Goal: Task Accomplishment & Management: Manage account settings

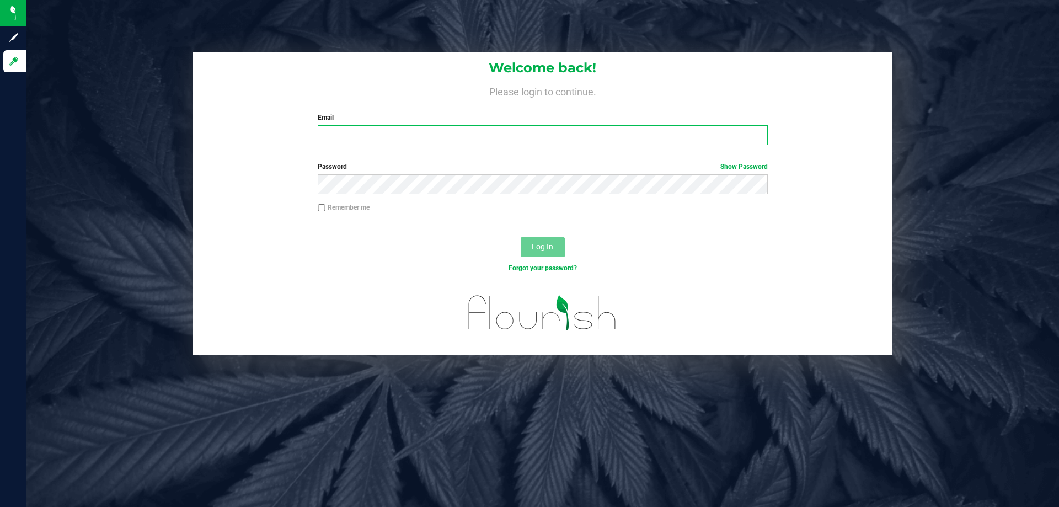
click at [337, 137] on input "Email" at bounding box center [543, 135] width 450 height 20
type input "Anaster@liveparallel.com"
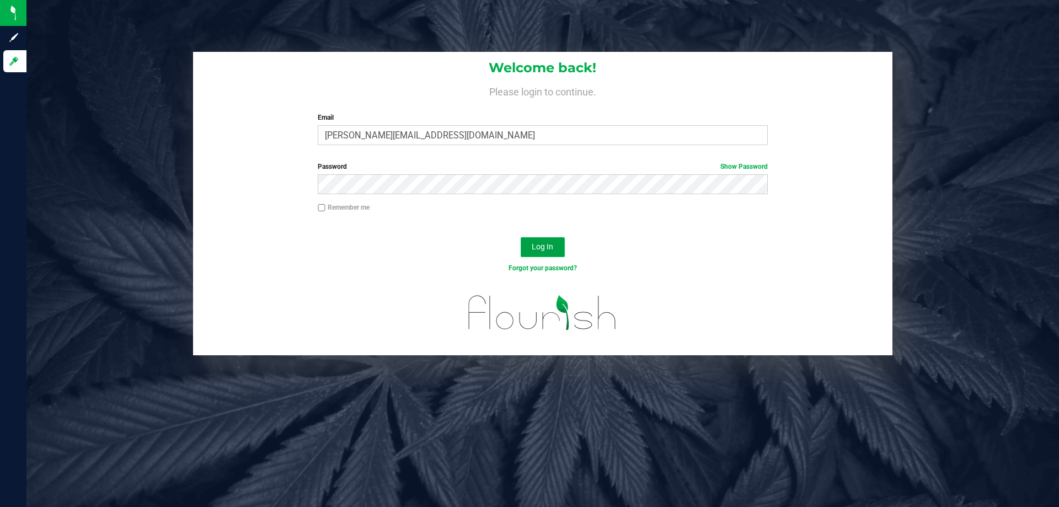
click at [548, 251] on span "Log In" at bounding box center [543, 246] width 22 height 9
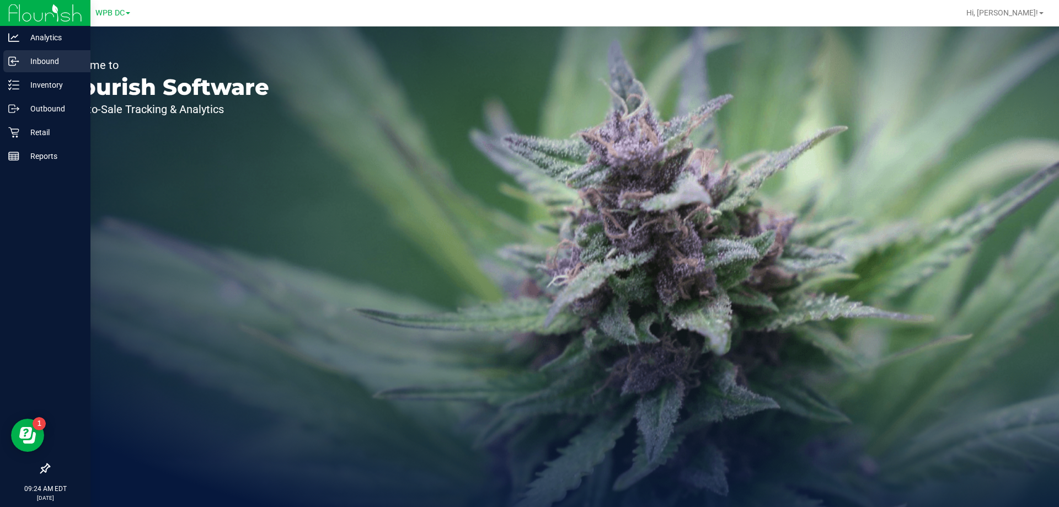
click at [45, 60] on p "Inbound" at bounding box center [52, 61] width 66 height 13
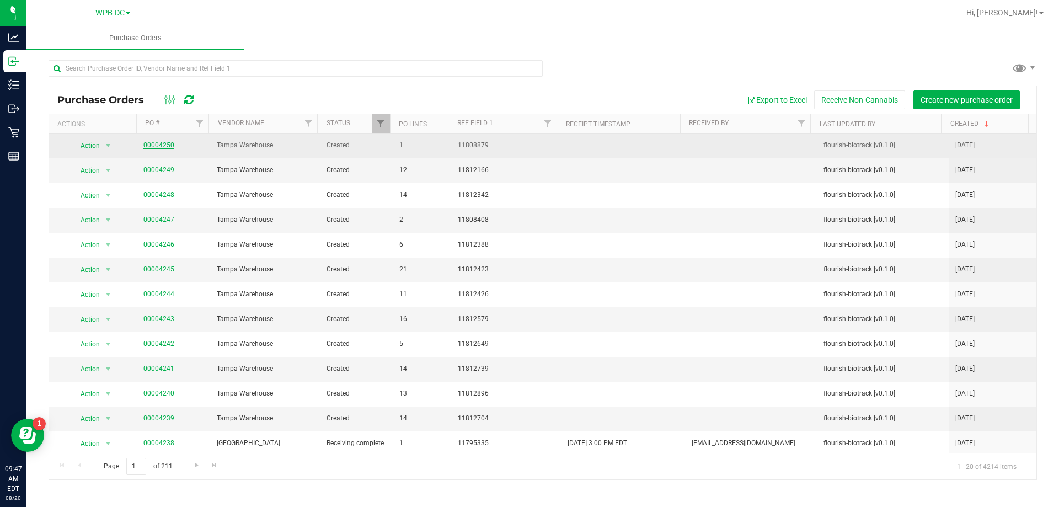
click at [152, 145] on link "00004250" at bounding box center [158, 145] width 31 height 8
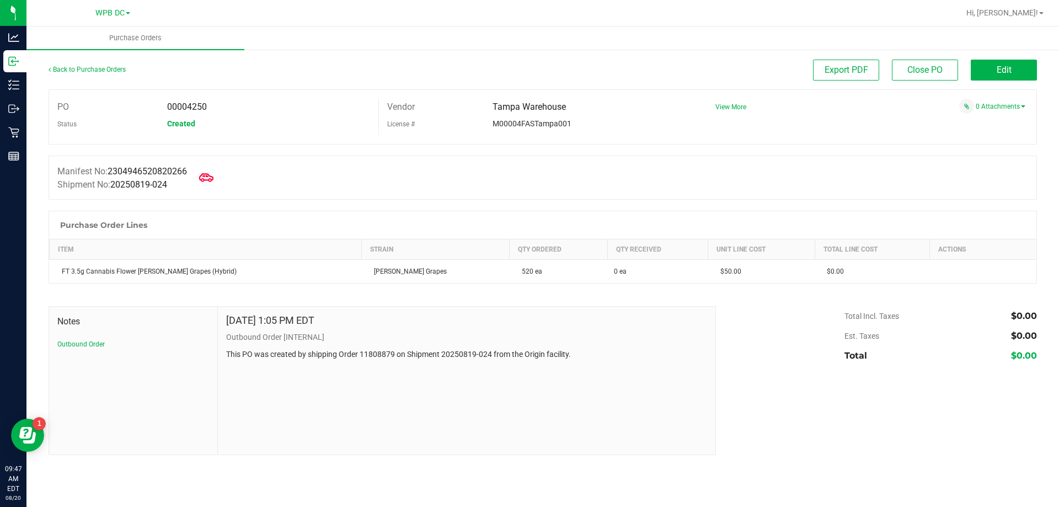
click at [212, 176] on icon at bounding box center [206, 177] width 14 height 14
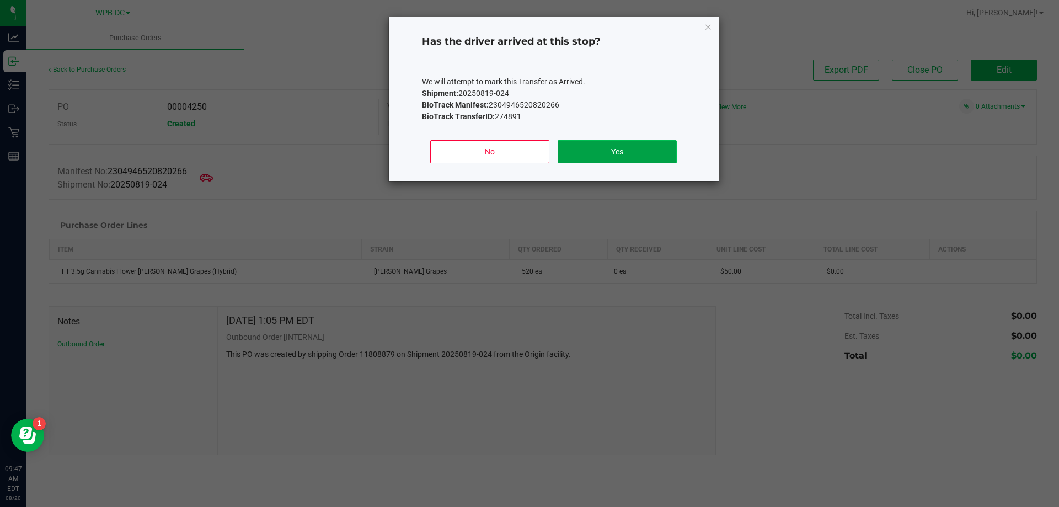
click at [585, 150] on button "Yes" at bounding box center [617, 151] width 119 height 23
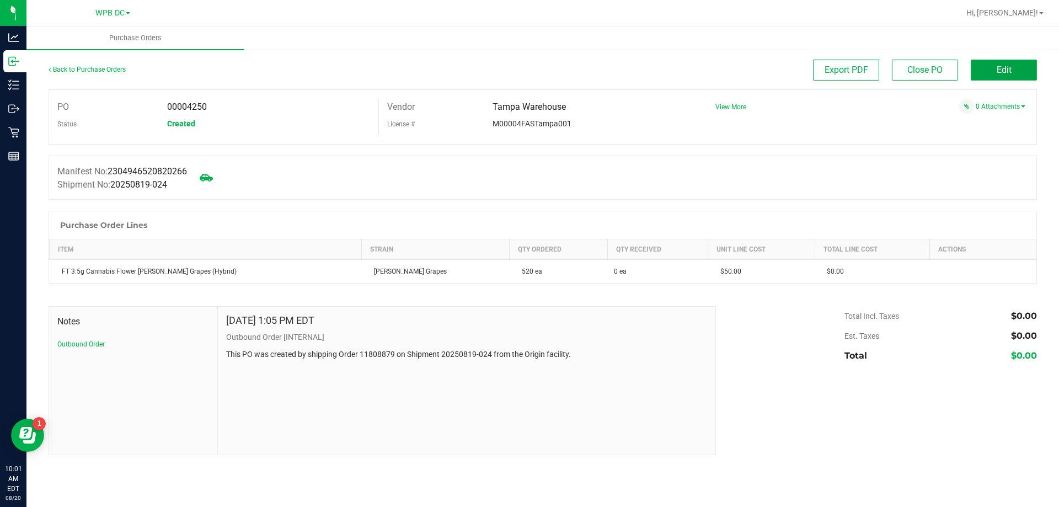
click at [976, 68] on button "Edit" at bounding box center [1004, 70] width 66 height 21
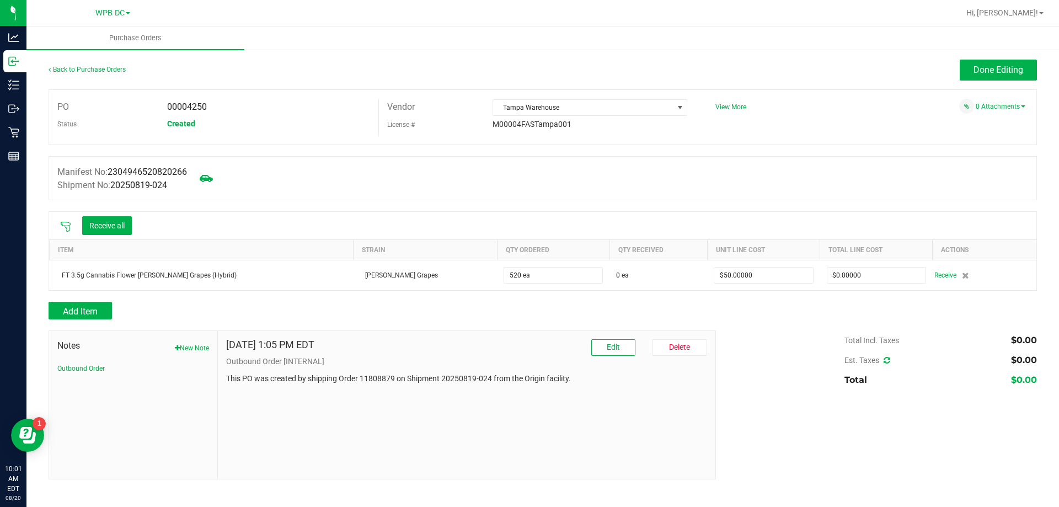
click at [67, 221] on icon at bounding box center [65, 226] width 11 height 11
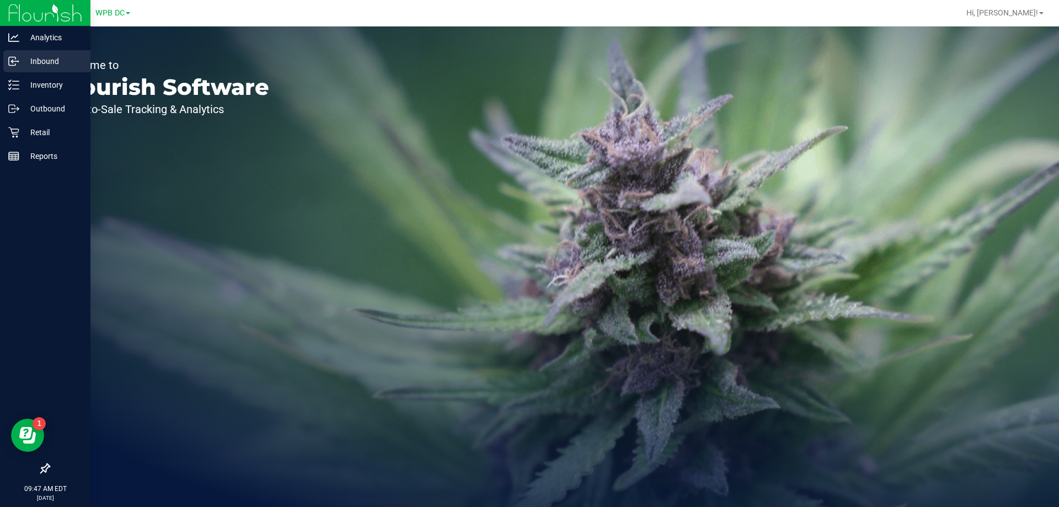
click at [49, 60] on p "Inbound" at bounding box center [52, 61] width 66 height 13
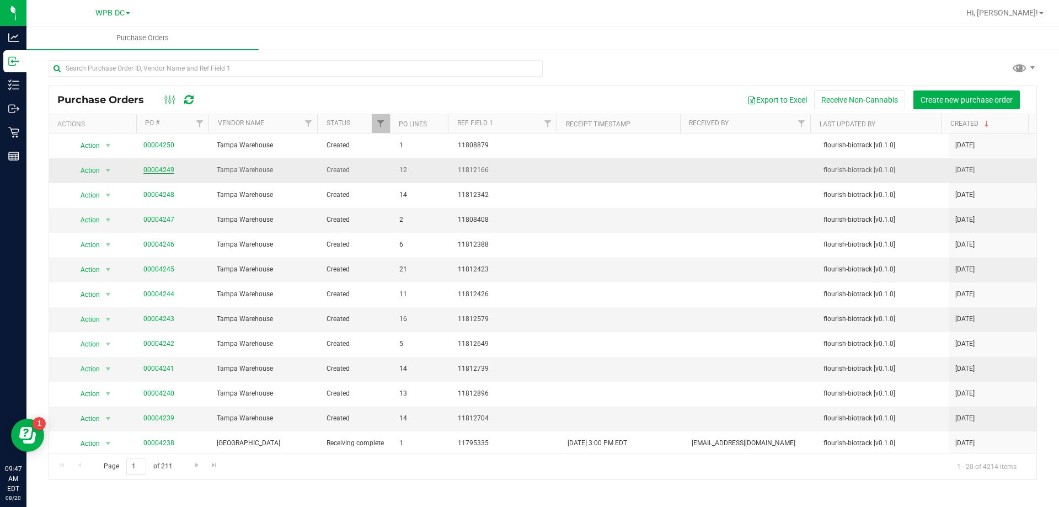
click at [157, 170] on link "00004249" at bounding box center [158, 170] width 31 height 8
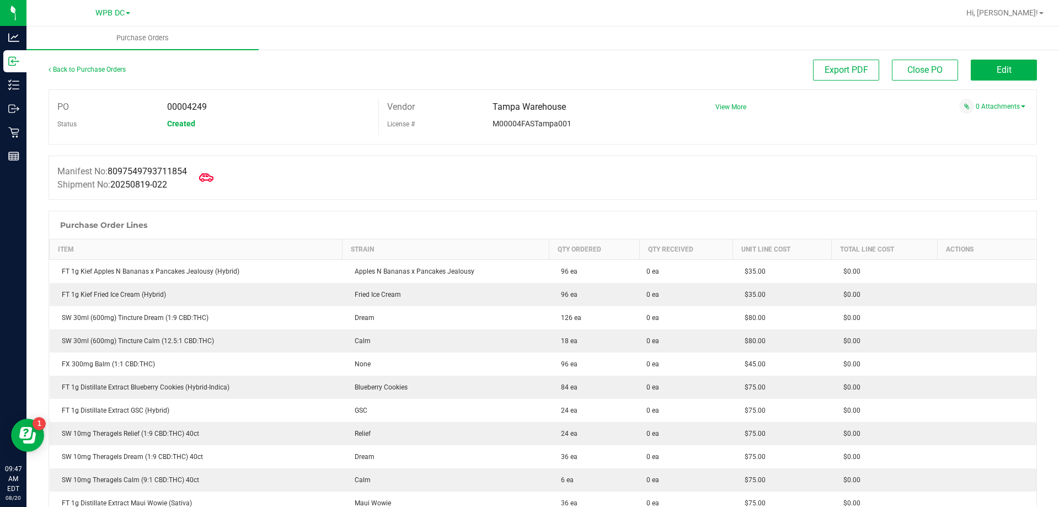
click at [210, 177] on icon at bounding box center [206, 177] width 14 height 14
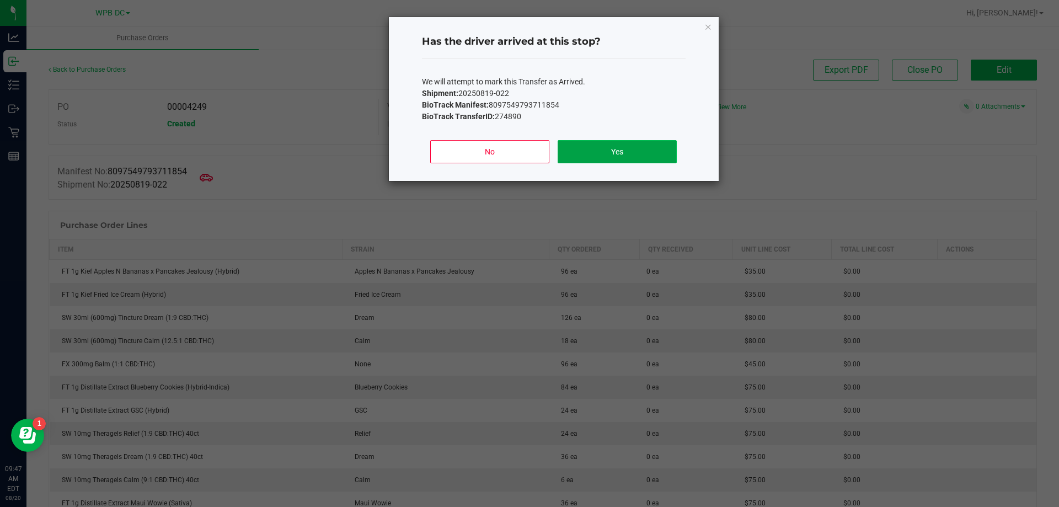
click at [606, 152] on button "Yes" at bounding box center [617, 151] width 119 height 23
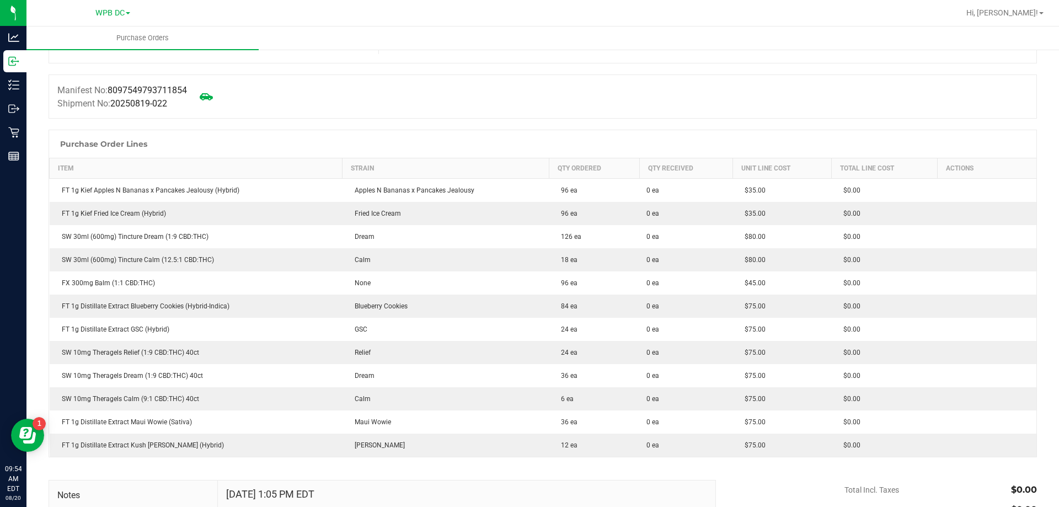
scroll to position [110, 0]
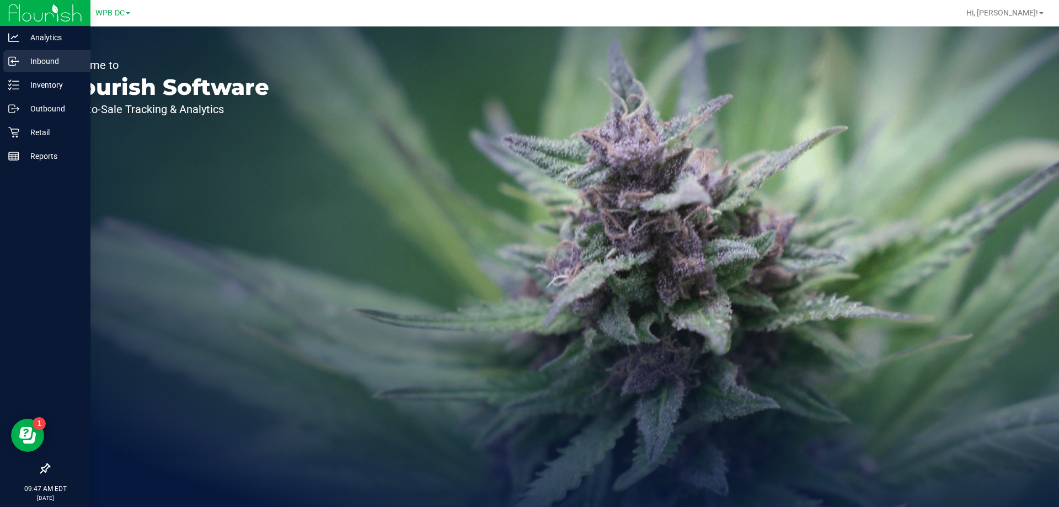
click at [41, 60] on p "Inbound" at bounding box center [52, 61] width 66 height 13
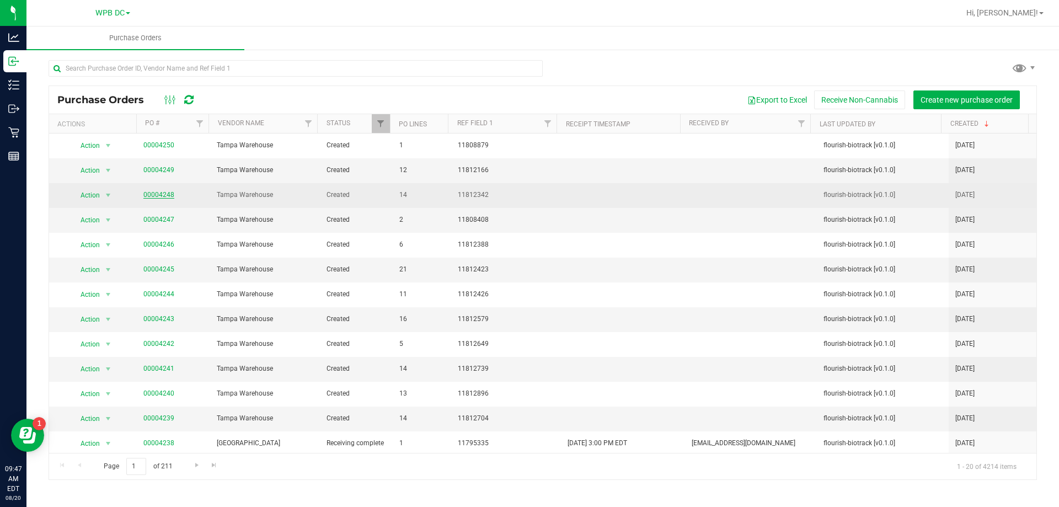
click at [159, 194] on link "00004248" at bounding box center [158, 195] width 31 height 8
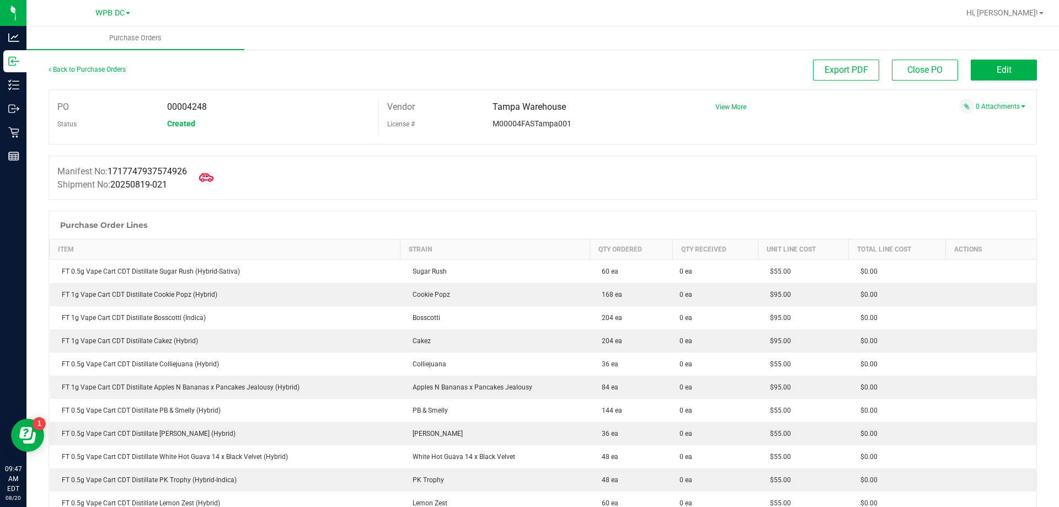
click at [206, 177] on icon at bounding box center [206, 177] width 14 height 14
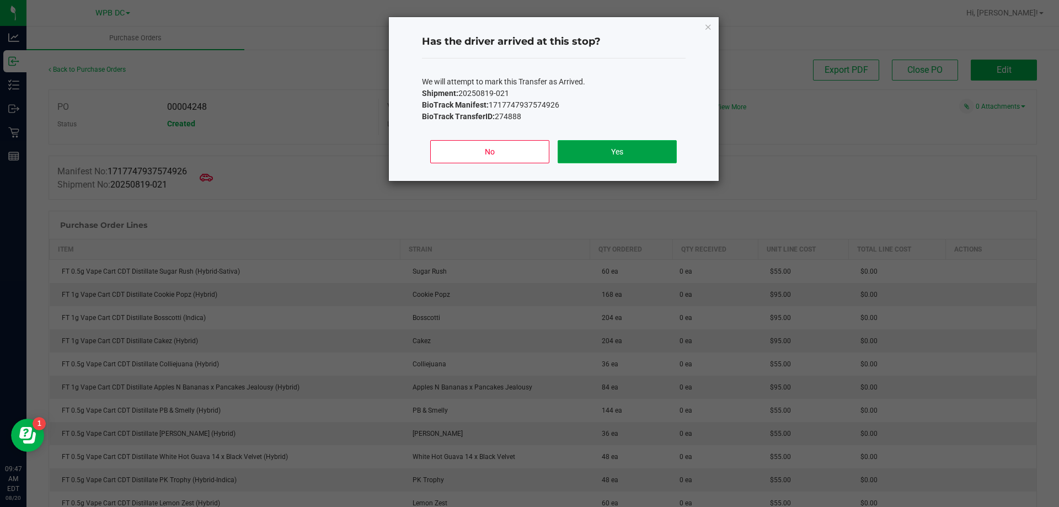
click at [597, 153] on button "Yes" at bounding box center [617, 151] width 119 height 23
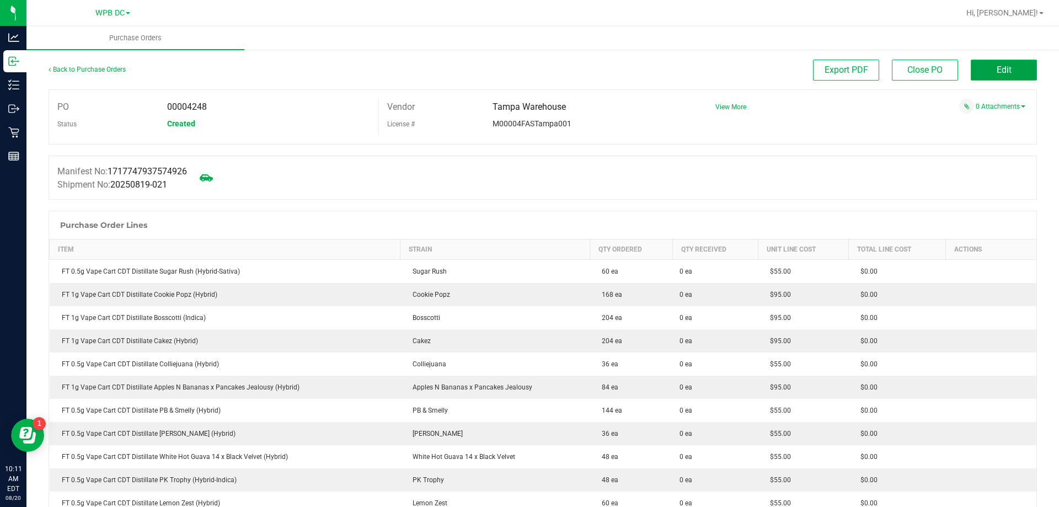
click at [984, 70] on button "Edit" at bounding box center [1004, 70] width 66 height 21
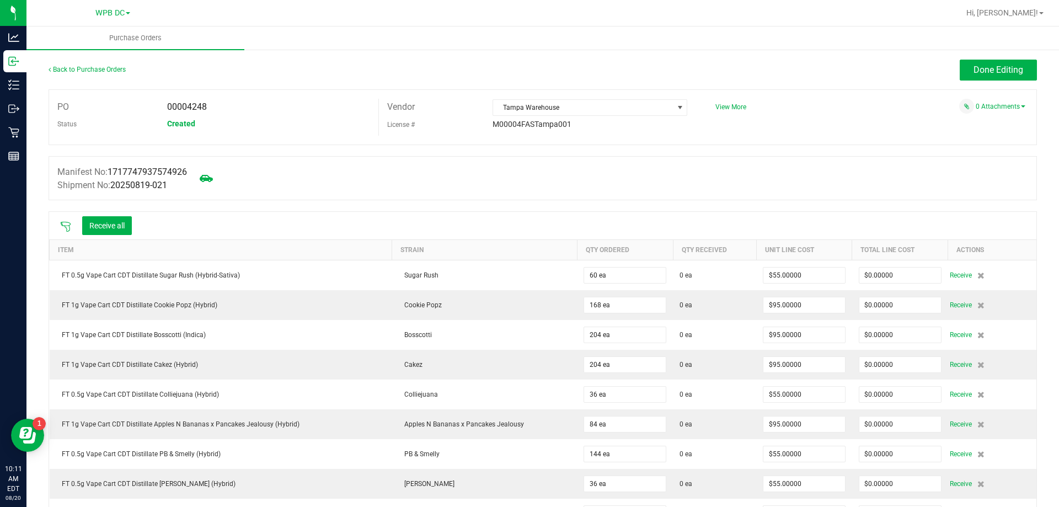
click at [65, 222] on icon at bounding box center [65, 226] width 11 height 11
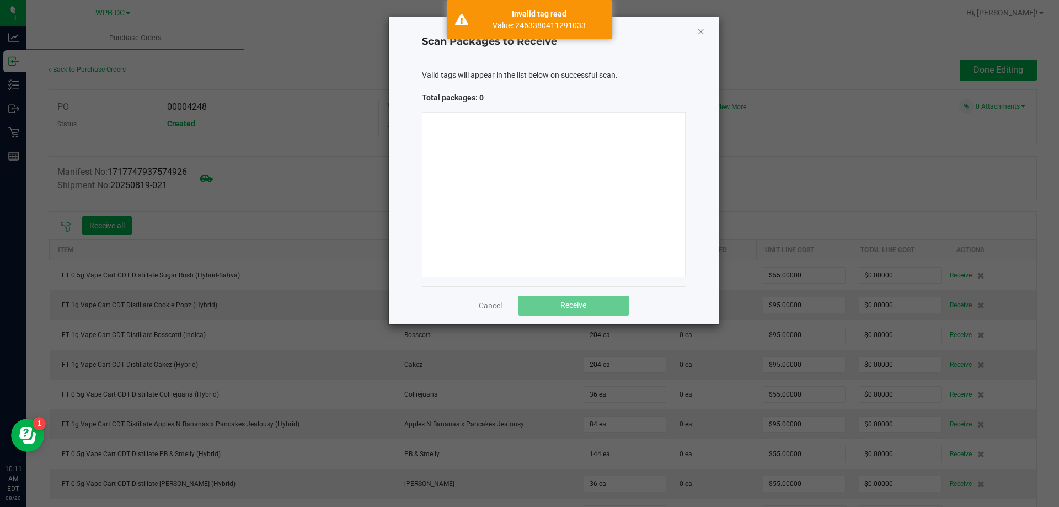
click at [700, 30] on icon "Close" at bounding box center [701, 30] width 8 height 13
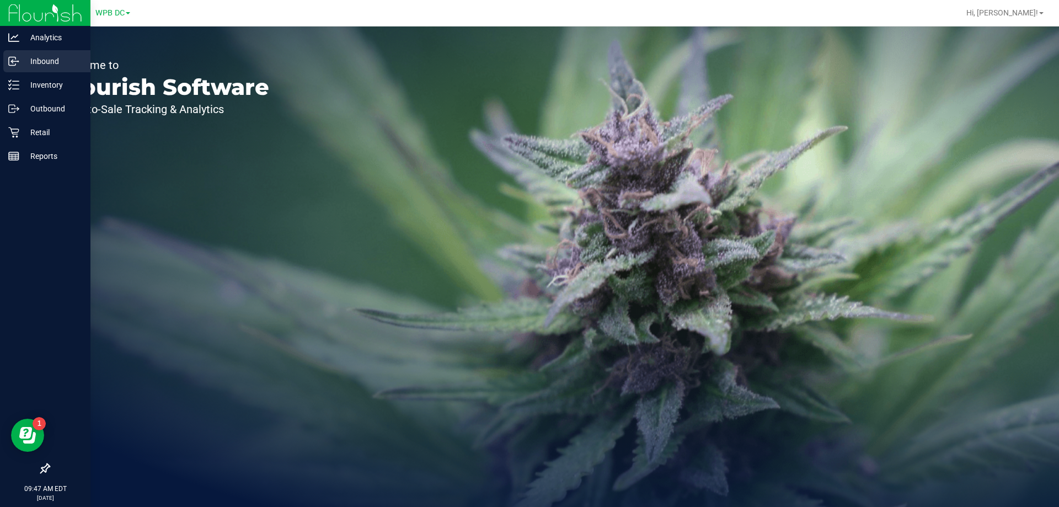
click at [42, 60] on p "Inbound" at bounding box center [52, 61] width 66 height 13
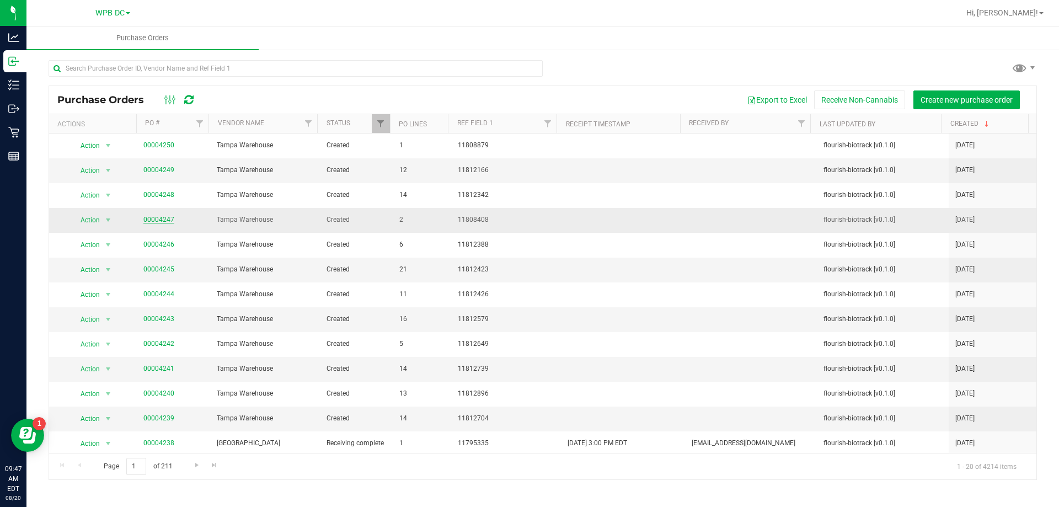
click at [157, 216] on link "00004247" at bounding box center [158, 220] width 31 height 8
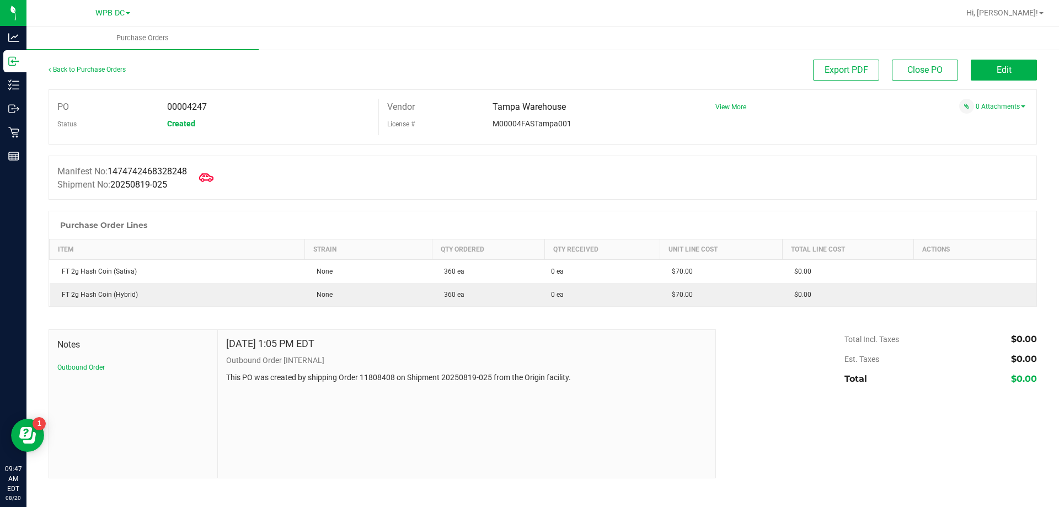
click at [208, 176] on icon at bounding box center [206, 177] width 14 height 8
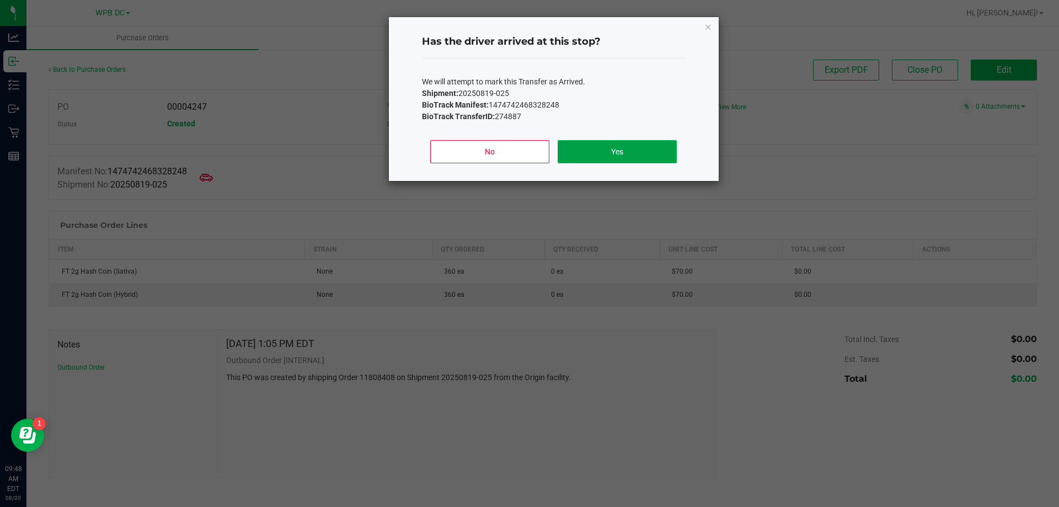
click at [603, 145] on button "Yes" at bounding box center [617, 151] width 119 height 23
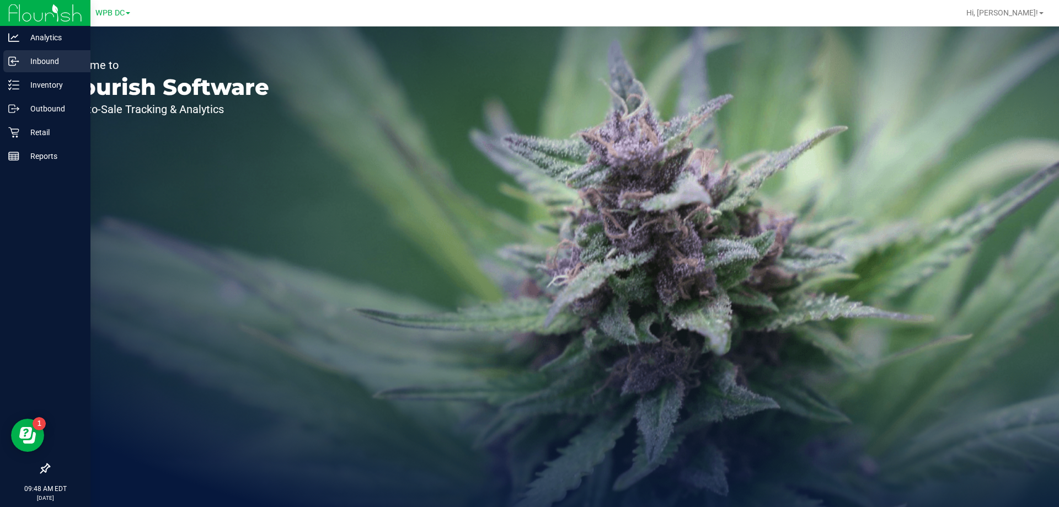
click at [46, 62] on p "Inbound" at bounding box center [52, 61] width 66 height 13
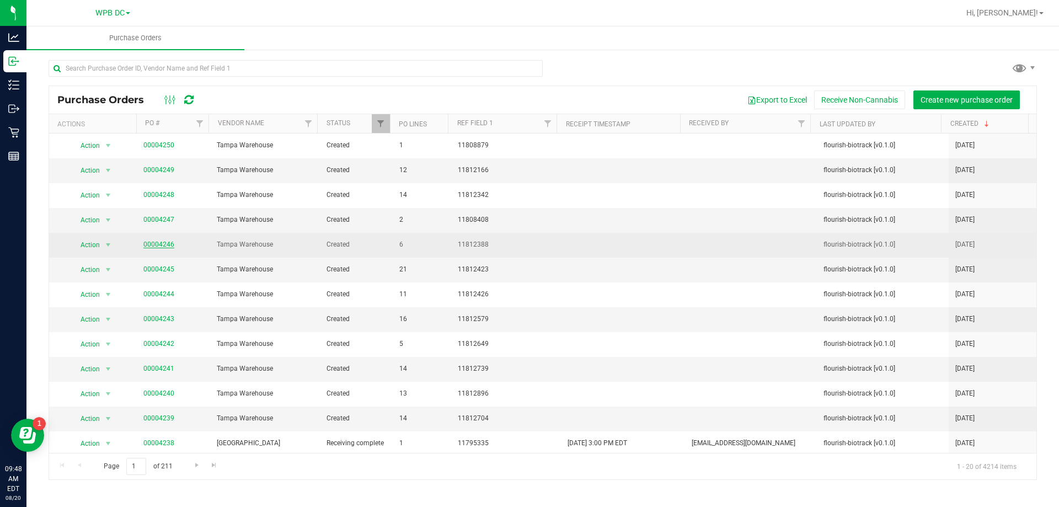
click at [156, 246] on link "00004246" at bounding box center [158, 244] width 31 height 8
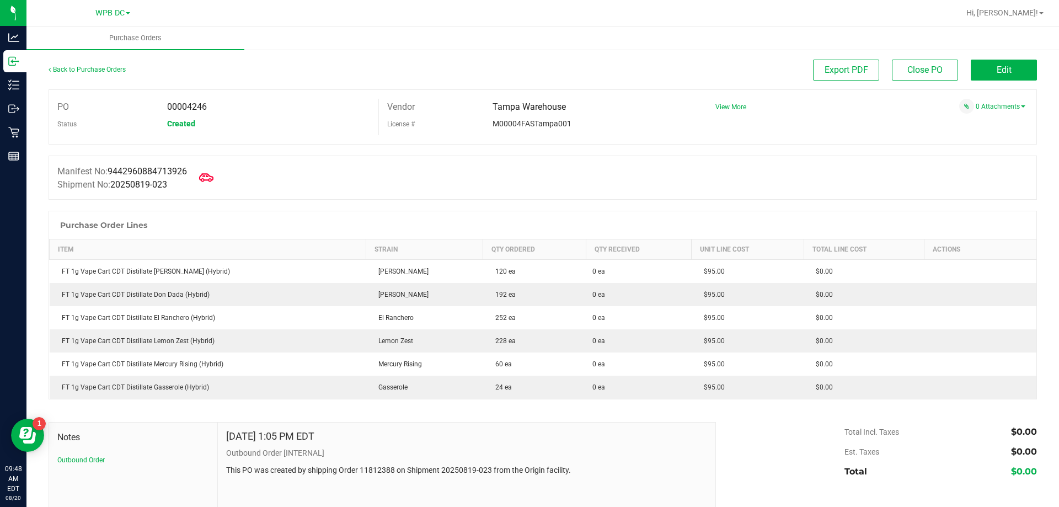
click at [211, 178] on icon at bounding box center [206, 177] width 14 height 14
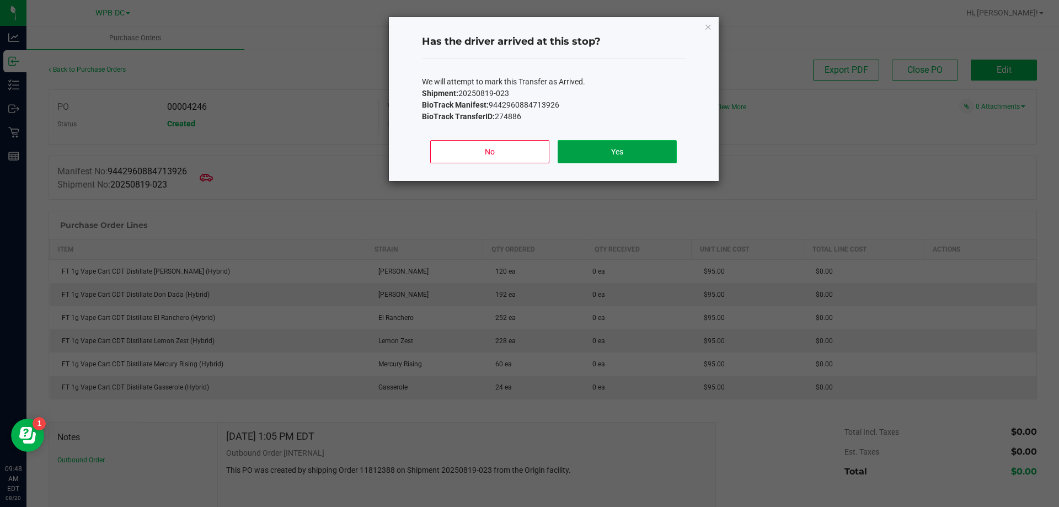
click at [606, 153] on button "Yes" at bounding box center [617, 151] width 119 height 23
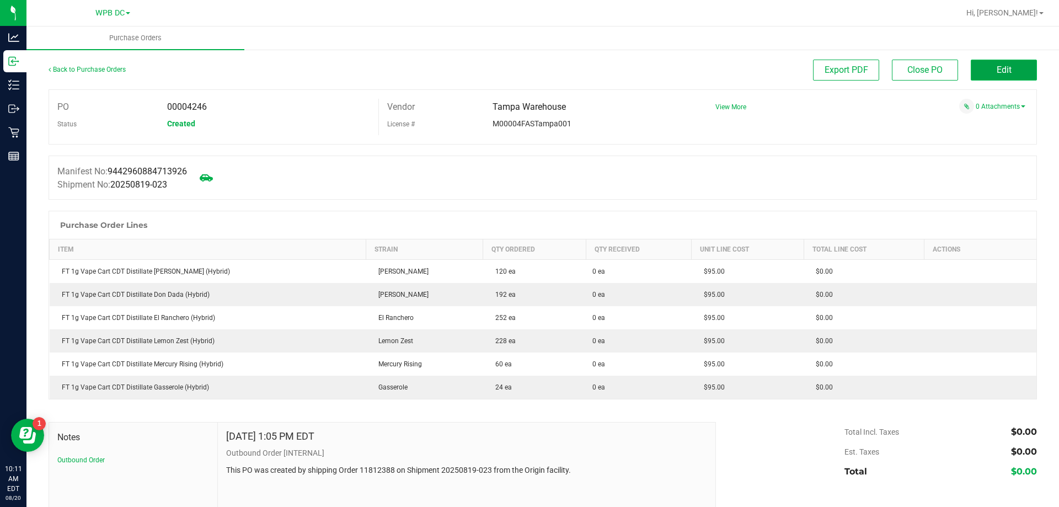
click at [972, 67] on button "Edit" at bounding box center [1004, 70] width 66 height 21
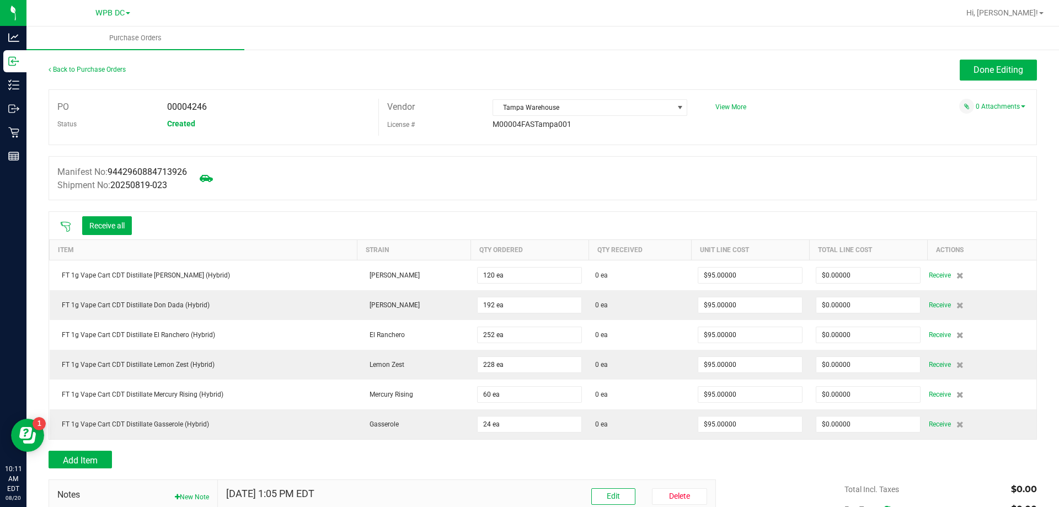
click at [64, 224] on icon at bounding box center [65, 226] width 11 height 11
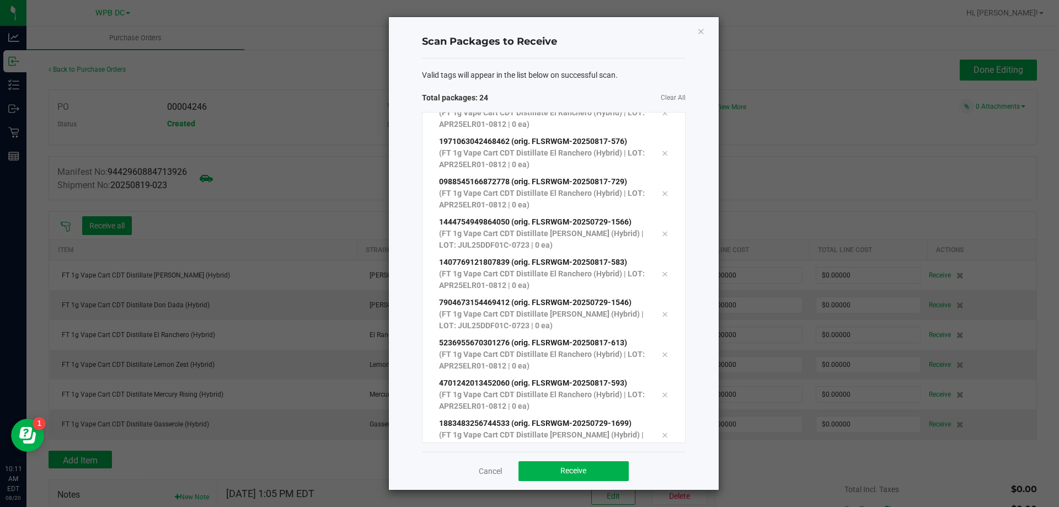
scroll to position [664, 0]
click at [561, 470] on span "Receive" at bounding box center [573, 470] width 26 height 9
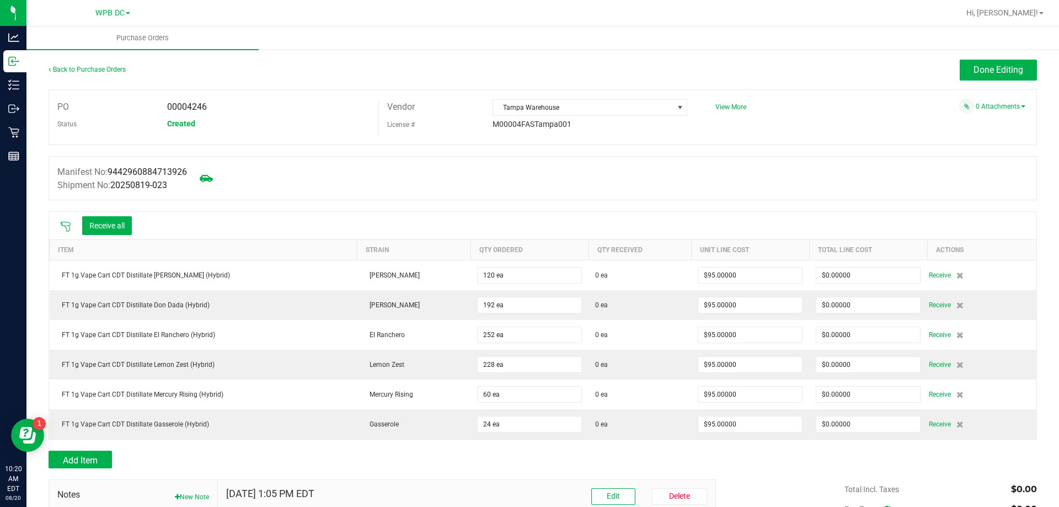
click at [69, 226] on icon at bounding box center [65, 226] width 11 height 11
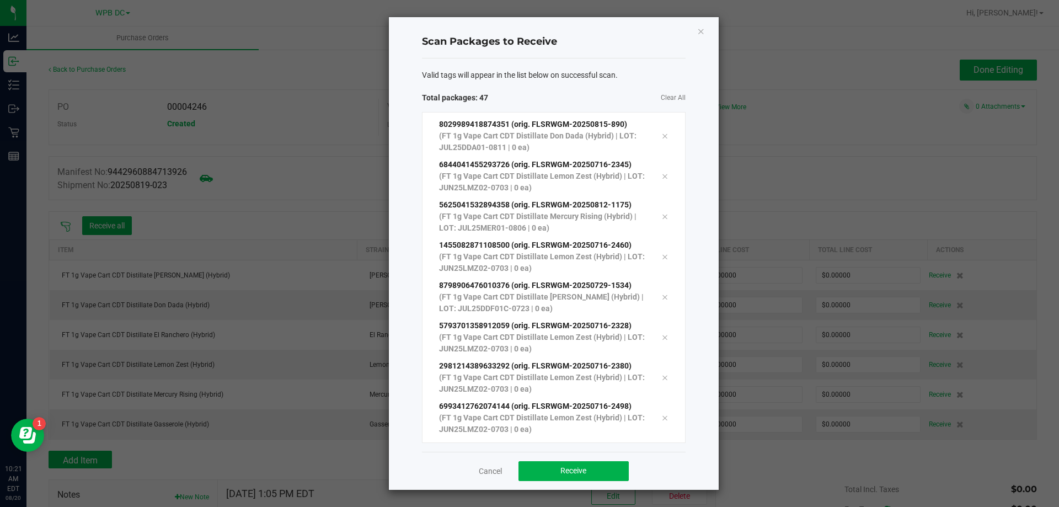
scroll to position [1590, 0]
click at [565, 472] on span "Receive" at bounding box center [573, 470] width 26 height 9
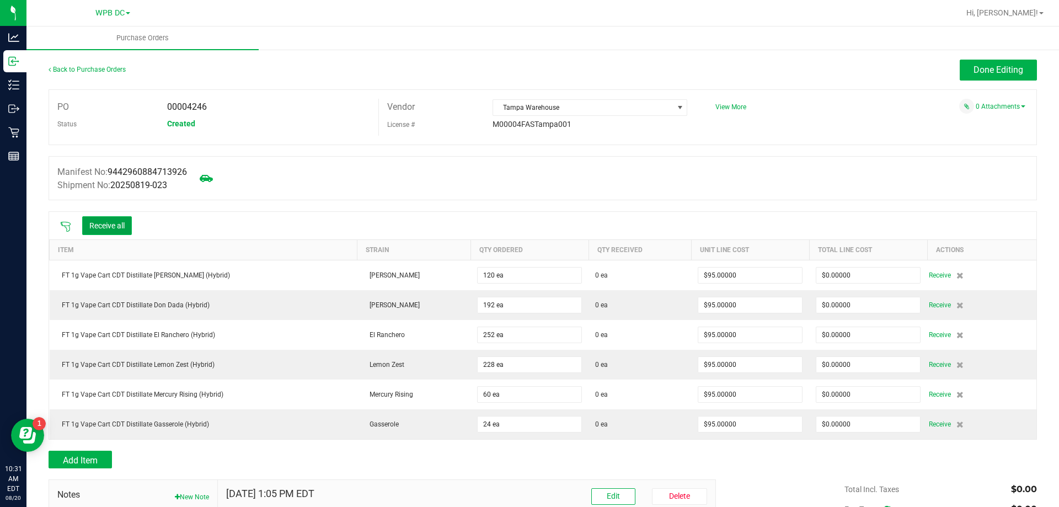
click at [103, 221] on button "Receive all" at bounding box center [107, 225] width 50 height 19
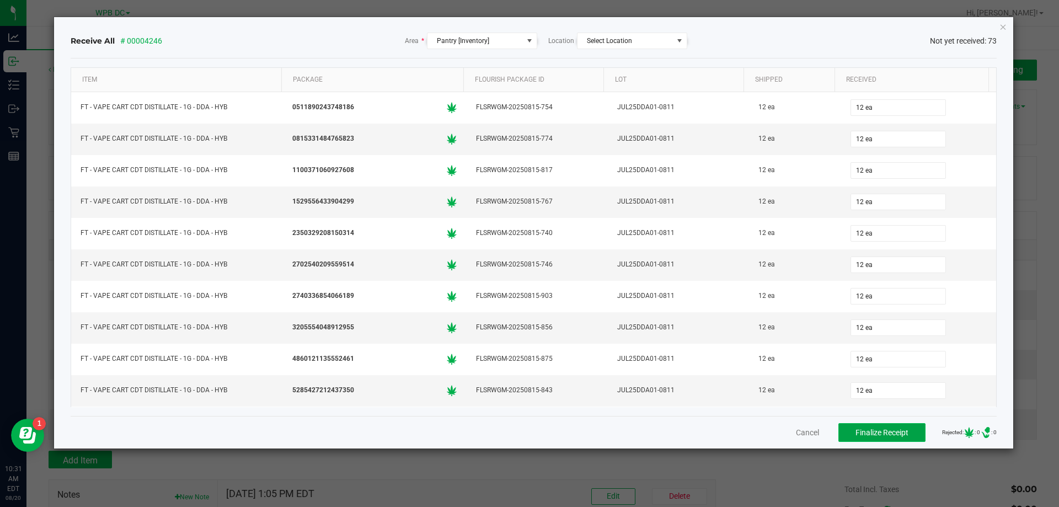
click at [859, 430] on span "Finalize Receipt" at bounding box center [881, 432] width 53 height 9
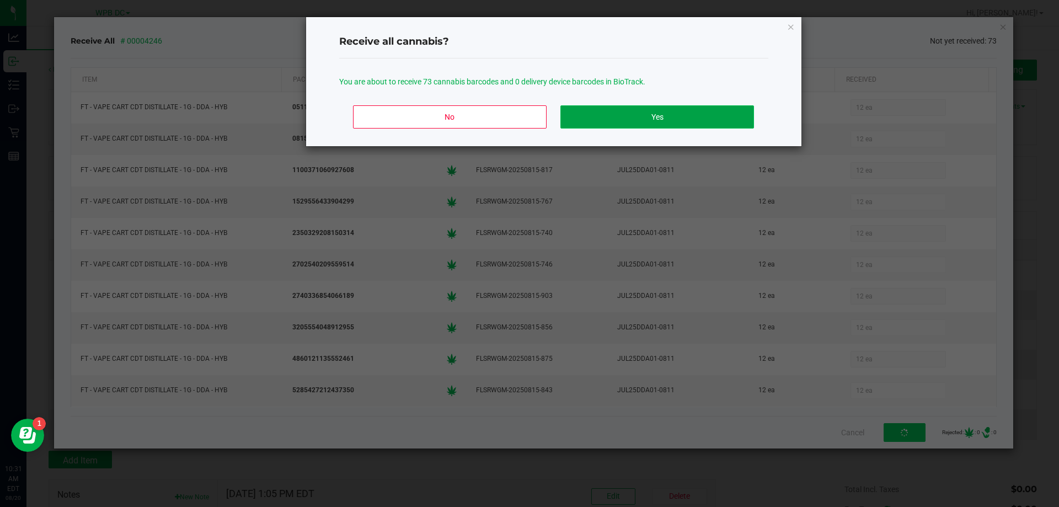
click at [645, 117] on button "Yes" at bounding box center [656, 116] width 193 height 23
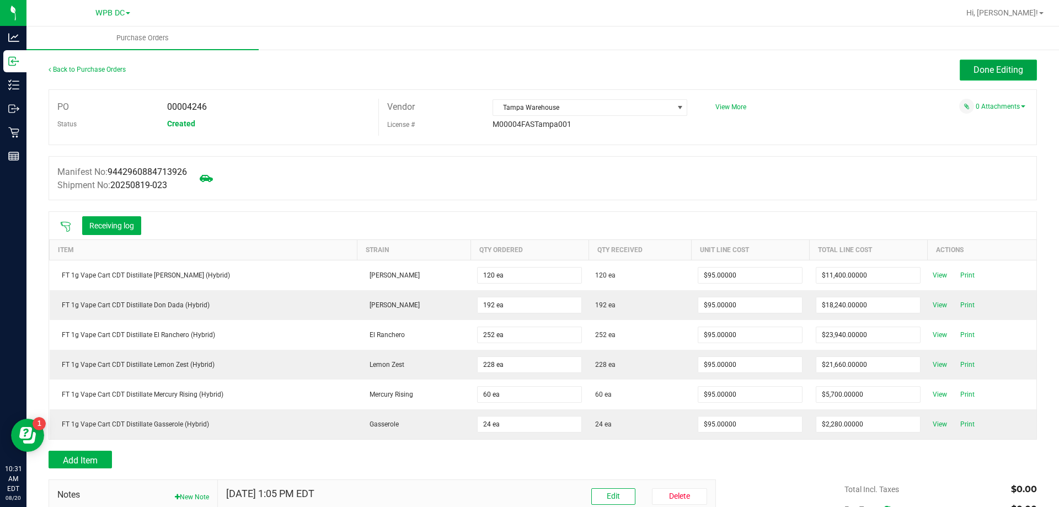
click at [974, 72] on span "Done Editing" at bounding box center [999, 70] width 50 height 10
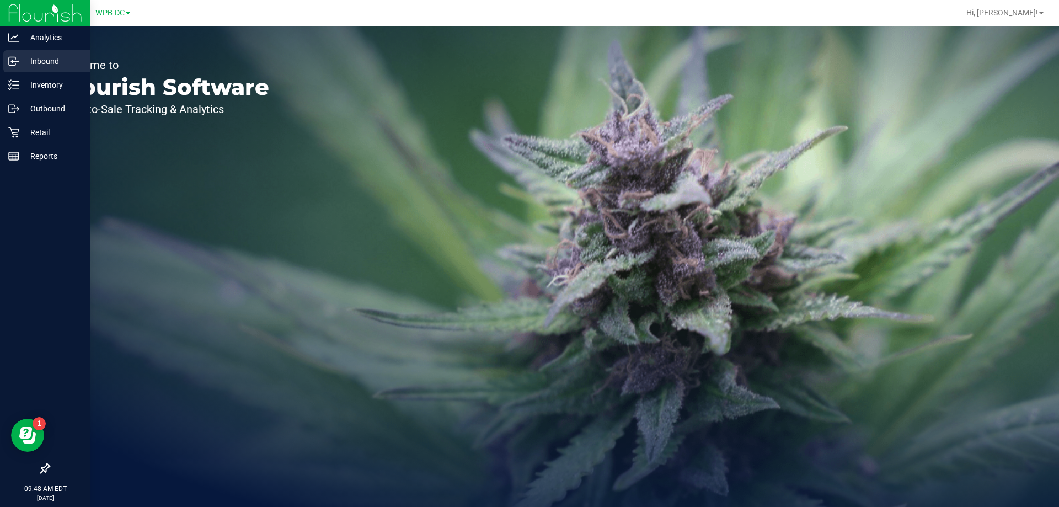
click at [44, 60] on p "Inbound" at bounding box center [52, 61] width 66 height 13
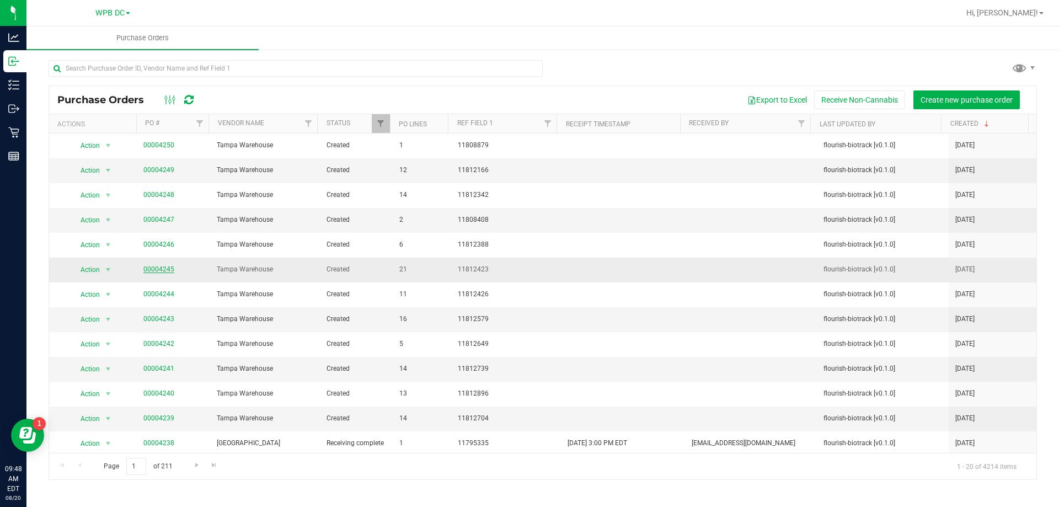
click at [153, 269] on link "00004245" at bounding box center [158, 269] width 31 height 8
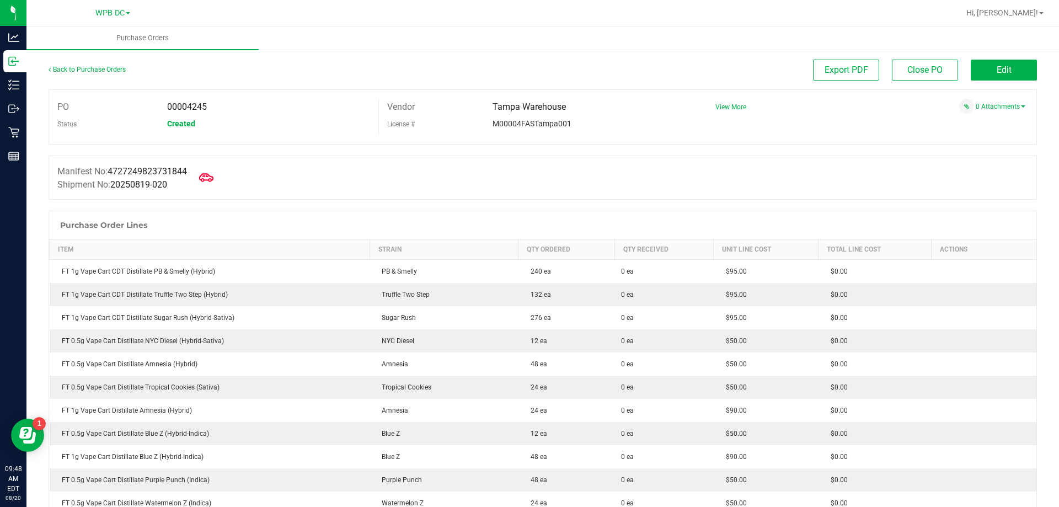
click at [213, 172] on icon at bounding box center [206, 177] width 14 height 14
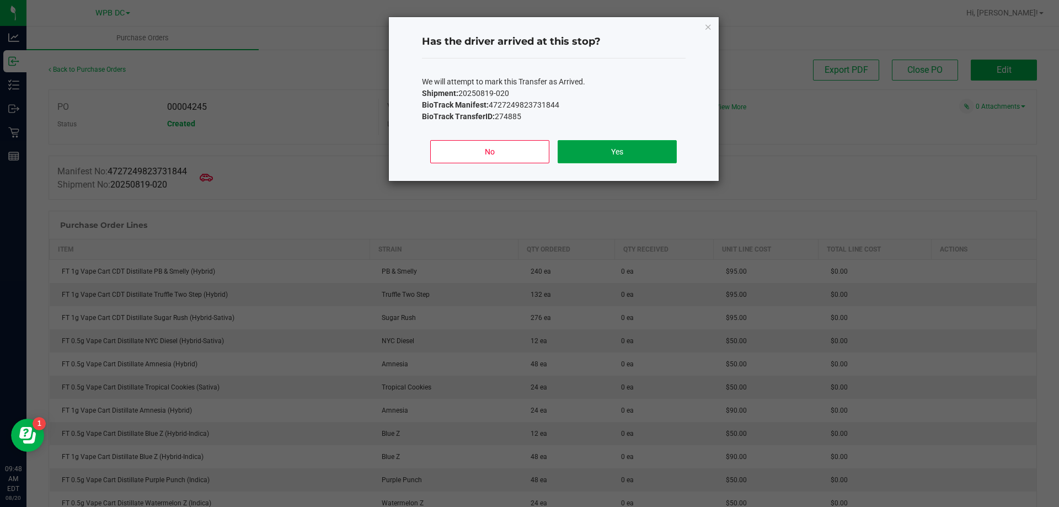
click at [598, 147] on button "Yes" at bounding box center [617, 151] width 119 height 23
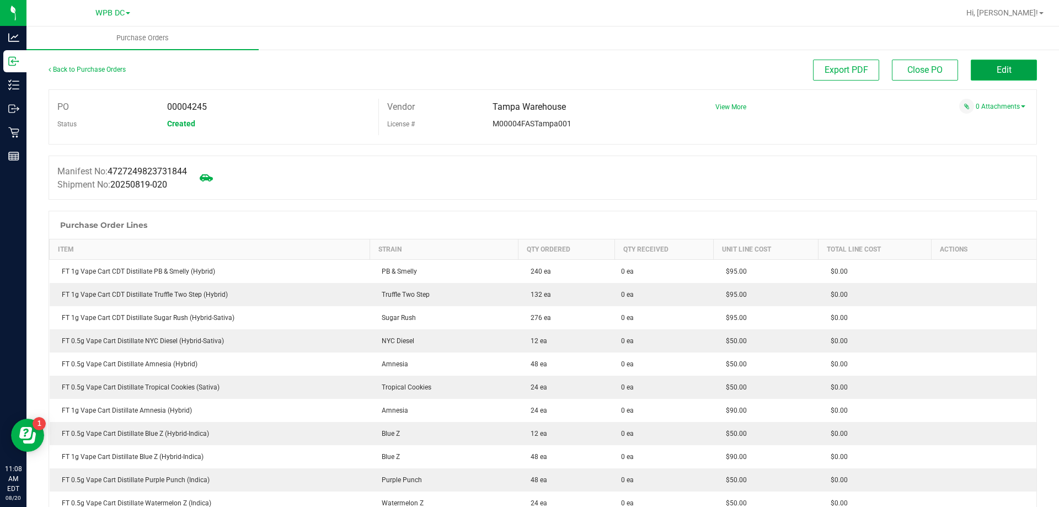
click at [997, 71] on span "Edit" at bounding box center [1004, 70] width 15 height 10
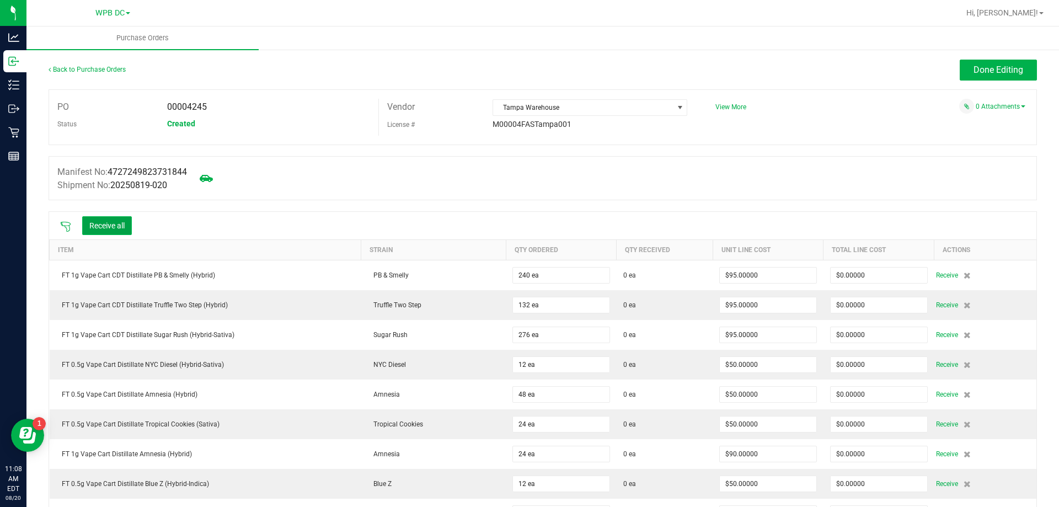
click at [101, 222] on button "Receive all" at bounding box center [107, 225] width 50 height 19
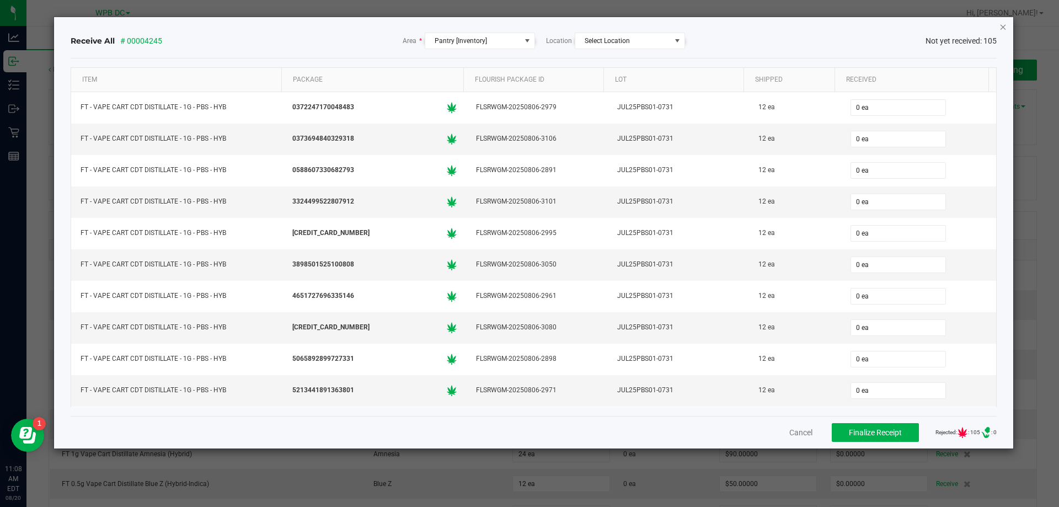
click at [1002, 28] on icon "Close" at bounding box center [1003, 26] width 8 height 13
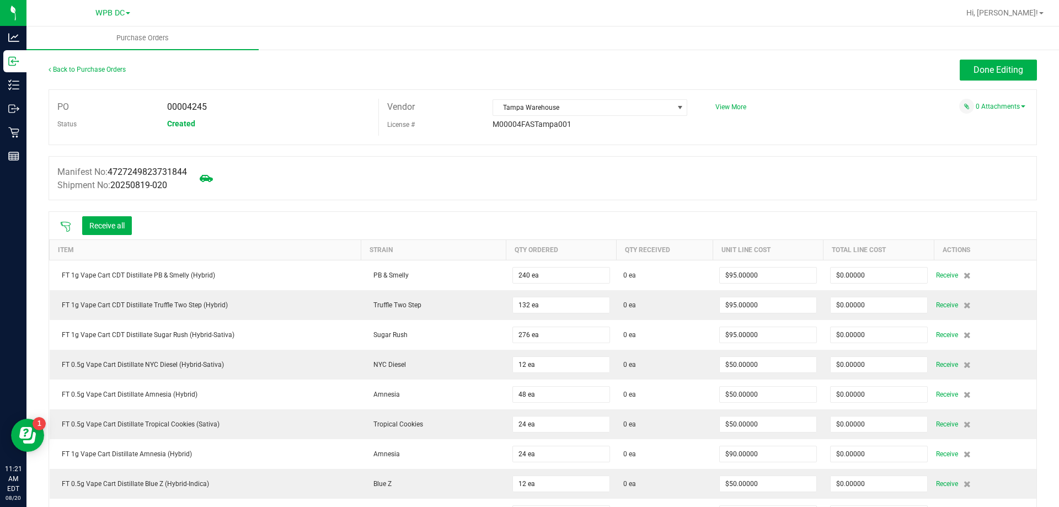
click at [67, 222] on icon at bounding box center [66, 227] width 10 height 10
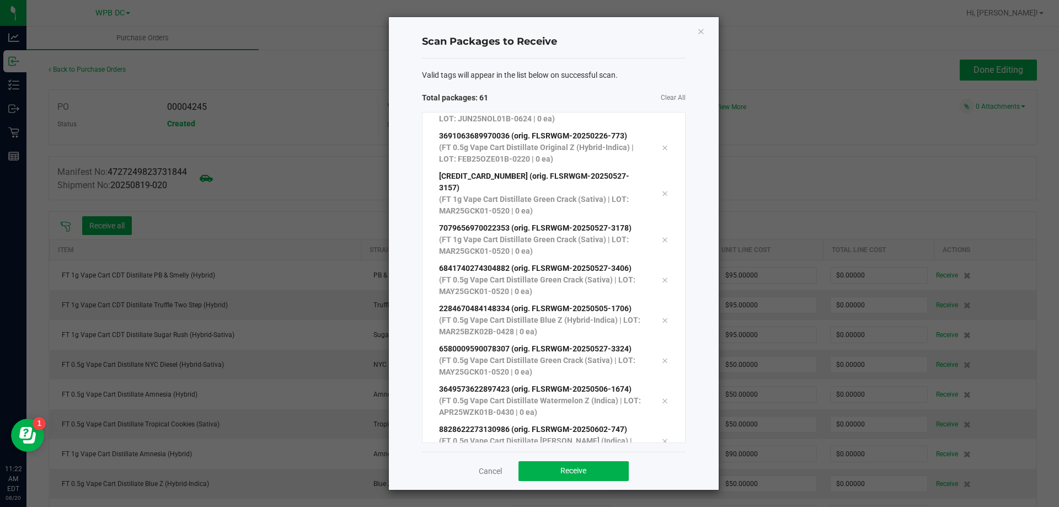
scroll to position [2154, 0]
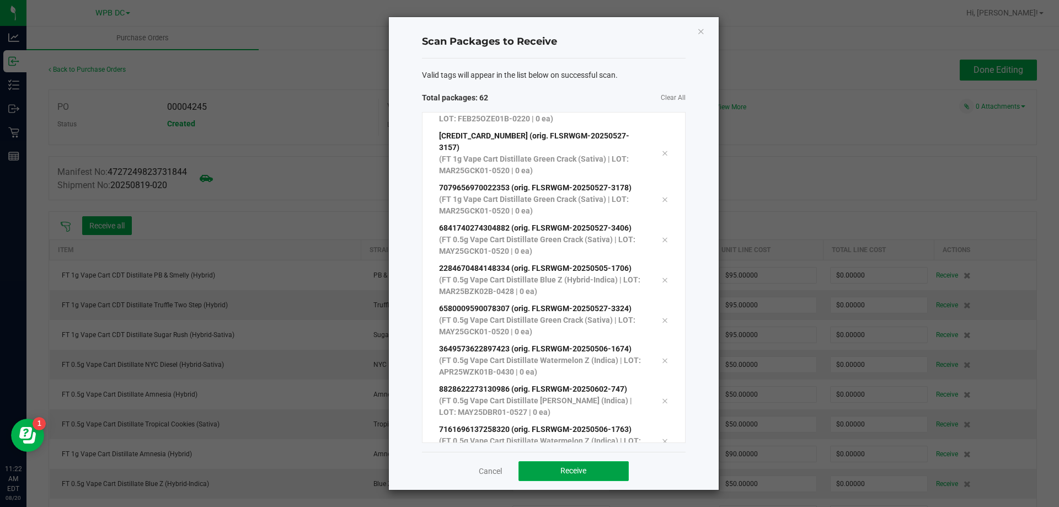
click at [566, 463] on button "Receive" at bounding box center [573, 471] width 110 height 20
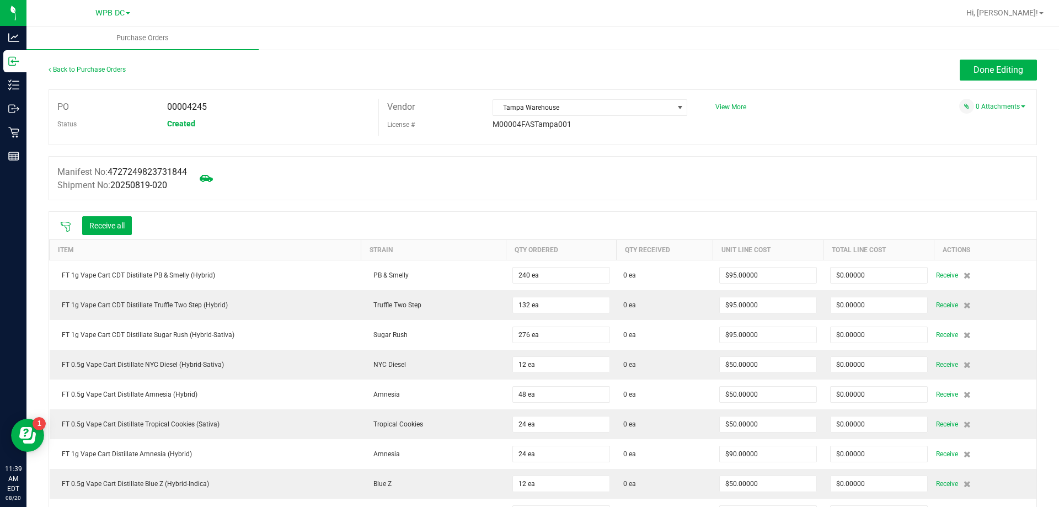
click at [66, 224] on icon at bounding box center [65, 226] width 11 height 11
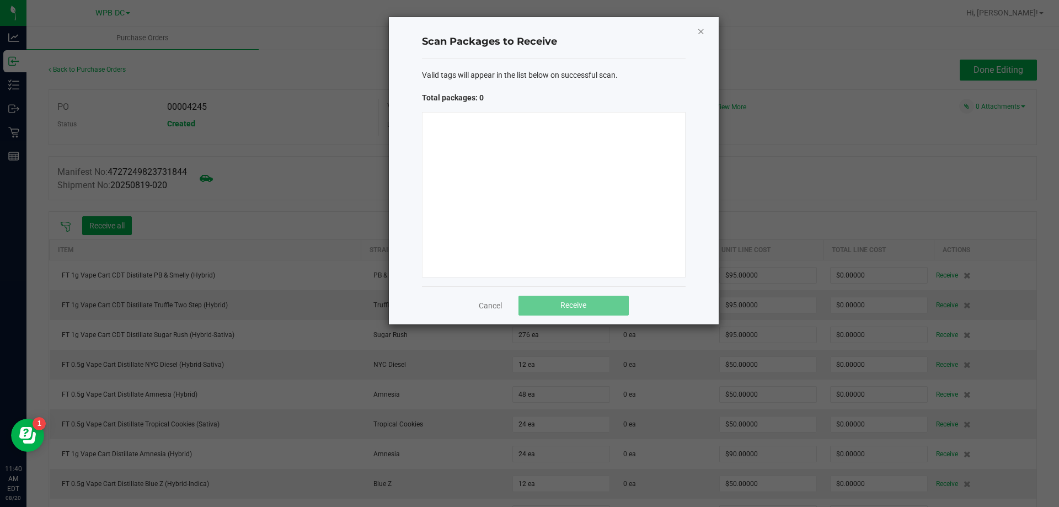
click at [698, 29] on icon "Close" at bounding box center [701, 30] width 8 height 13
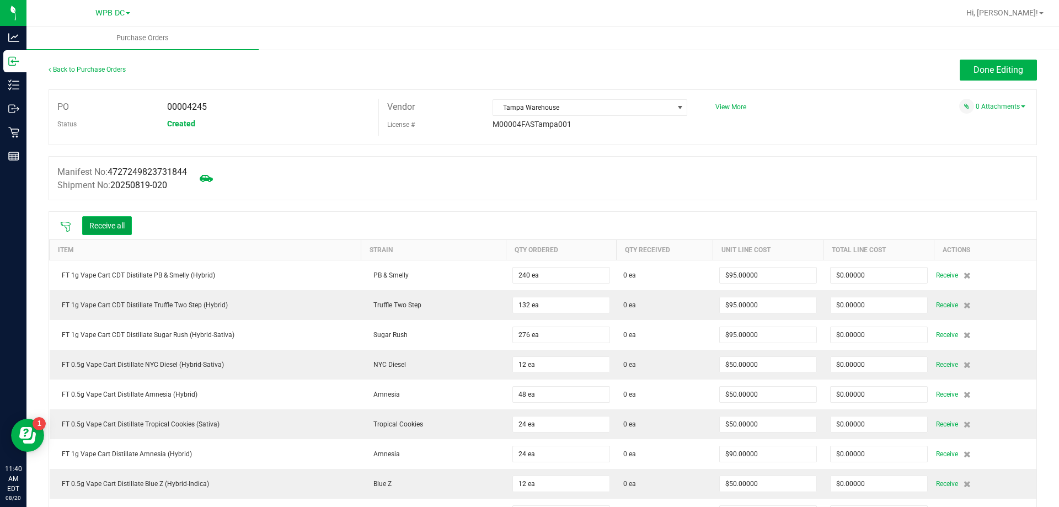
click at [101, 221] on button "Receive all" at bounding box center [107, 225] width 50 height 19
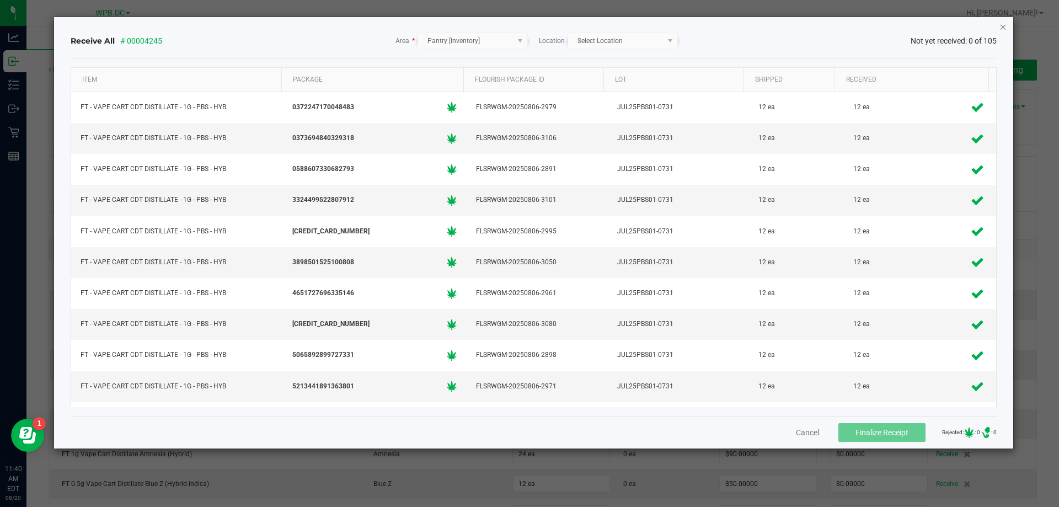
click at [1003, 26] on icon "Close" at bounding box center [1003, 26] width 8 height 13
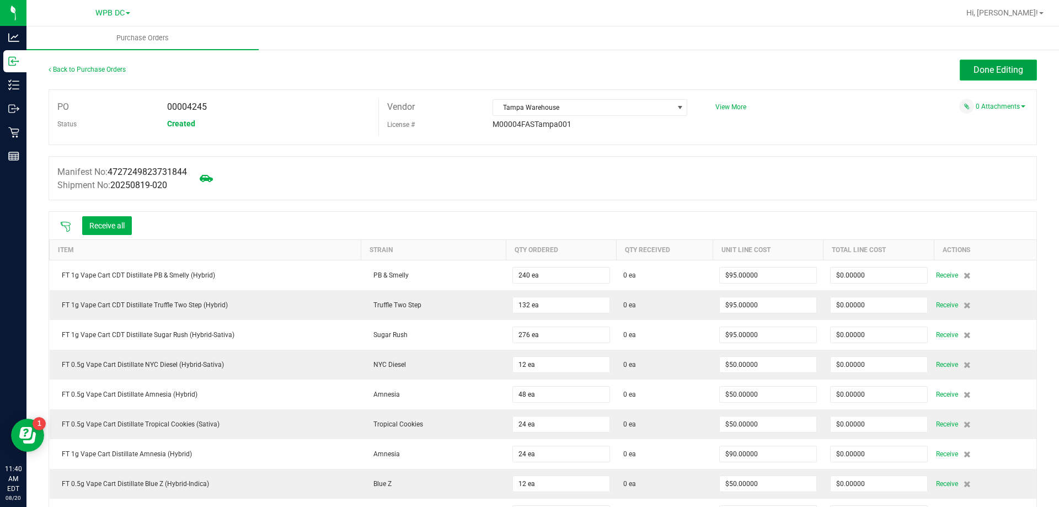
click at [998, 72] on span "Done Editing" at bounding box center [999, 70] width 50 height 10
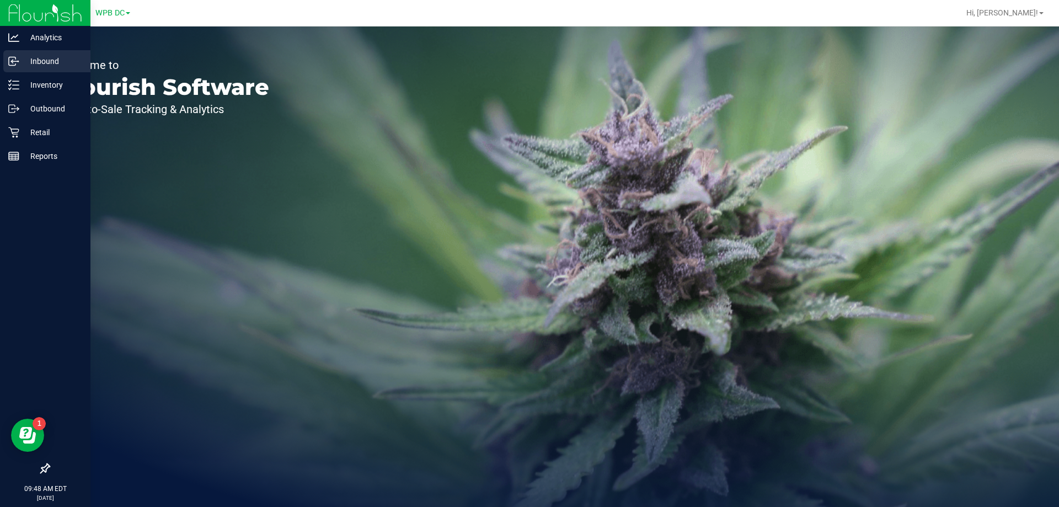
click at [47, 62] on p "Inbound" at bounding box center [52, 61] width 66 height 13
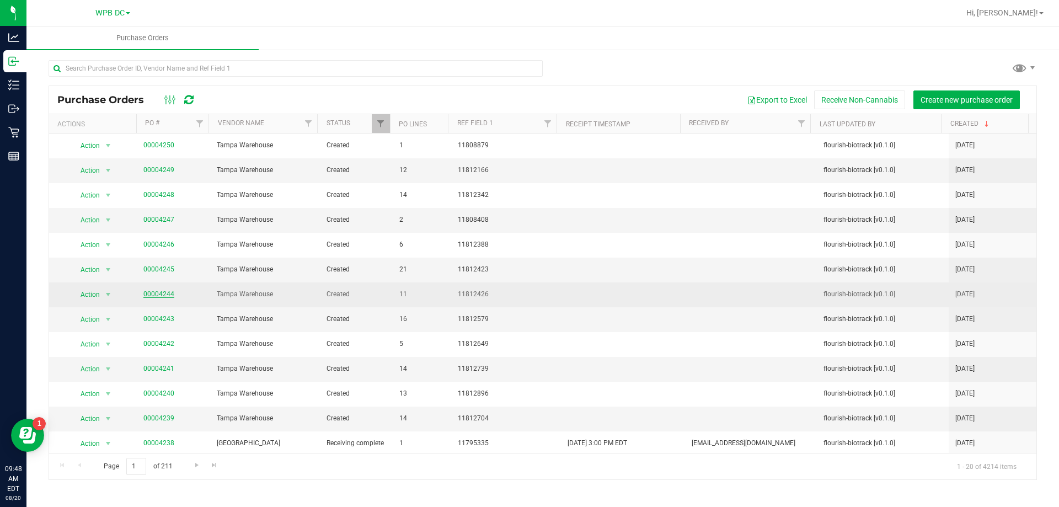
click at [165, 295] on link "00004244" at bounding box center [158, 294] width 31 height 8
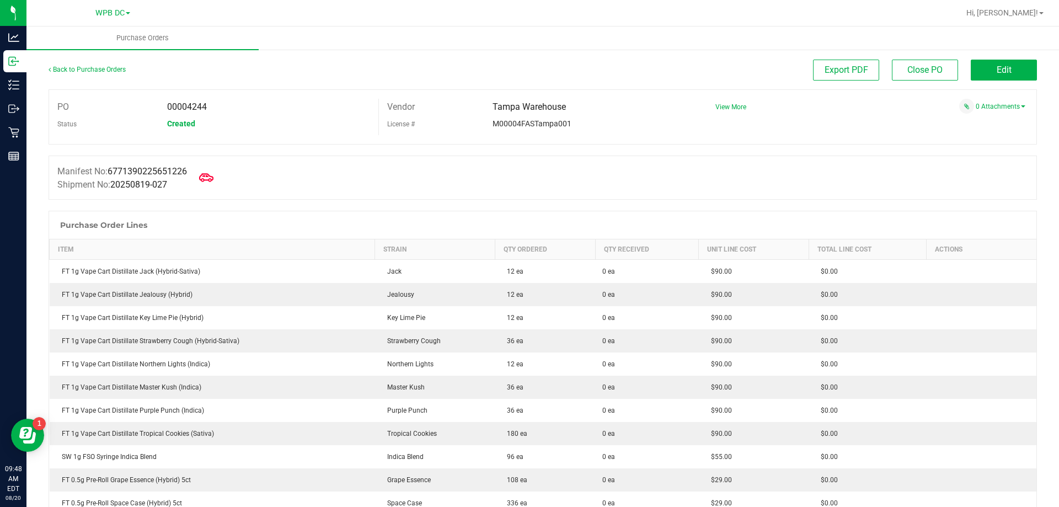
click at [213, 176] on icon at bounding box center [206, 177] width 14 height 8
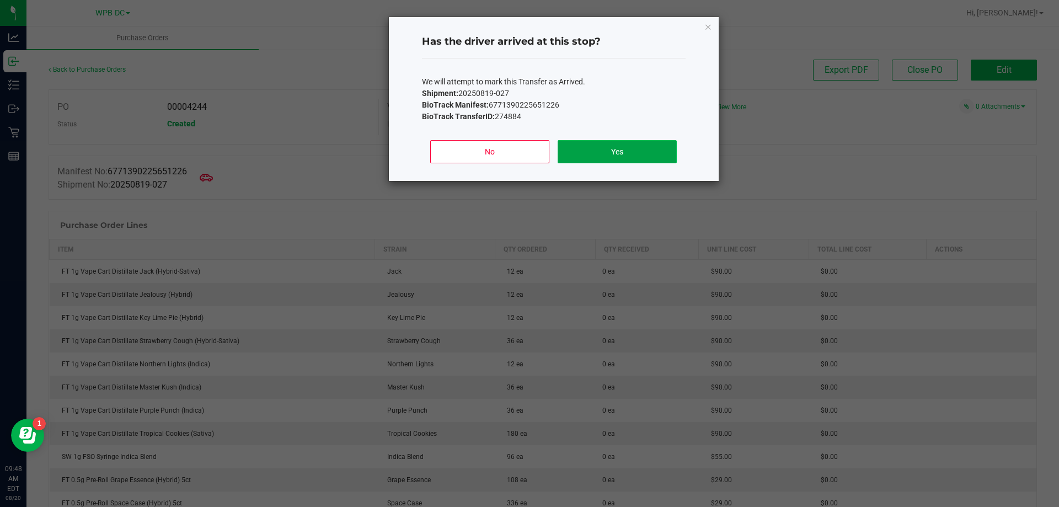
click at [601, 147] on button "Yes" at bounding box center [617, 151] width 119 height 23
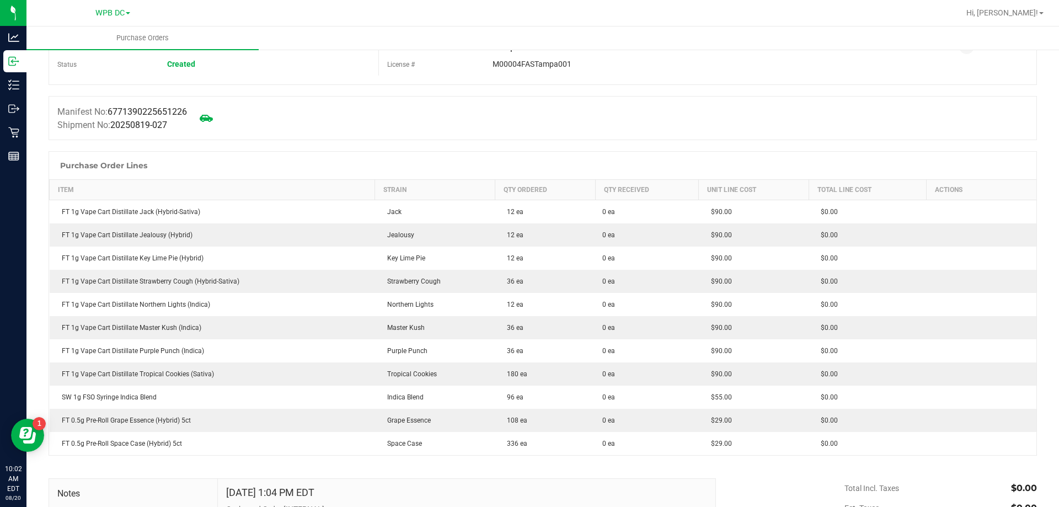
scroll to position [55, 0]
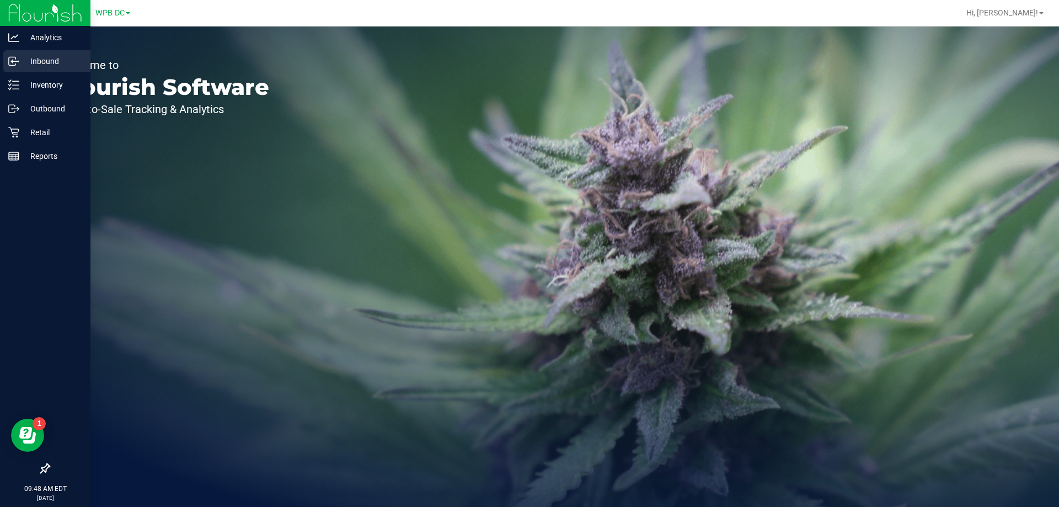
click at [36, 59] on p "Inbound" at bounding box center [52, 61] width 66 height 13
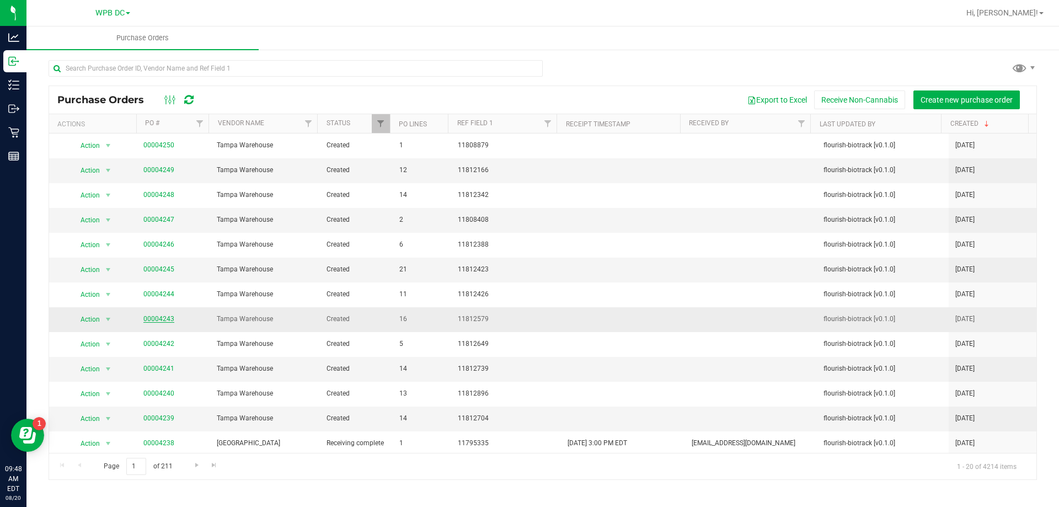
click at [159, 318] on link "00004243" at bounding box center [158, 319] width 31 height 8
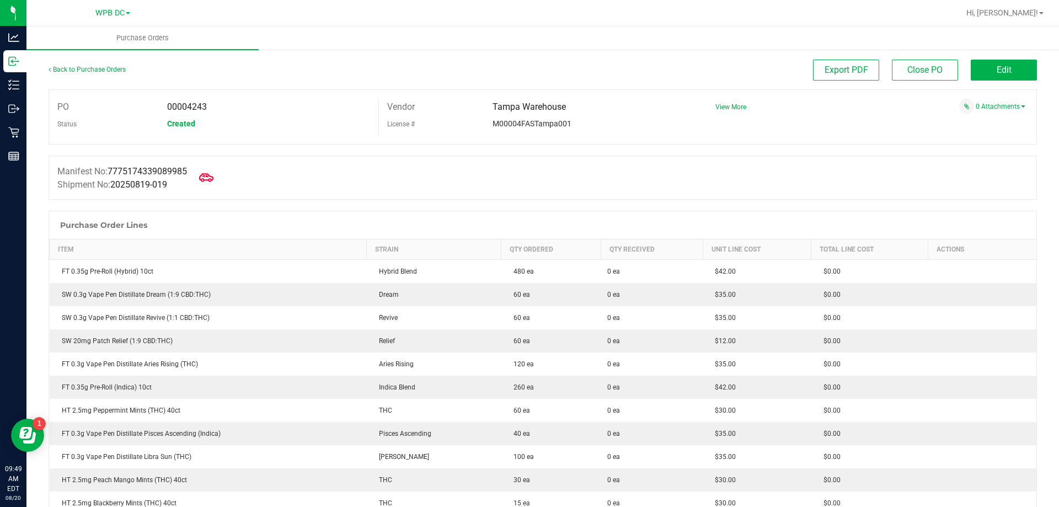
click at [211, 179] on icon at bounding box center [206, 177] width 14 height 14
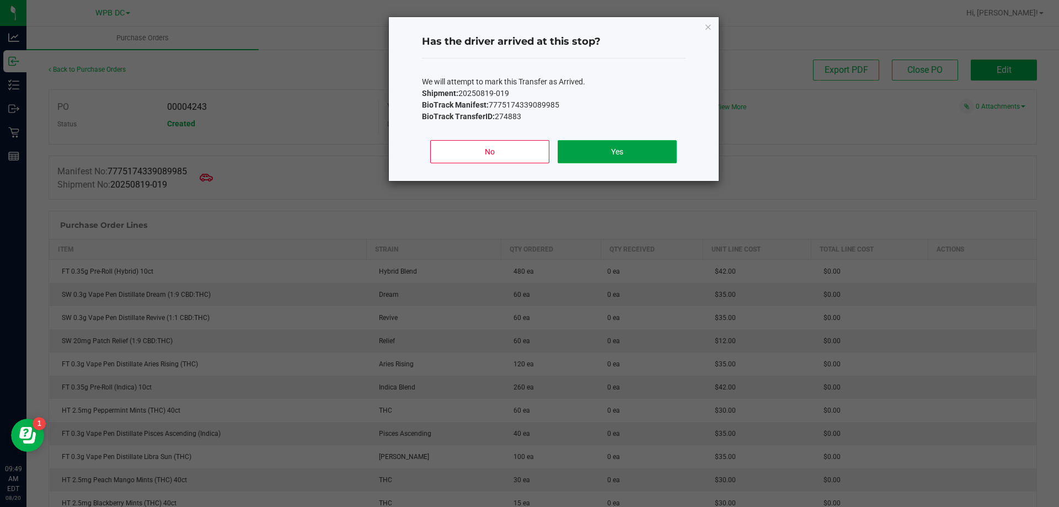
click at [579, 154] on button "Yes" at bounding box center [617, 151] width 119 height 23
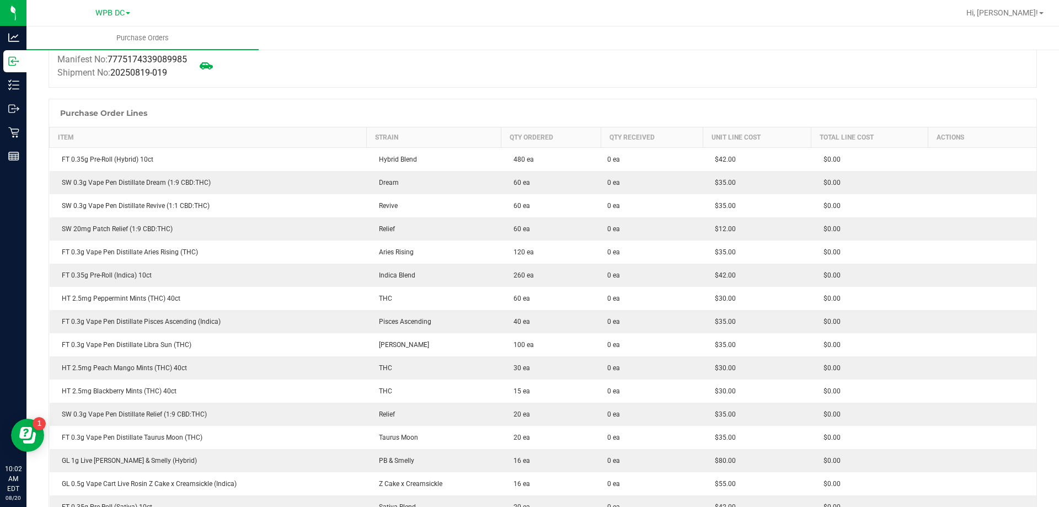
scroll to position [110, 0]
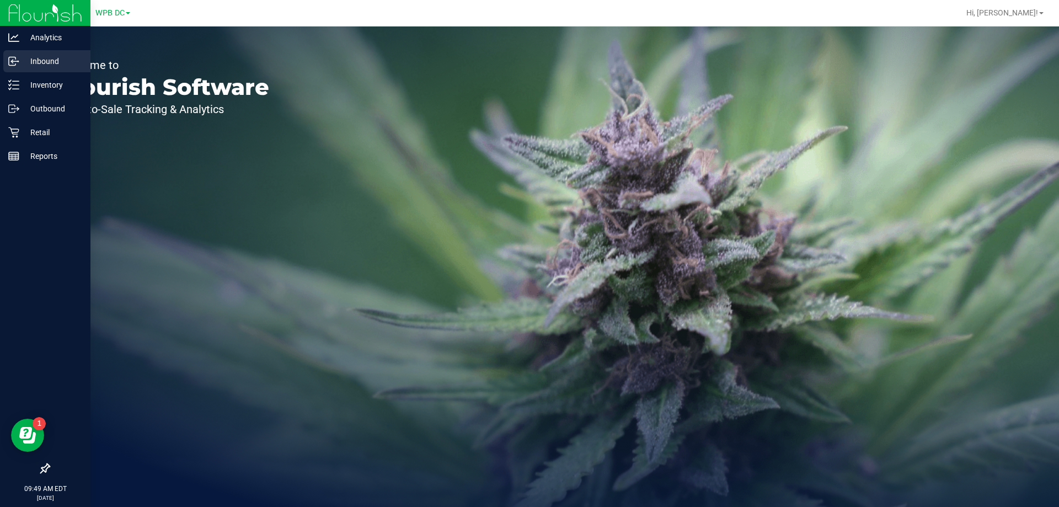
click at [45, 59] on p "Inbound" at bounding box center [52, 61] width 66 height 13
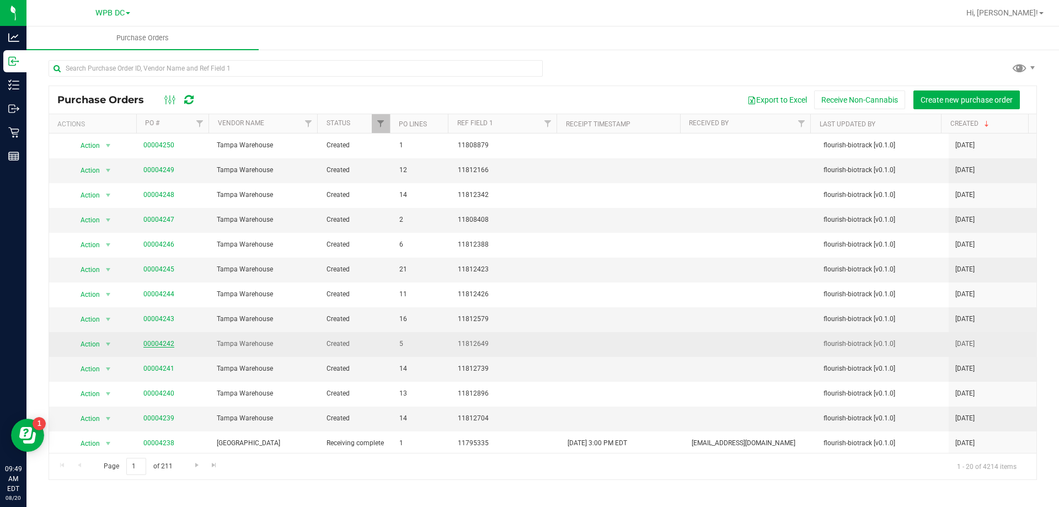
click at [152, 344] on link "00004242" at bounding box center [158, 344] width 31 height 8
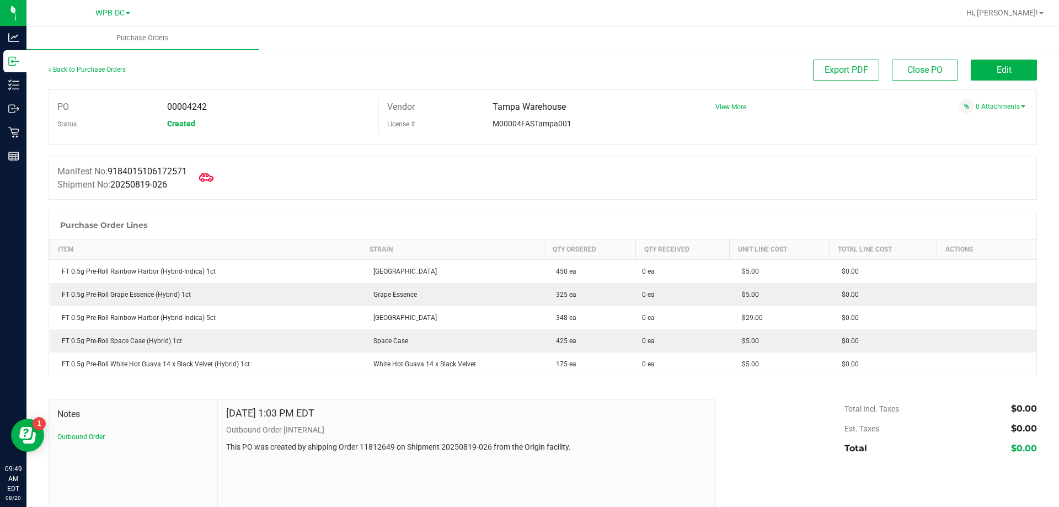
click at [208, 175] on icon at bounding box center [206, 177] width 14 height 14
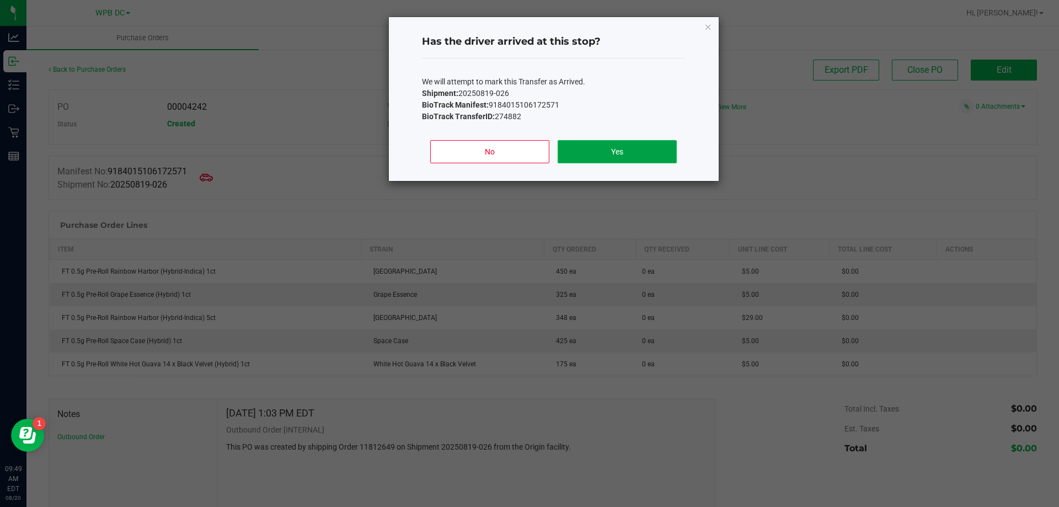
click at [625, 147] on button "Yes" at bounding box center [617, 151] width 119 height 23
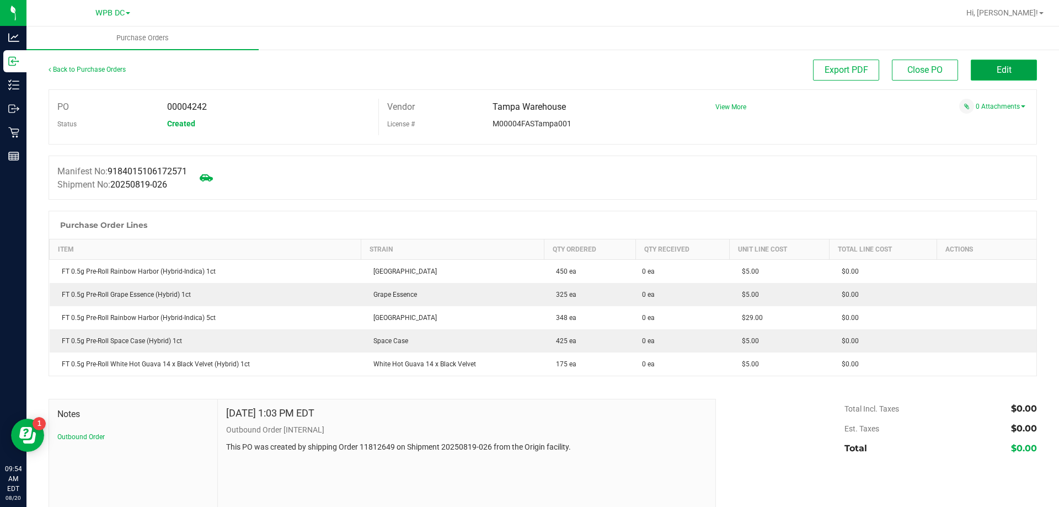
click at [985, 66] on button "Edit" at bounding box center [1004, 70] width 66 height 21
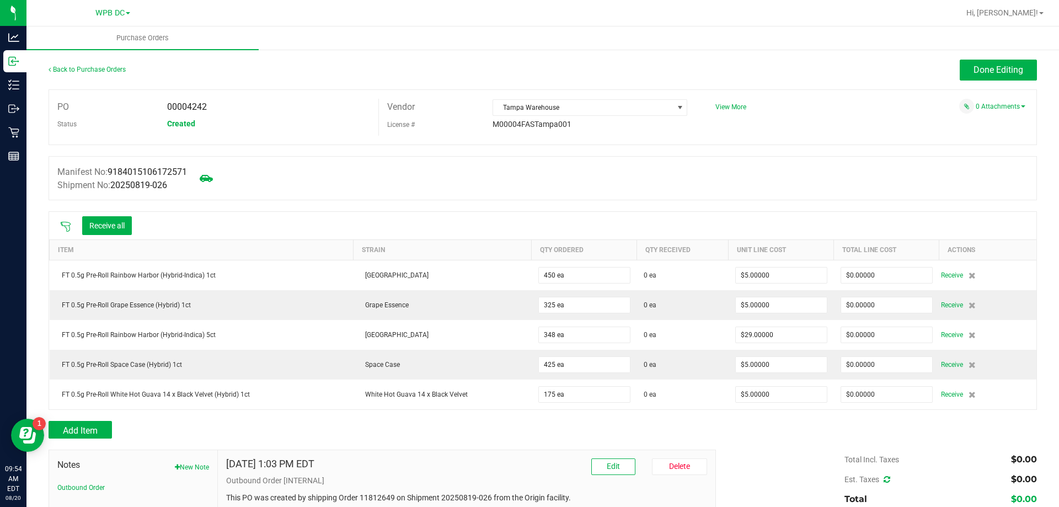
click at [69, 224] on icon at bounding box center [65, 226] width 11 height 11
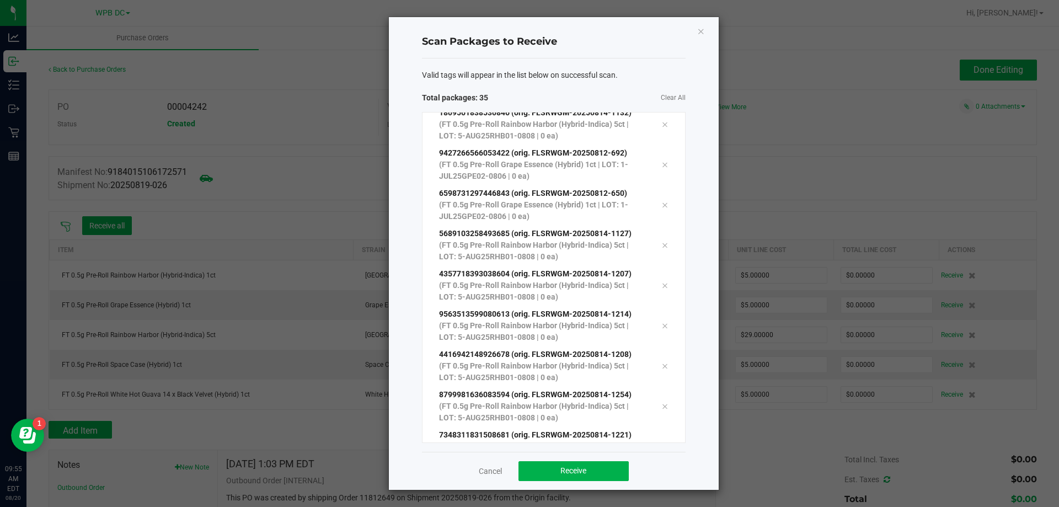
scroll to position [1107, 0]
click at [558, 472] on button "Receive" at bounding box center [573, 471] width 110 height 20
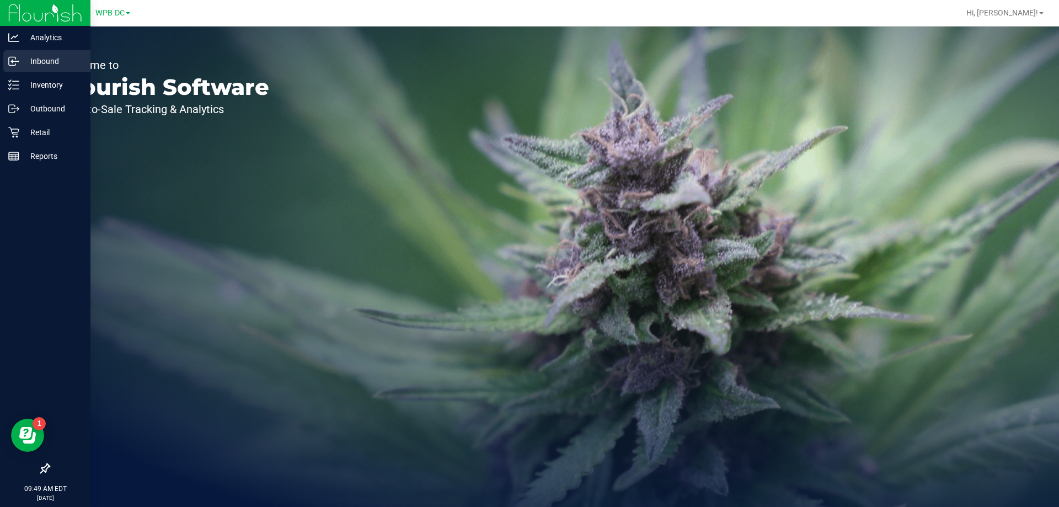
click at [45, 61] on p "Inbound" at bounding box center [52, 61] width 66 height 13
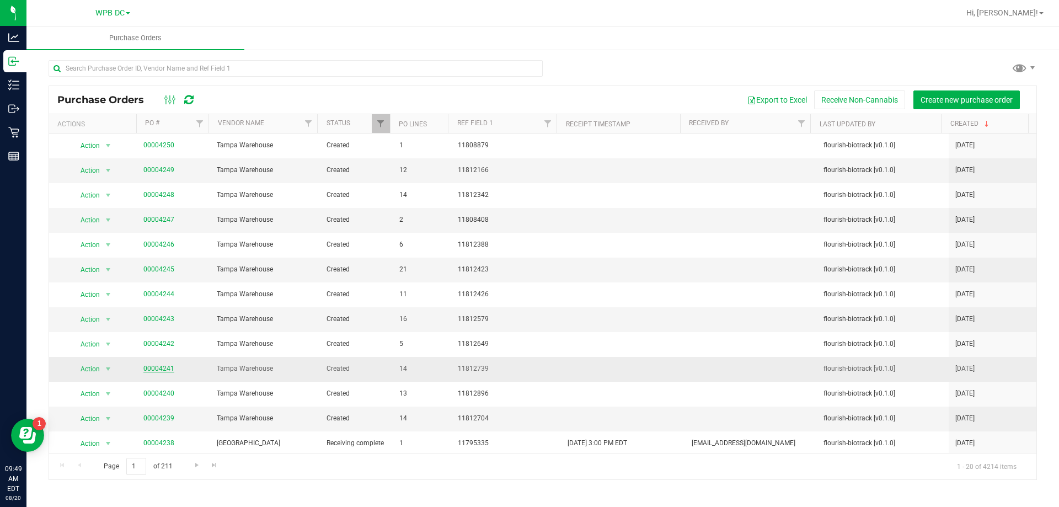
click at [167, 371] on link "00004241" at bounding box center [158, 369] width 31 height 8
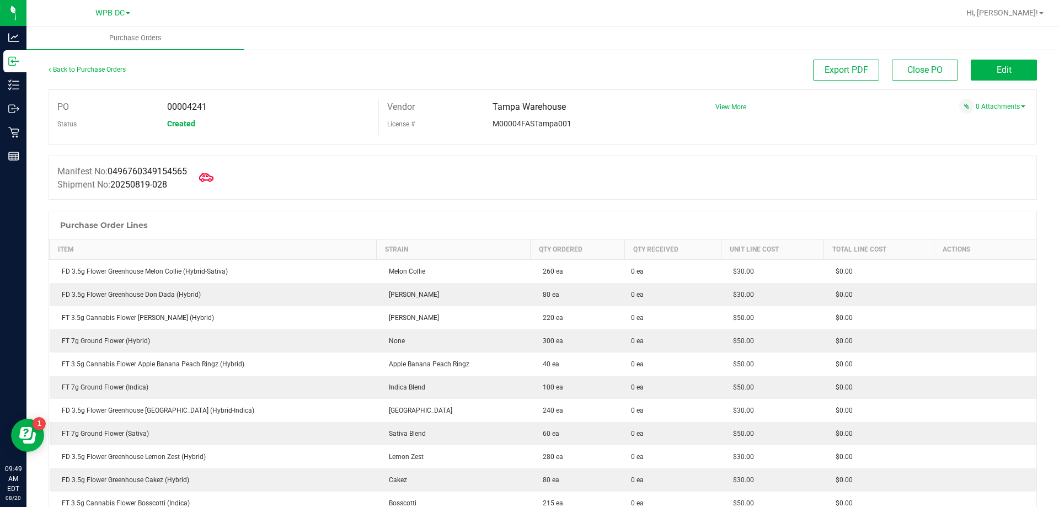
click at [213, 177] on icon at bounding box center [206, 177] width 14 height 14
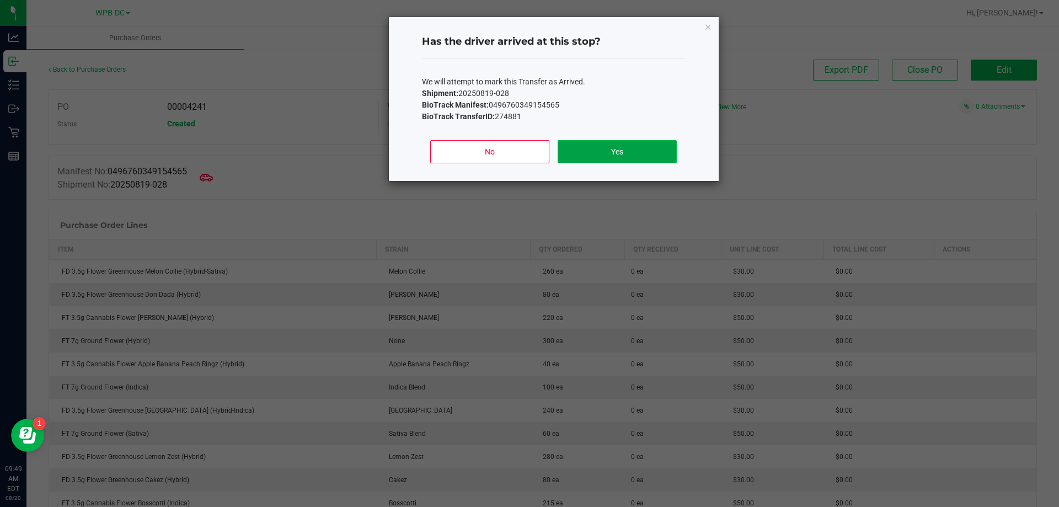
click at [571, 153] on button "Yes" at bounding box center [617, 151] width 119 height 23
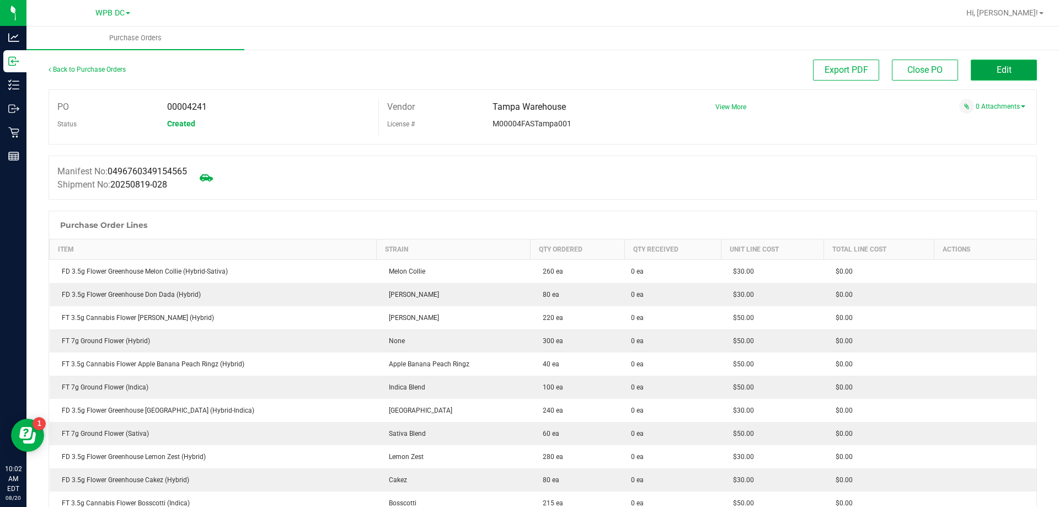
click at [997, 68] on span "Edit" at bounding box center [1004, 70] width 15 height 10
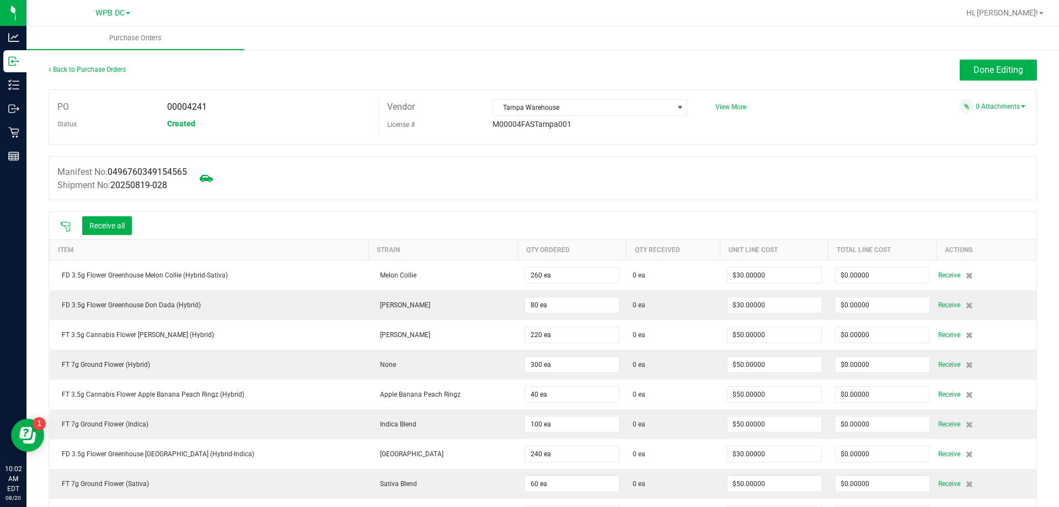
click at [68, 224] on icon at bounding box center [65, 226] width 11 height 11
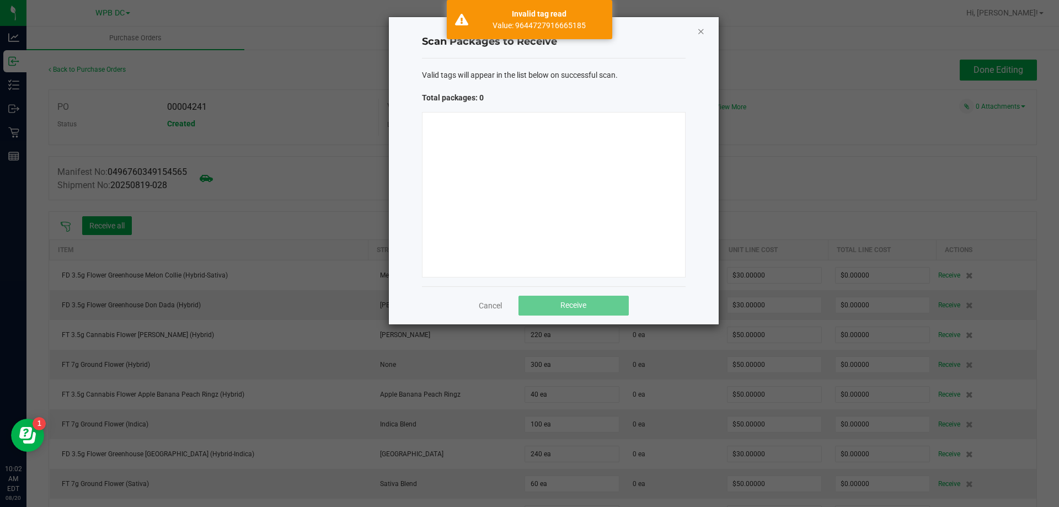
click at [701, 32] on icon "Close" at bounding box center [701, 30] width 8 height 13
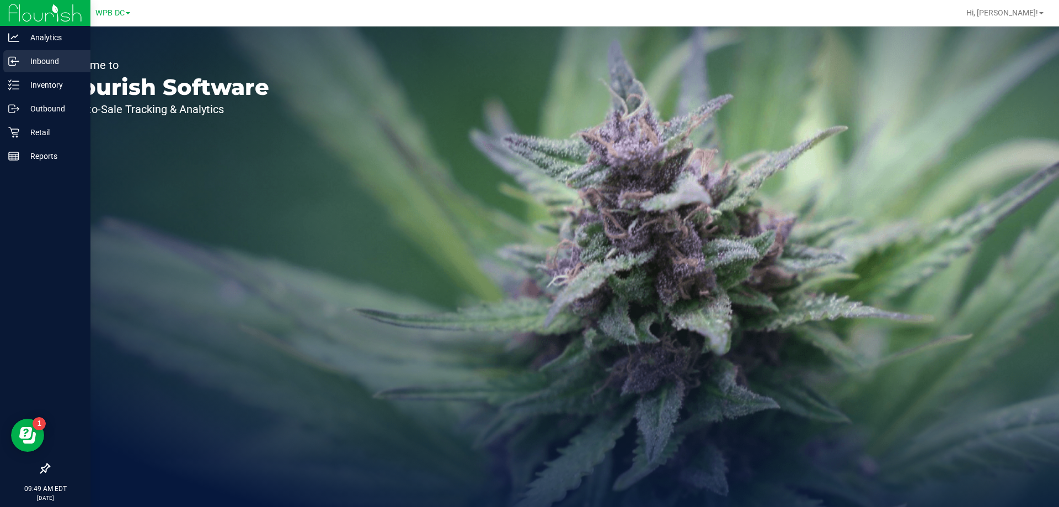
click at [40, 61] on p "Inbound" at bounding box center [52, 61] width 66 height 13
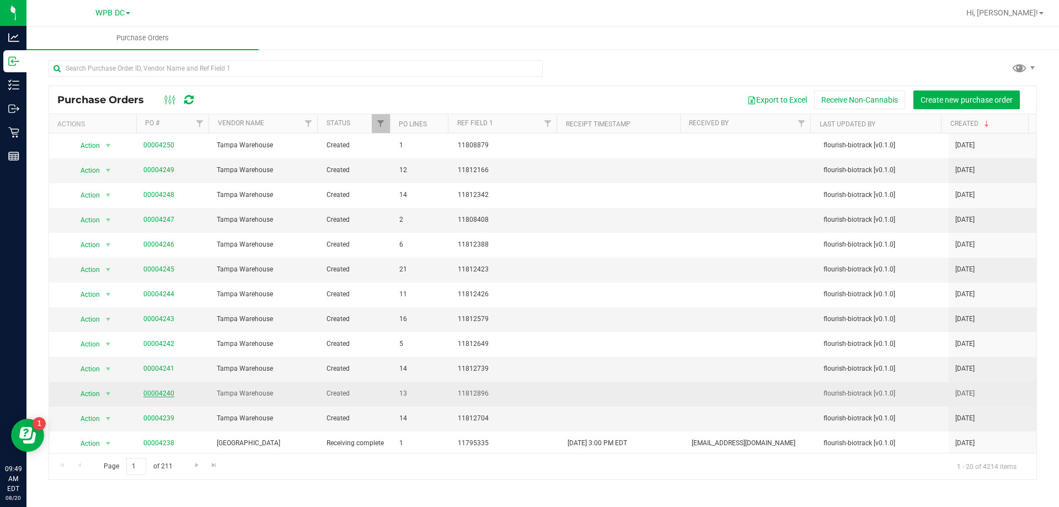
click at [157, 396] on link "00004240" at bounding box center [158, 393] width 31 height 8
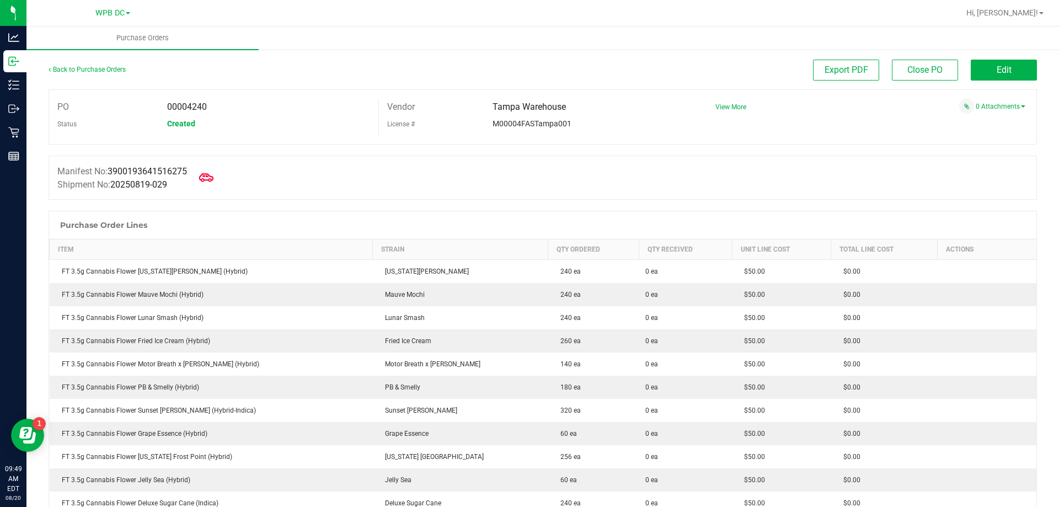
click at [210, 179] on icon at bounding box center [206, 177] width 14 height 14
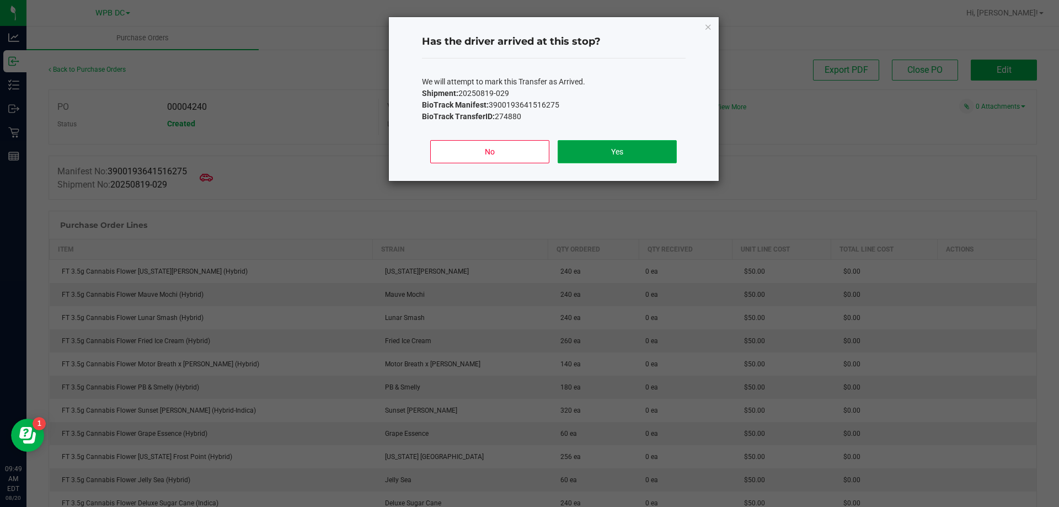
click at [622, 152] on button "Yes" at bounding box center [617, 151] width 119 height 23
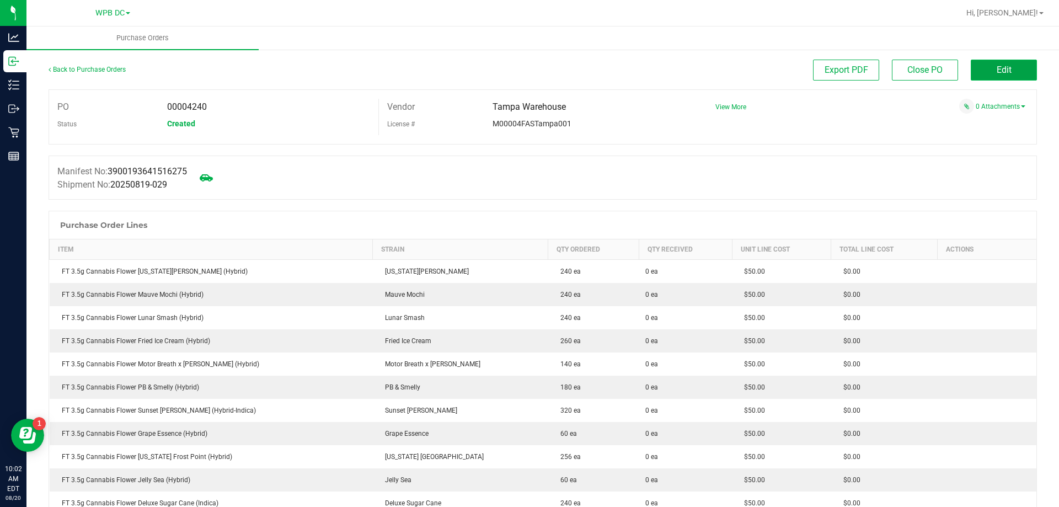
click at [987, 74] on button "Edit" at bounding box center [1004, 70] width 66 height 21
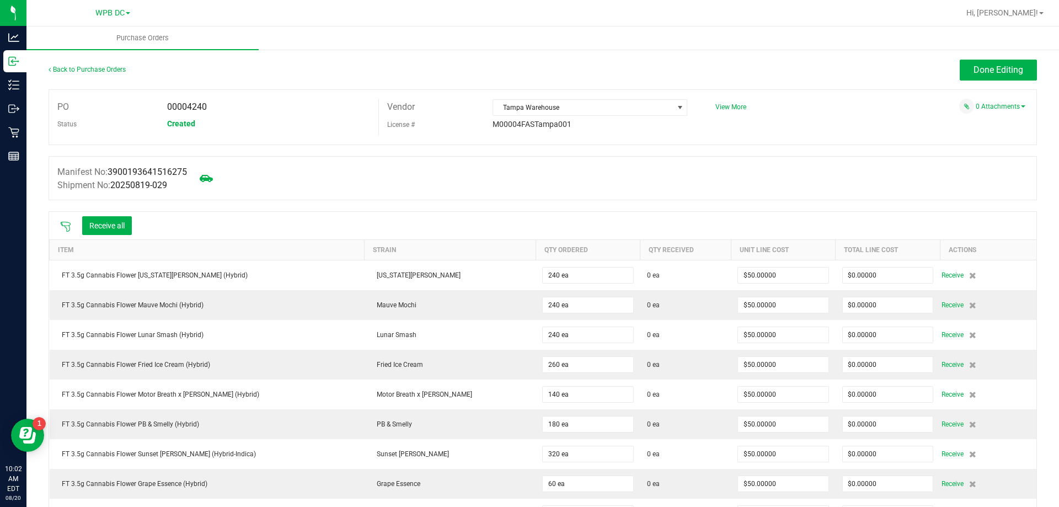
click at [61, 222] on icon at bounding box center [66, 227] width 10 height 10
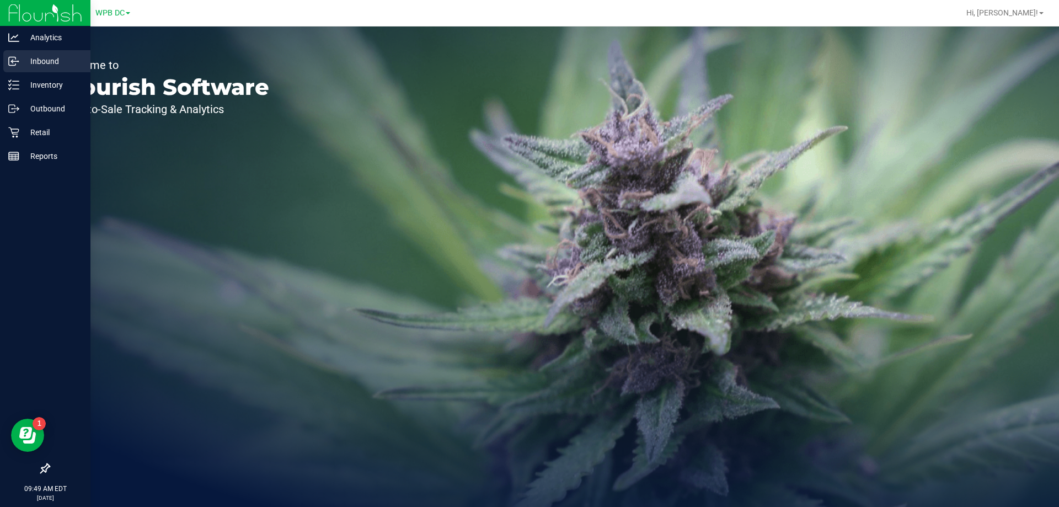
click at [38, 58] on p "Inbound" at bounding box center [52, 61] width 66 height 13
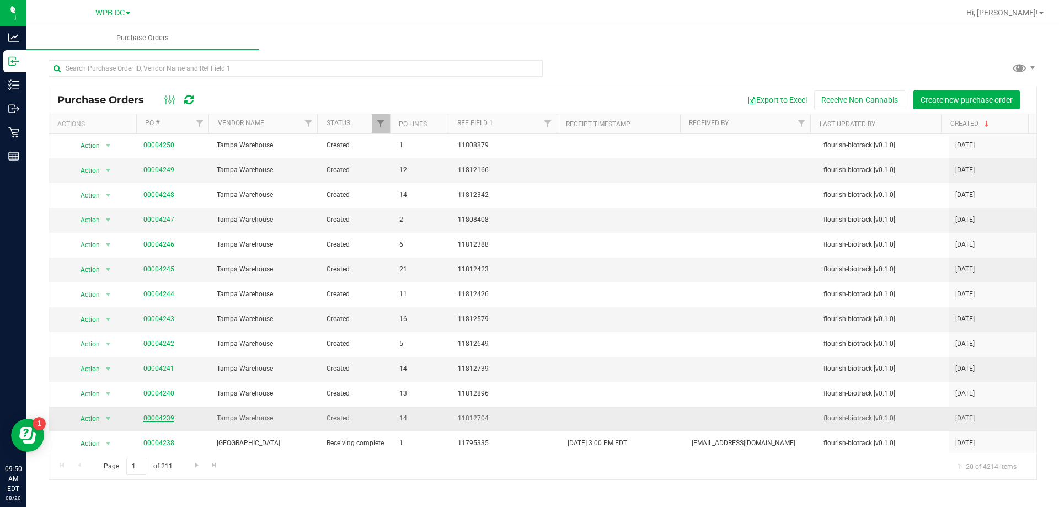
click at [159, 417] on link "00004239" at bounding box center [158, 418] width 31 height 8
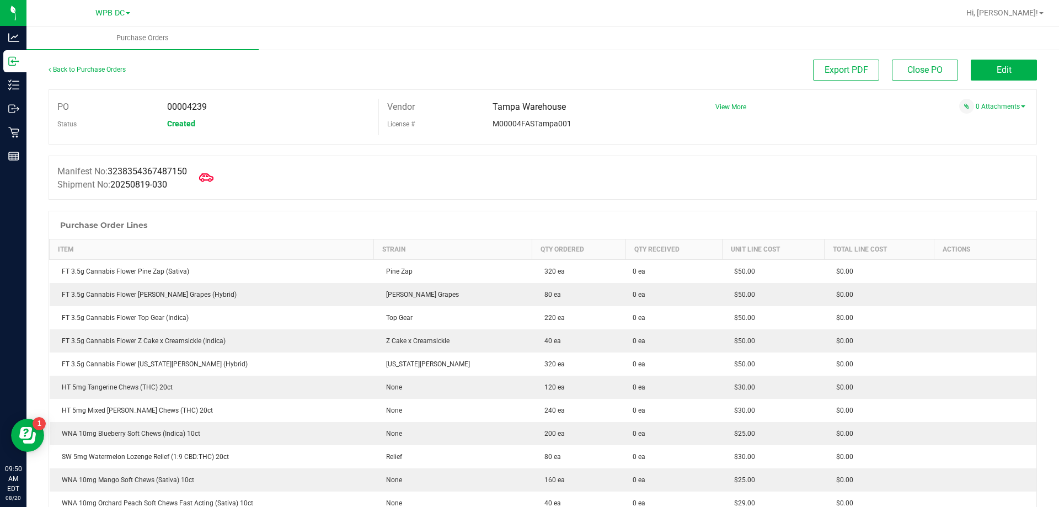
click at [213, 176] on icon at bounding box center [206, 177] width 14 height 14
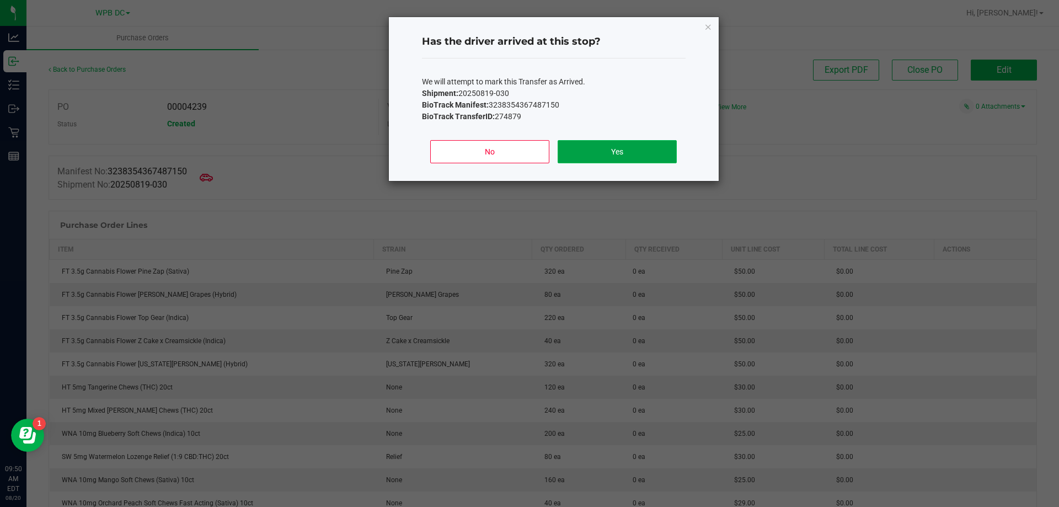
click at [600, 145] on button "Yes" at bounding box center [617, 151] width 119 height 23
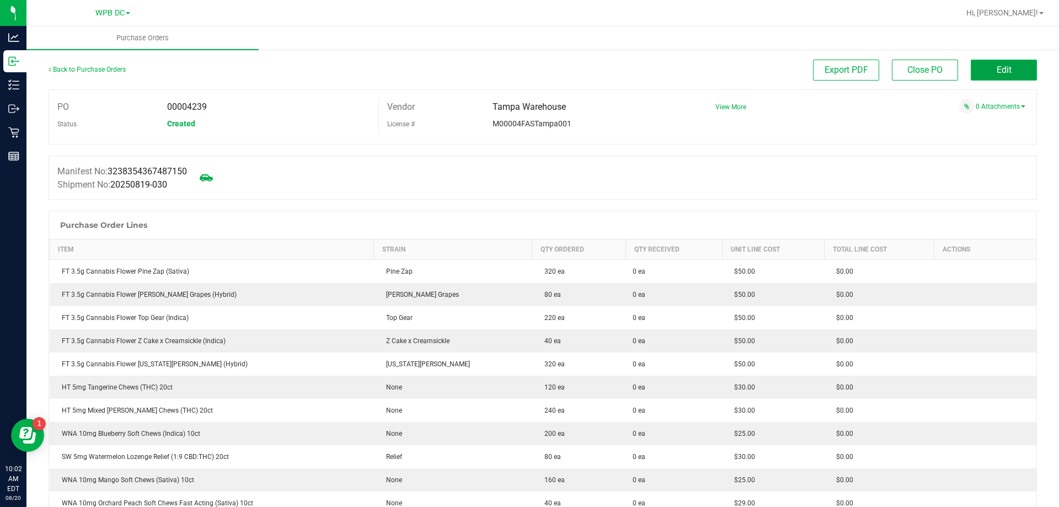
click at [1010, 73] on button "Edit" at bounding box center [1004, 70] width 66 height 21
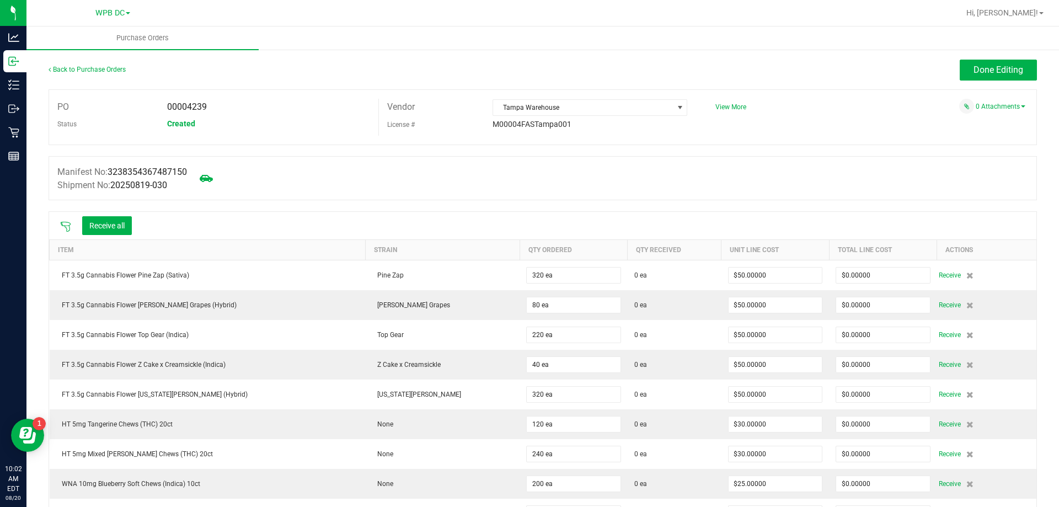
click at [69, 225] on icon at bounding box center [66, 227] width 10 height 10
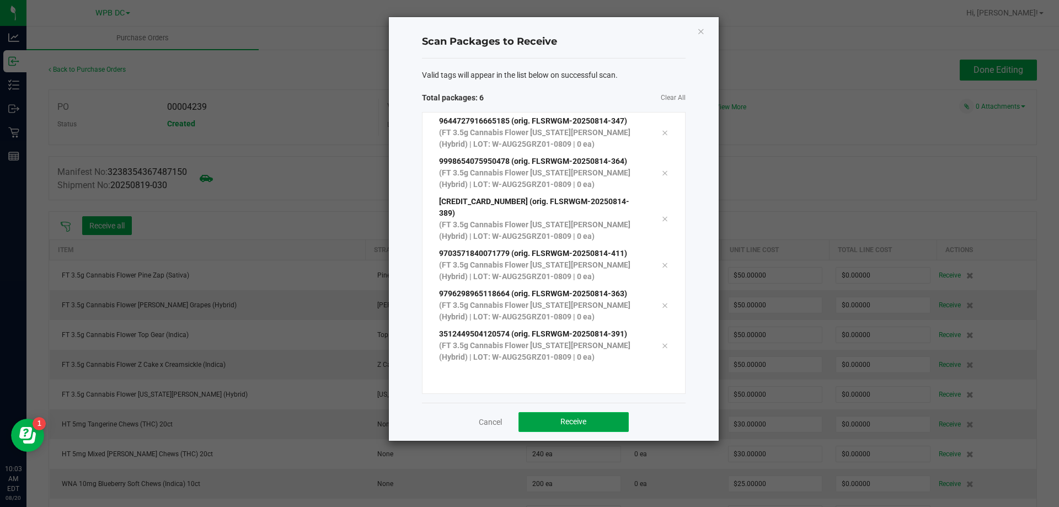
click at [565, 417] on span "Receive" at bounding box center [573, 421] width 26 height 9
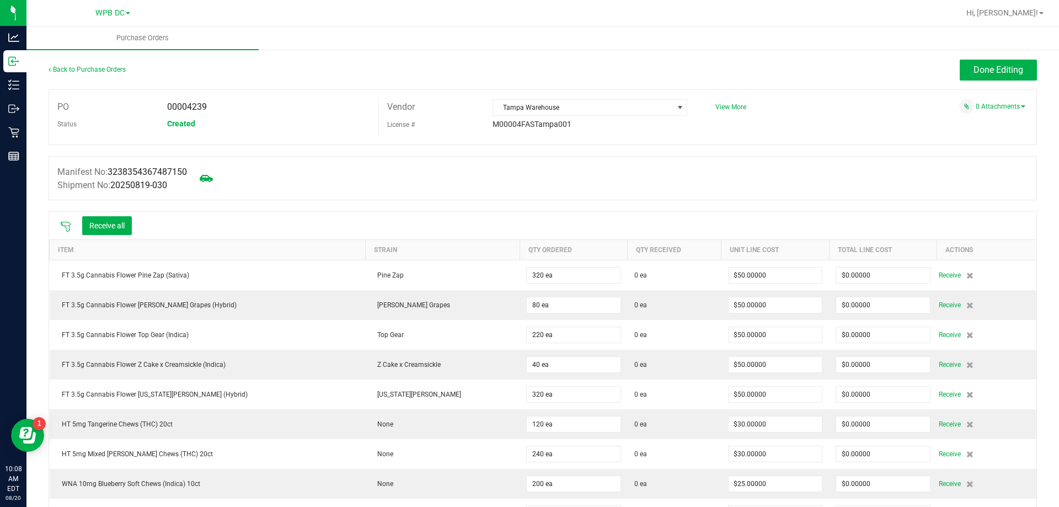
click at [67, 222] on icon at bounding box center [65, 226] width 11 height 11
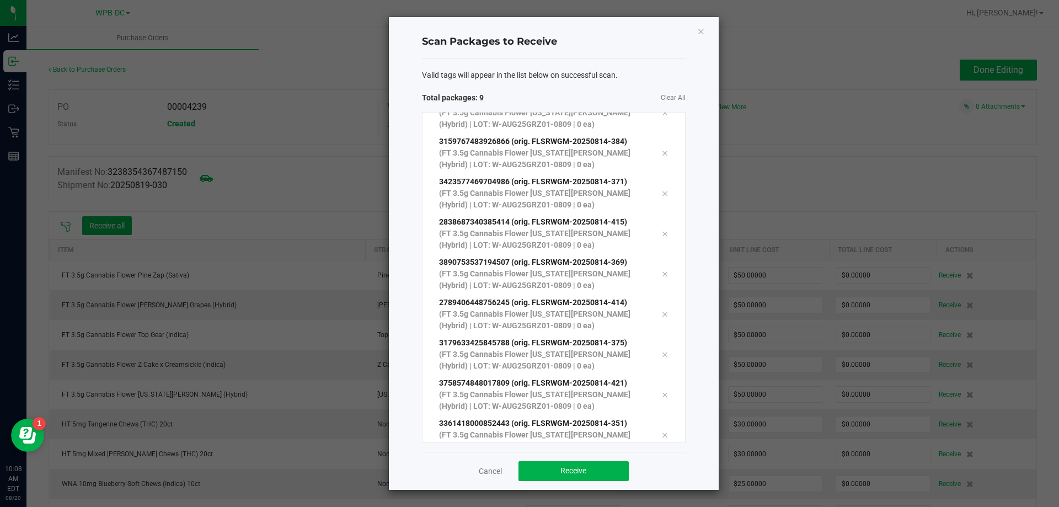
scroll to position [60, 0]
click at [561, 472] on span "Receive" at bounding box center [573, 470] width 26 height 9
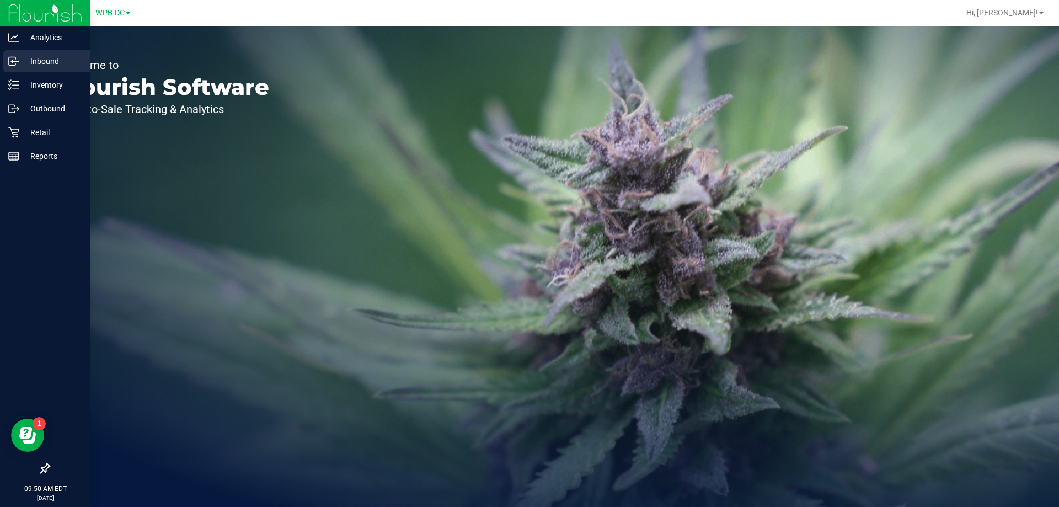
click at [50, 58] on p "Inbound" at bounding box center [52, 61] width 66 height 13
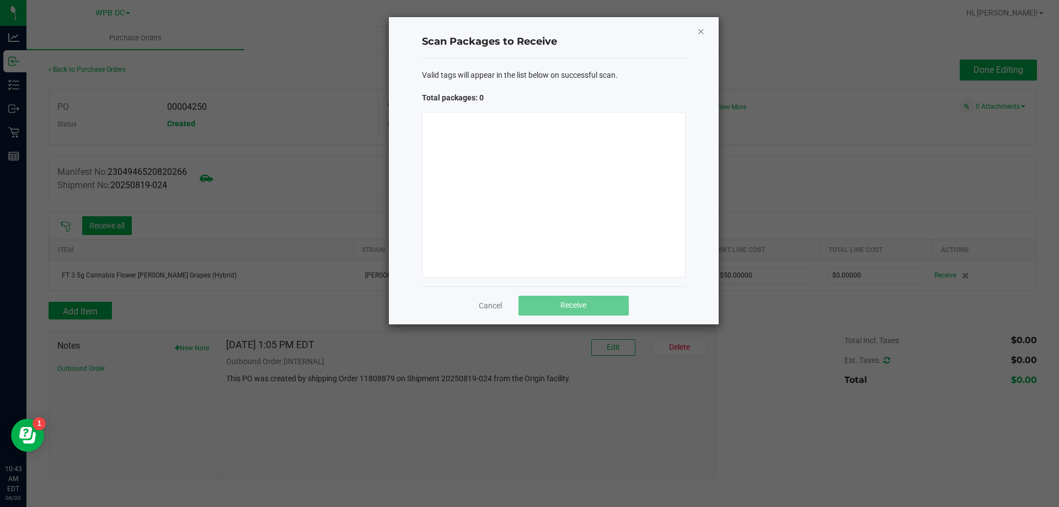
click at [700, 31] on icon "Close" at bounding box center [701, 30] width 8 height 13
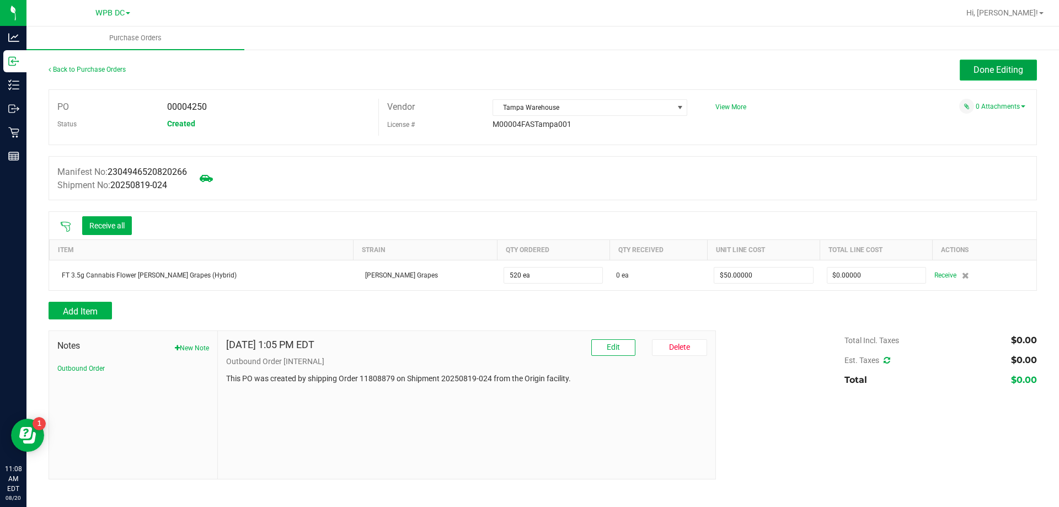
click at [976, 63] on button "Done Editing" at bounding box center [998, 70] width 77 height 21
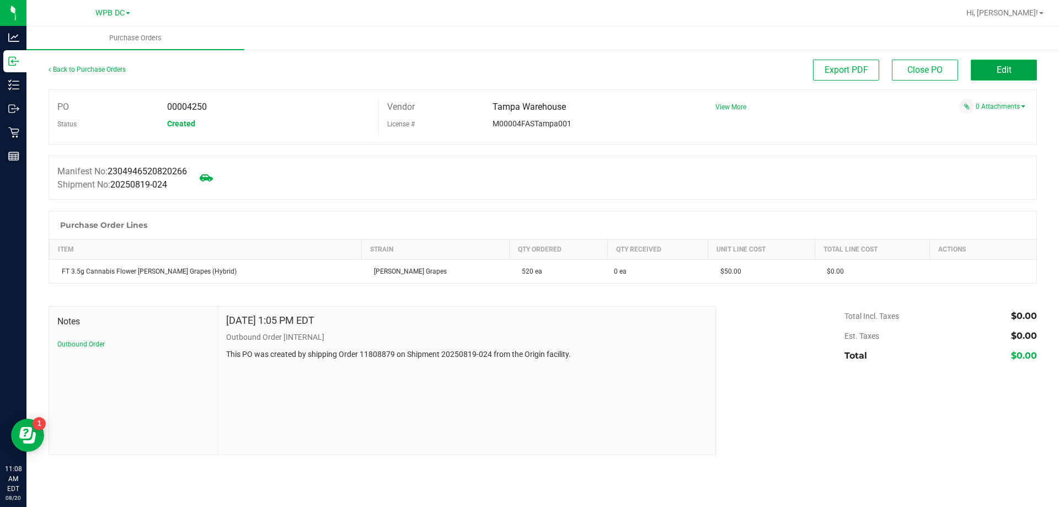
click at [999, 73] on span "Edit" at bounding box center [1004, 70] width 15 height 10
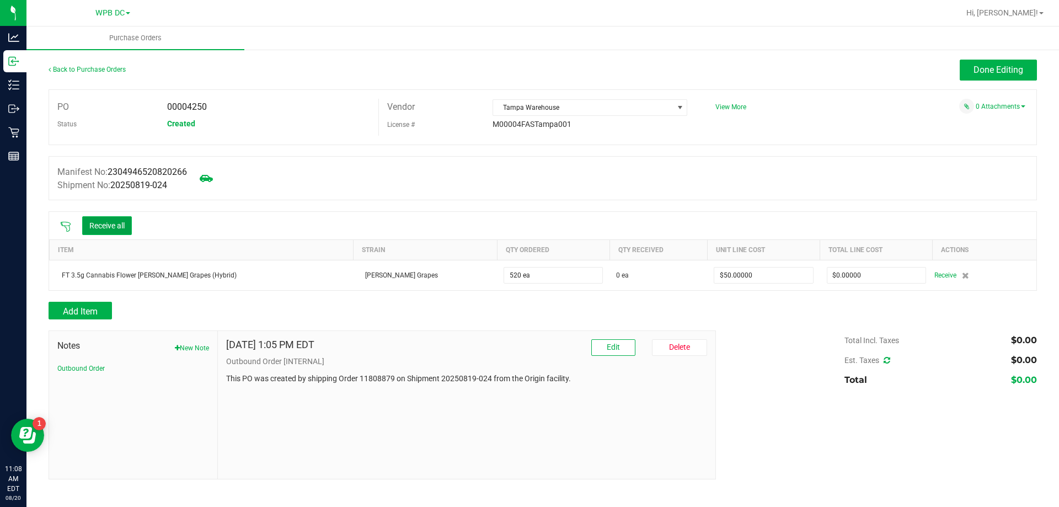
click at [110, 218] on button "Receive all" at bounding box center [107, 225] width 50 height 19
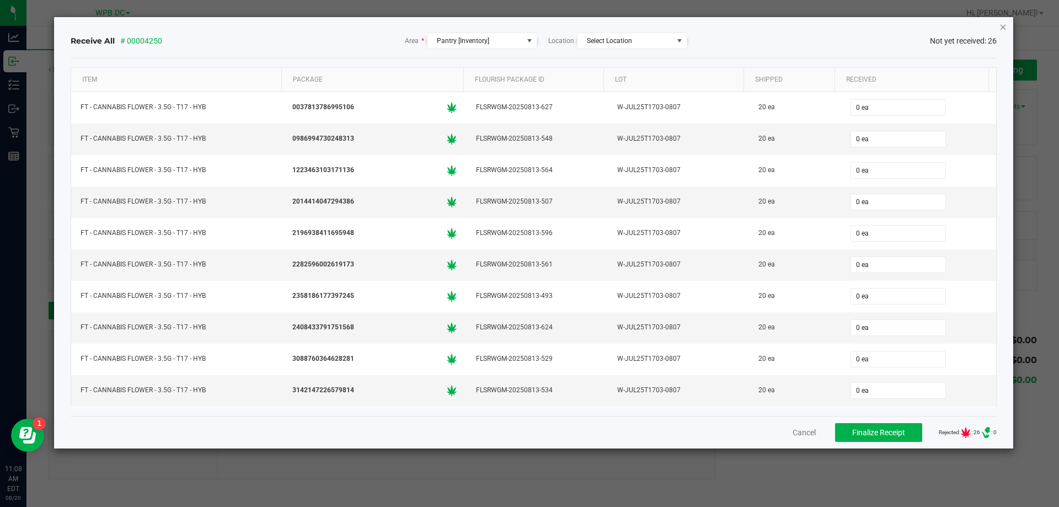
click at [1005, 26] on icon "Close" at bounding box center [1003, 26] width 8 height 13
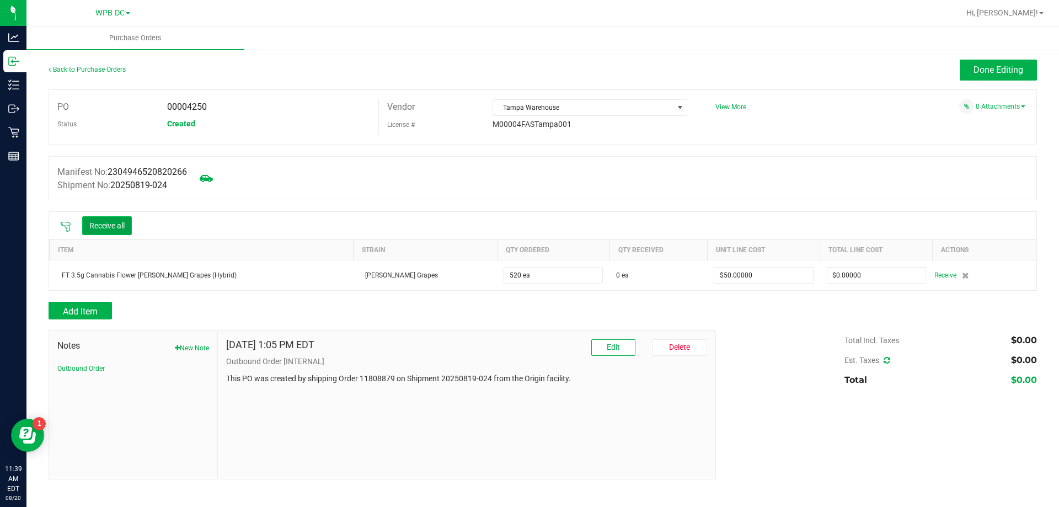
click at [103, 223] on button "Receive all" at bounding box center [107, 225] width 50 height 19
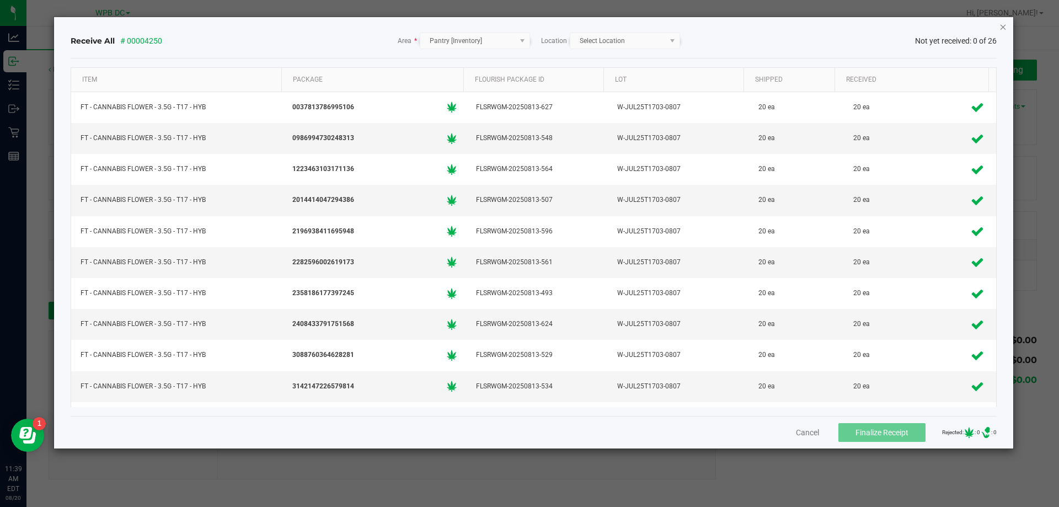
click at [1002, 29] on icon "Close" at bounding box center [1003, 26] width 8 height 13
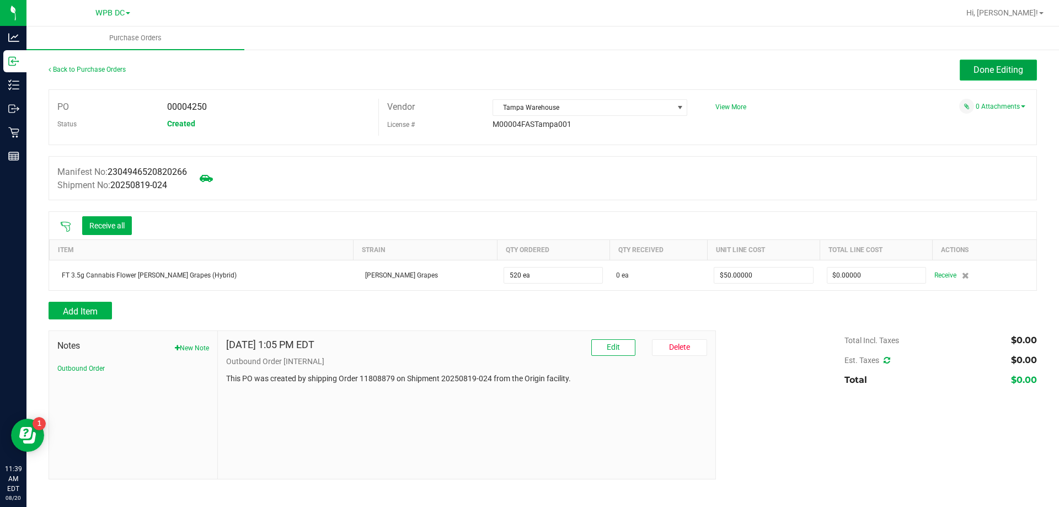
click at [985, 69] on span "Done Editing" at bounding box center [999, 70] width 50 height 10
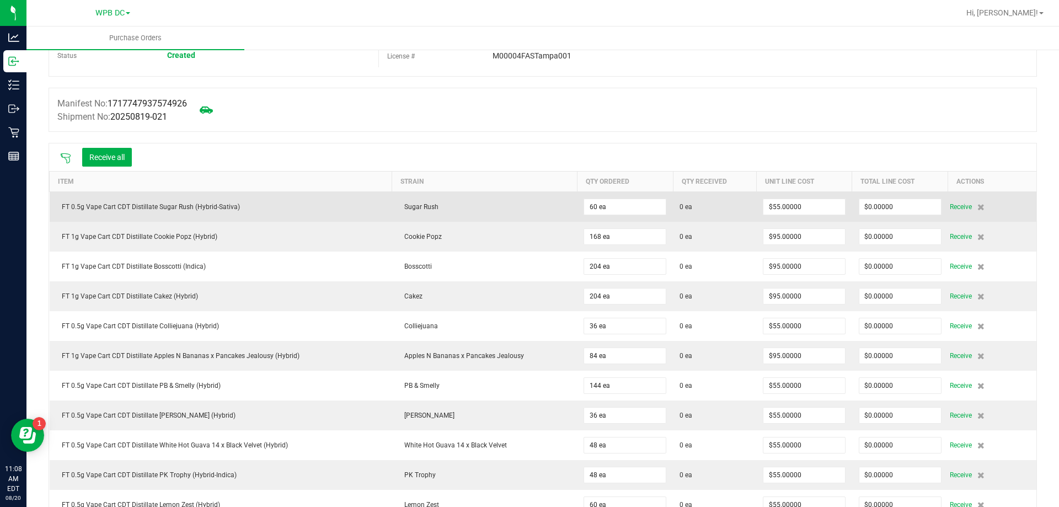
scroll to position [55, 0]
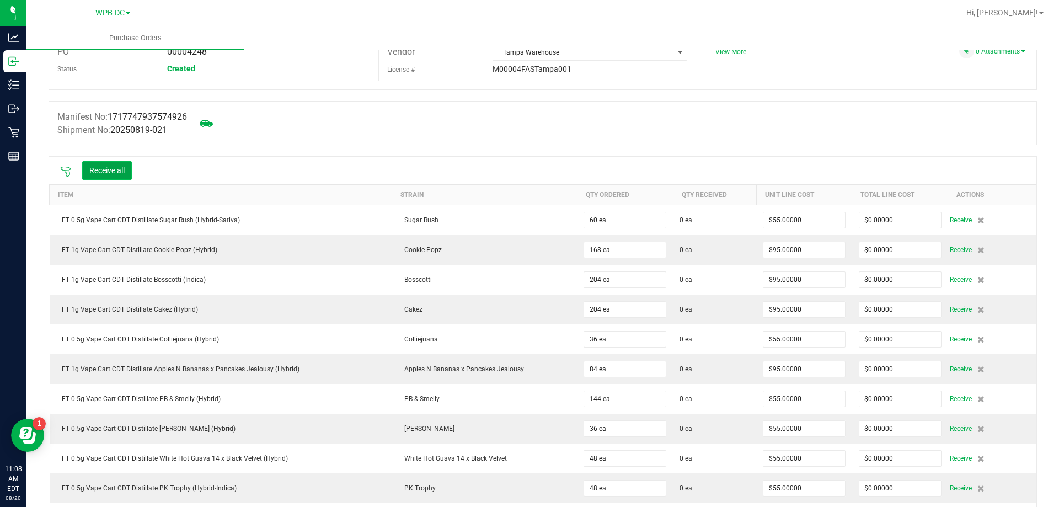
click at [116, 168] on button "Receive all" at bounding box center [107, 170] width 50 height 19
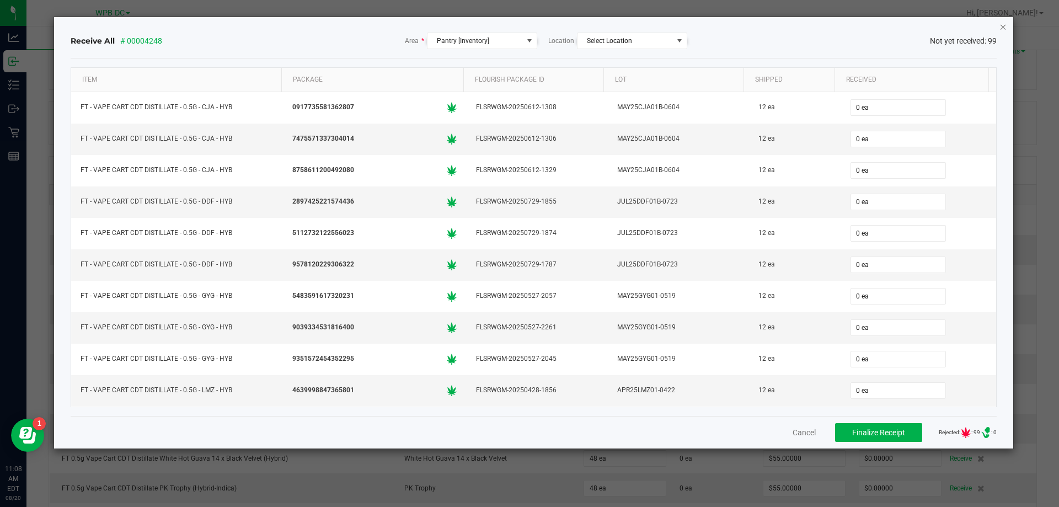
click at [1000, 25] on icon "Close" at bounding box center [1003, 26] width 8 height 13
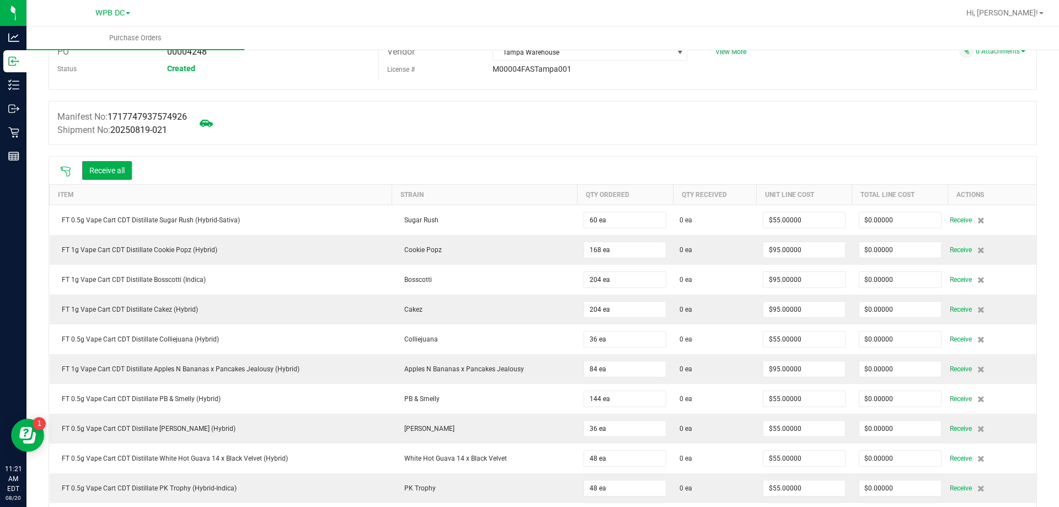
click at [67, 170] on icon at bounding box center [66, 172] width 10 height 10
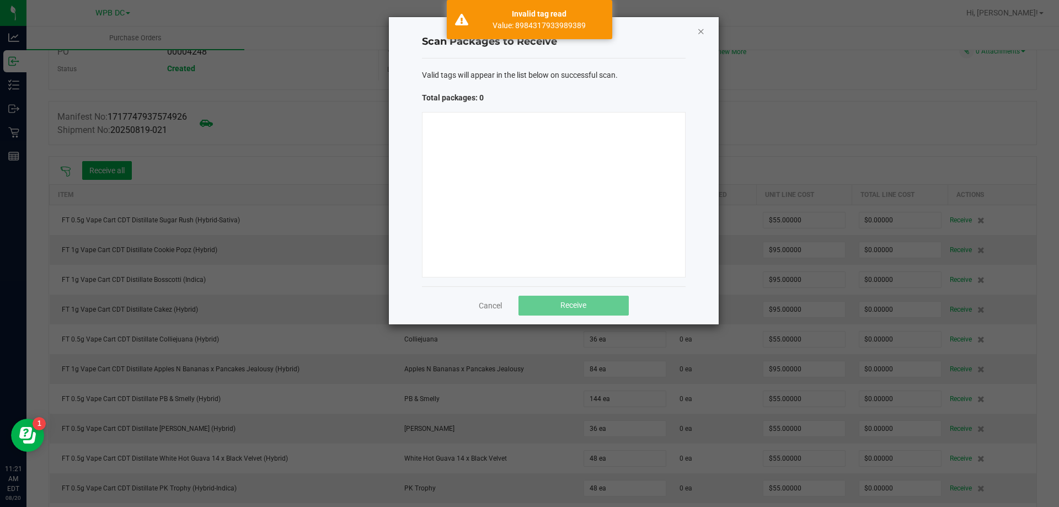
click at [698, 32] on icon "Close" at bounding box center [701, 30] width 8 height 13
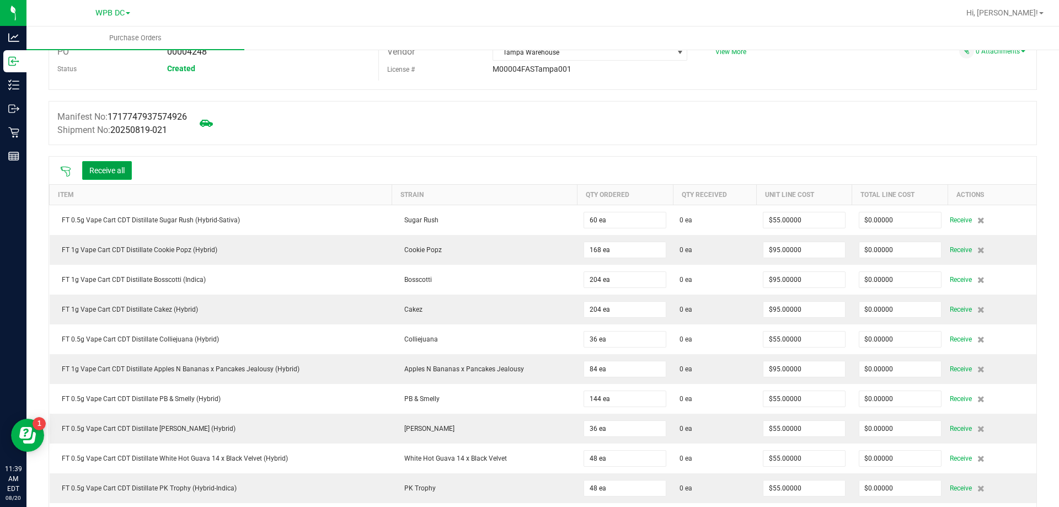
click at [117, 173] on button "Receive all" at bounding box center [107, 170] width 50 height 19
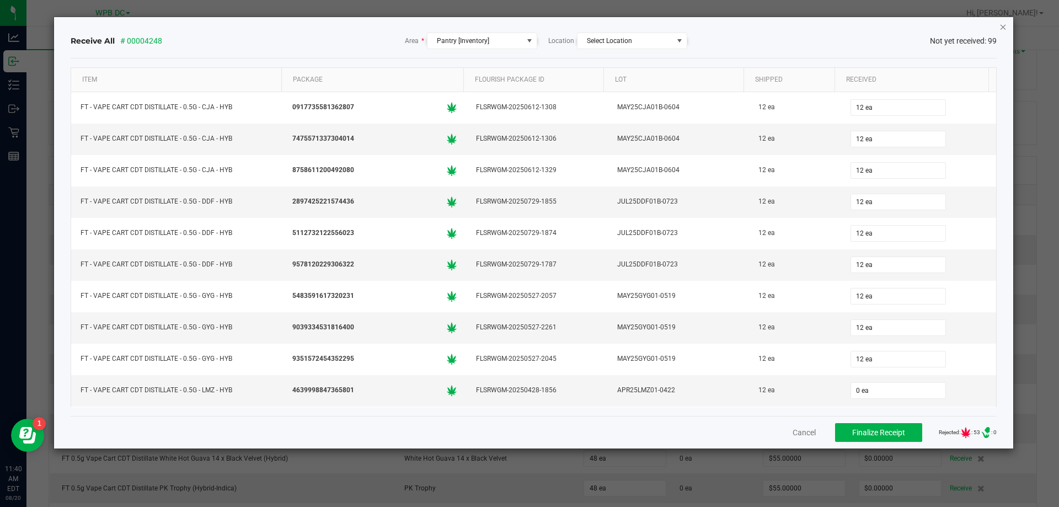
click at [1002, 24] on icon "Close" at bounding box center [1003, 26] width 8 height 13
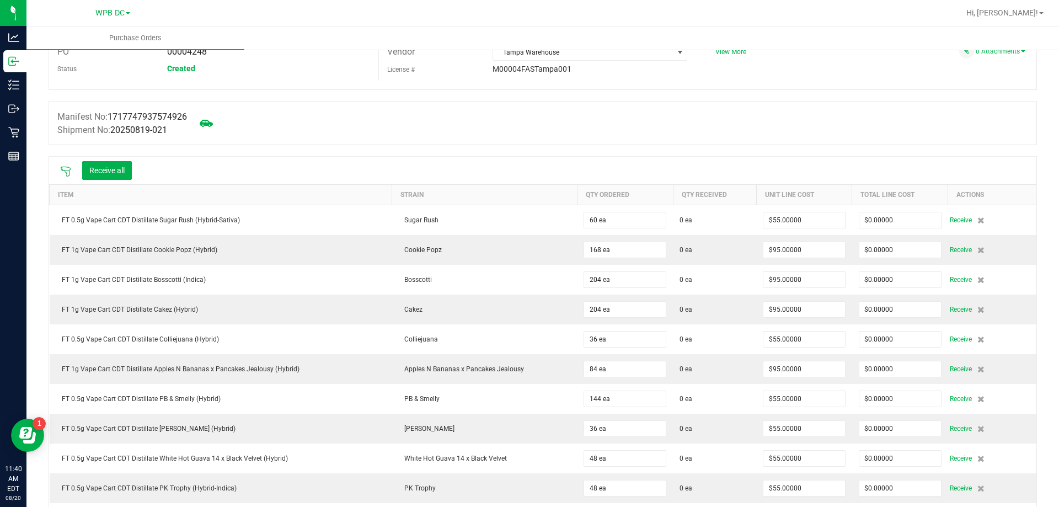
click at [69, 173] on icon at bounding box center [66, 172] width 10 height 10
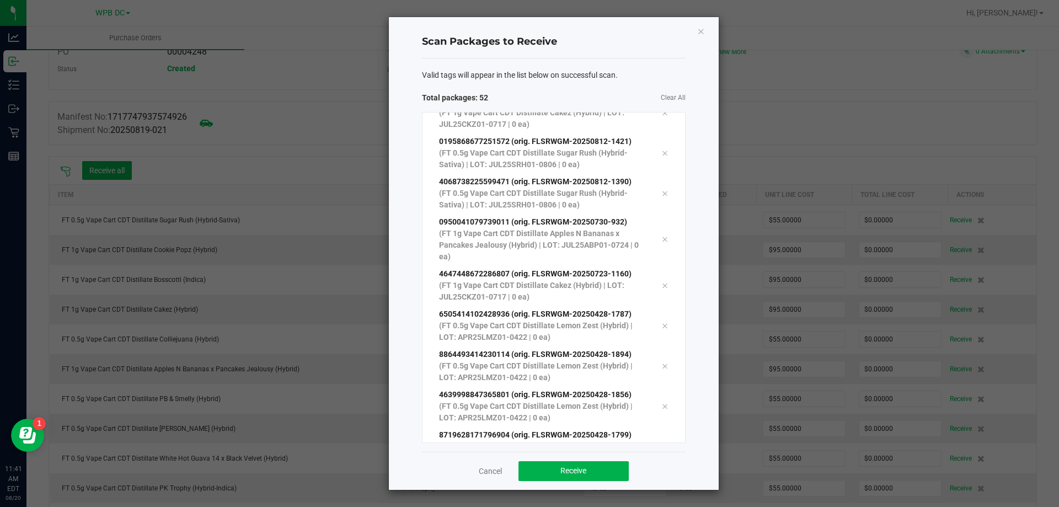
scroll to position [1873, 0]
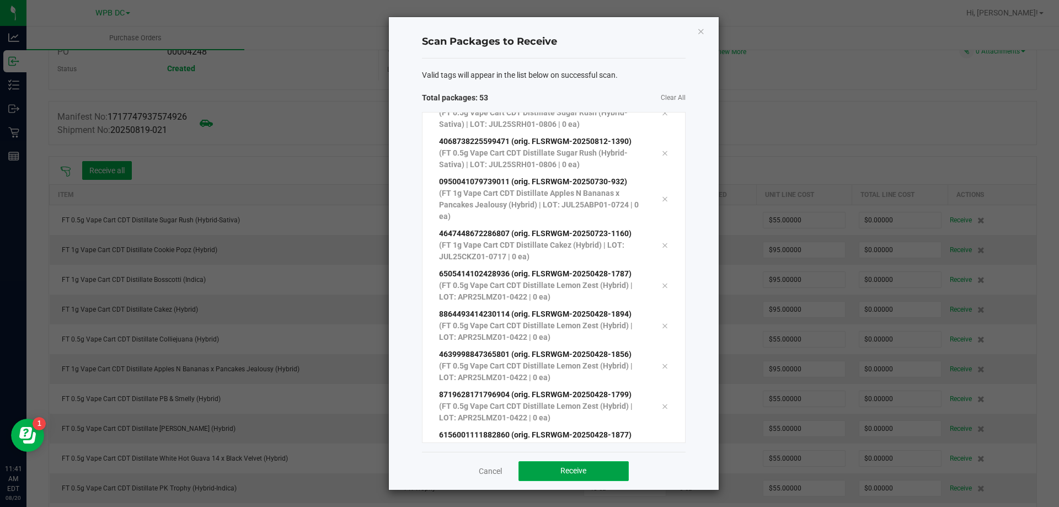
drag, startPoint x: 578, startPoint y: 472, endPoint x: 580, endPoint y: 466, distance: 6.3
click at [578, 470] on span "Receive" at bounding box center [573, 470] width 26 height 9
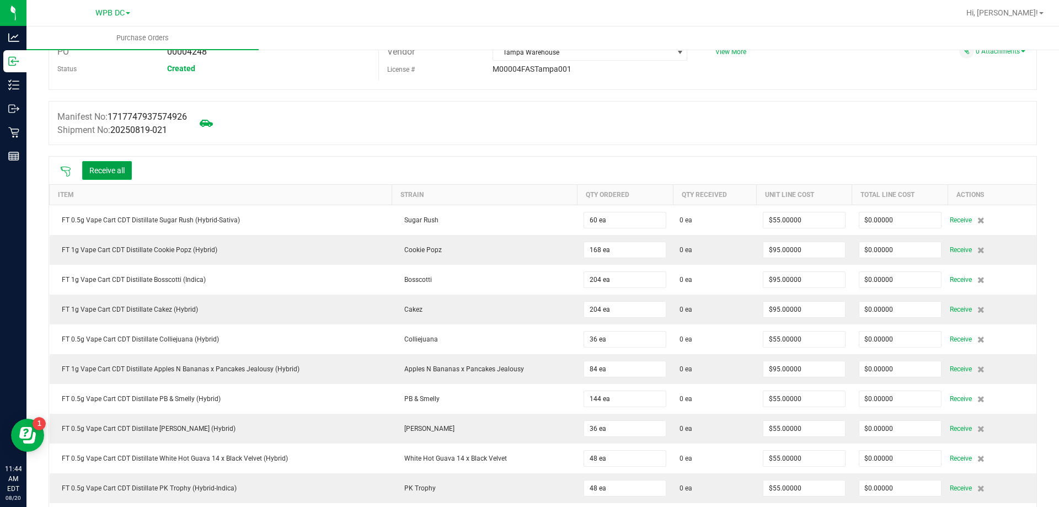
click at [99, 167] on button "Receive all" at bounding box center [107, 170] width 50 height 19
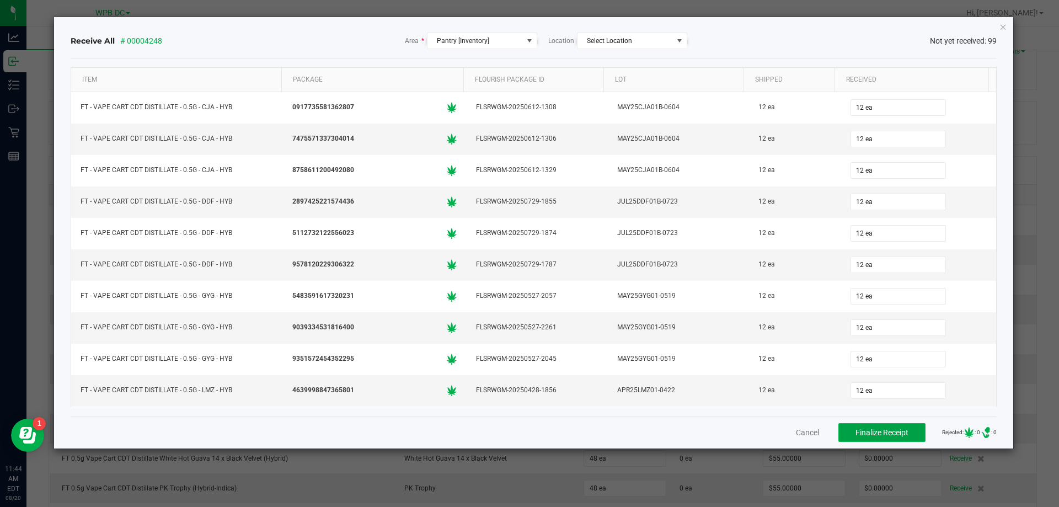
click at [884, 440] on button "Finalize Receipt" at bounding box center [881, 432] width 87 height 19
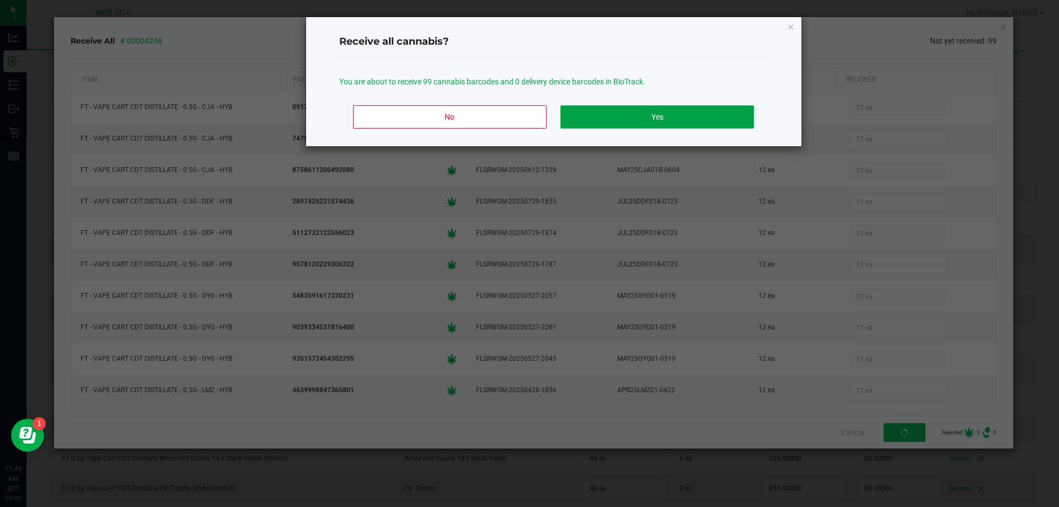
click at [718, 110] on button "Yes" at bounding box center [656, 116] width 193 height 23
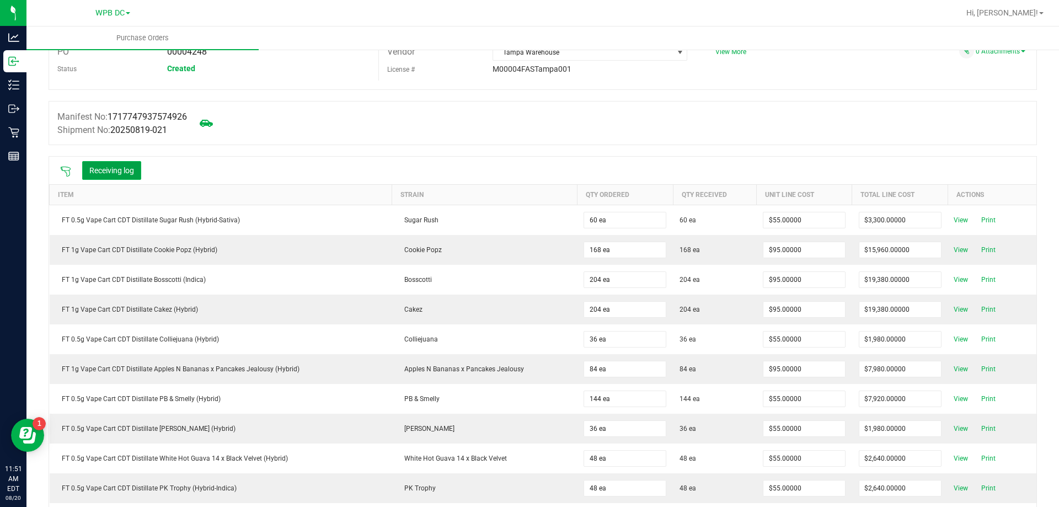
click at [125, 170] on button "Receiving log" at bounding box center [111, 170] width 59 height 19
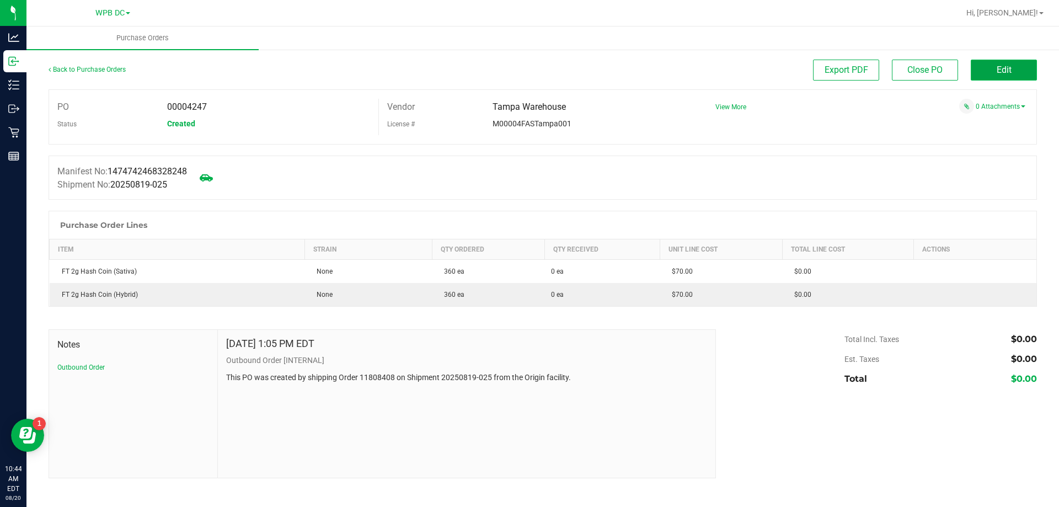
click at [997, 72] on span "Edit" at bounding box center [1004, 70] width 15 height 10
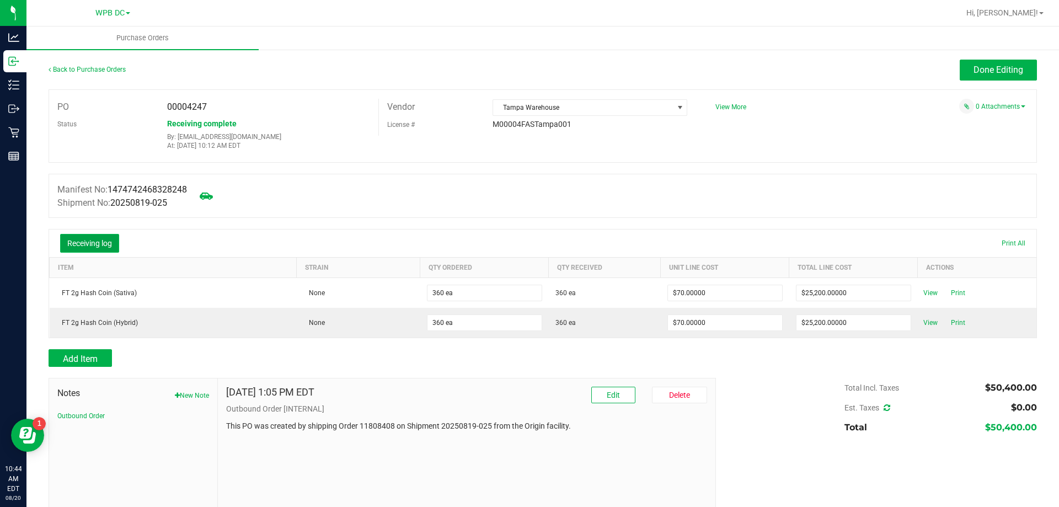
click at [104, 245] on button "Receiving log" at bounding box center [89, 243] width 59 height 19
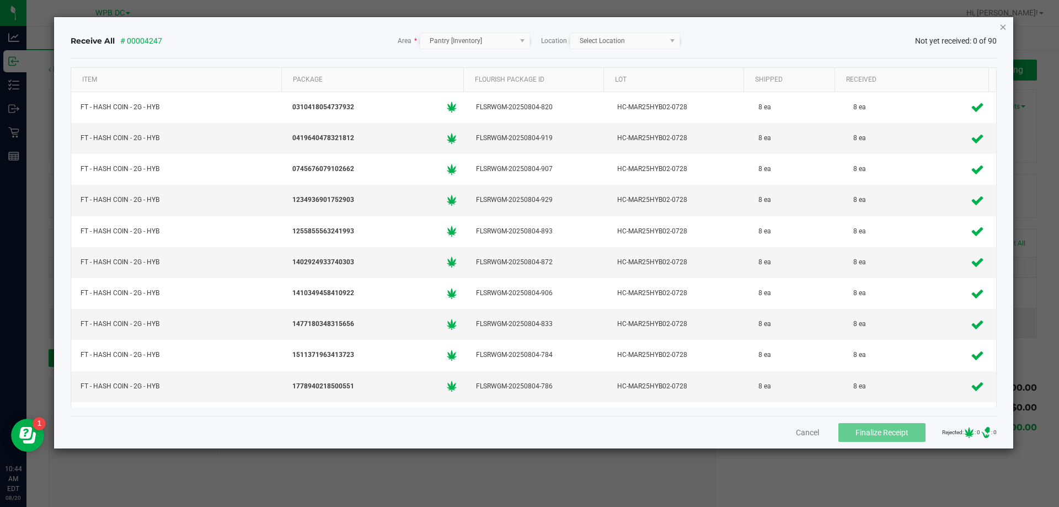
click at [1003, 26] on icon "Close" at bounding box center [1003, 26] width 8 height 13
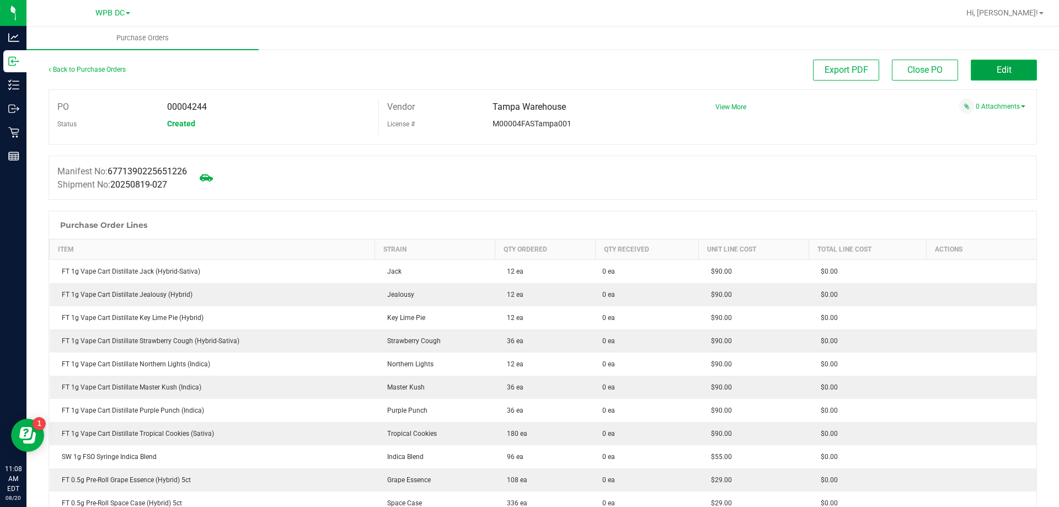
click at [997, 67] on span "Edit" at bounding box center [1004, 70] width 15 height 10
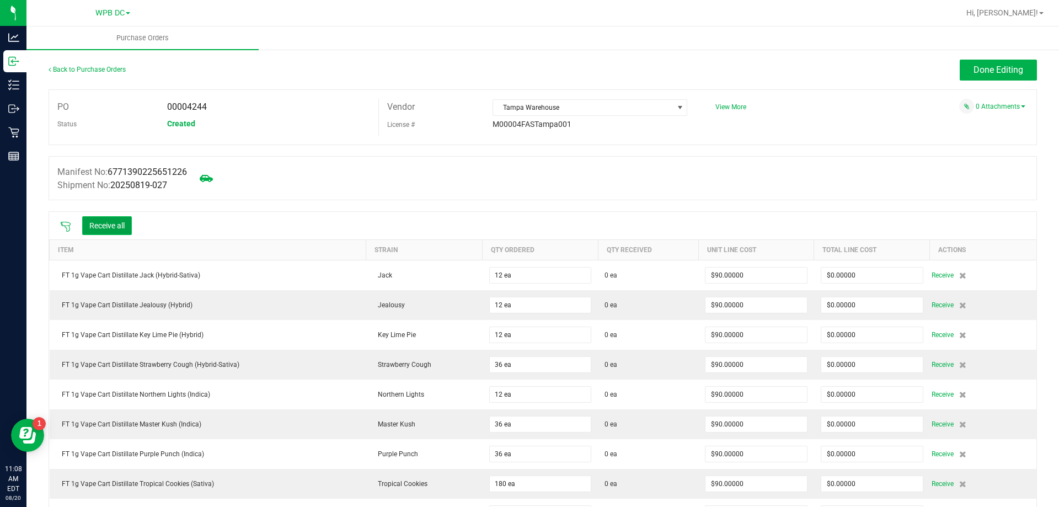
click at [111, 227] on button "Receive all" at bounding box center [107, 225] width 50 height 19
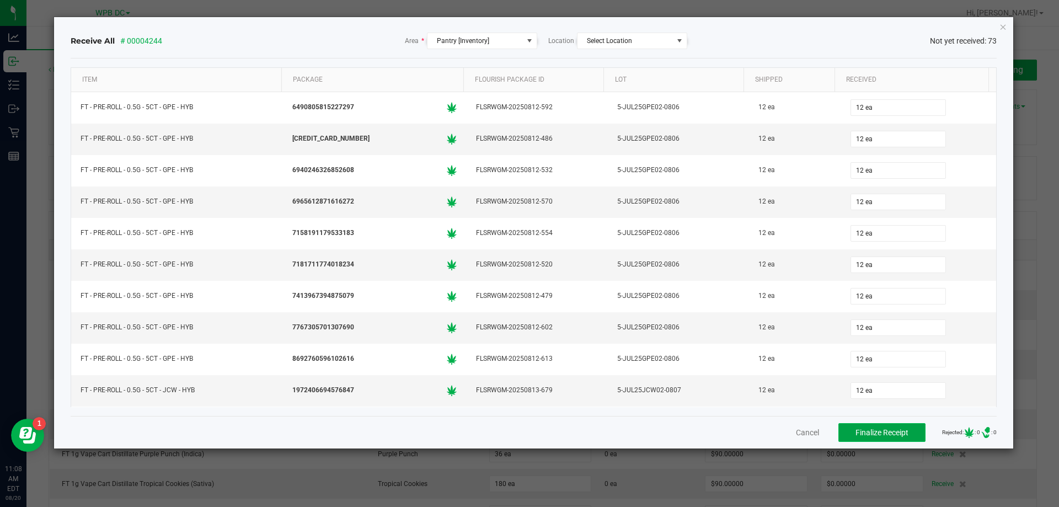
click at [875, 430] on span "Finalize Receipt" at bounding box center [881, 432] width 53 height 9
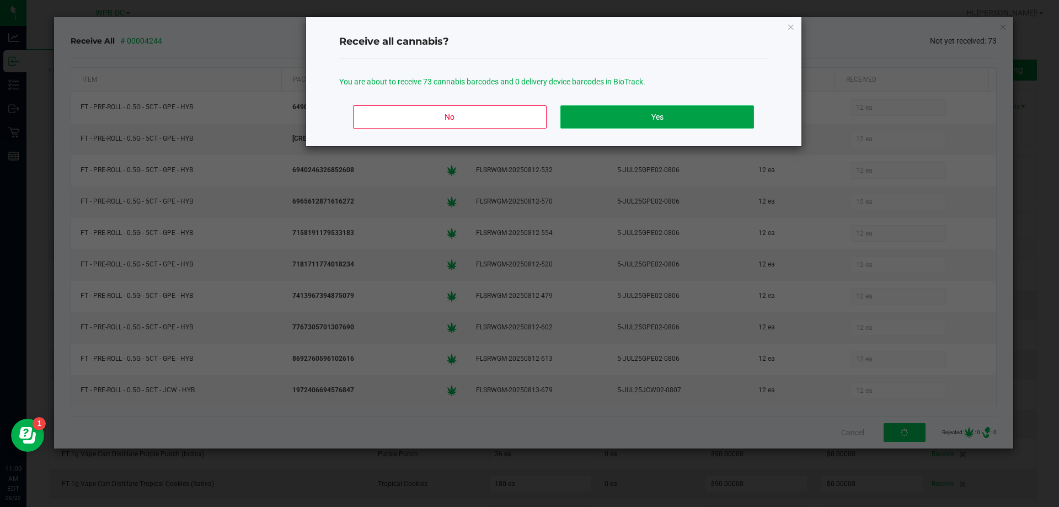
click at [642, 117] on button "Yes" at bounding box center [656, 116] width 193 height 23
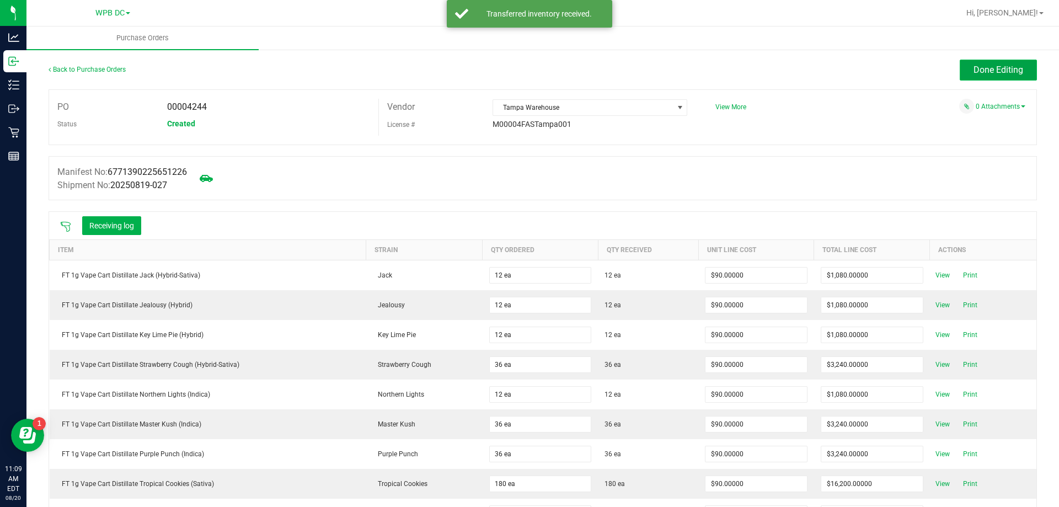
click at [964, 67] on button "Done Editing" at bounding box center [998, 70] width 77 height 21
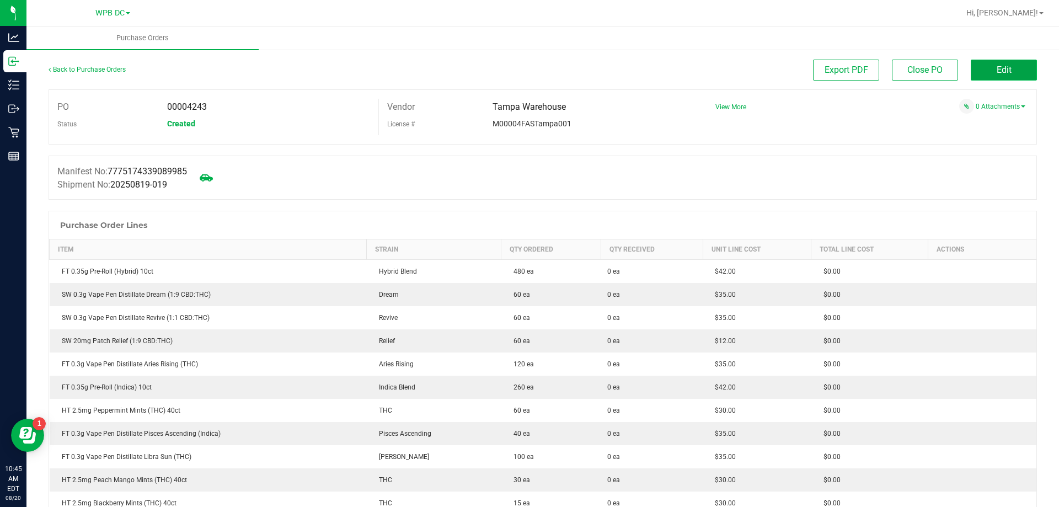
click at [977, 72] on button "Edit" at bounding box center [1004, 70] width 66 height 21
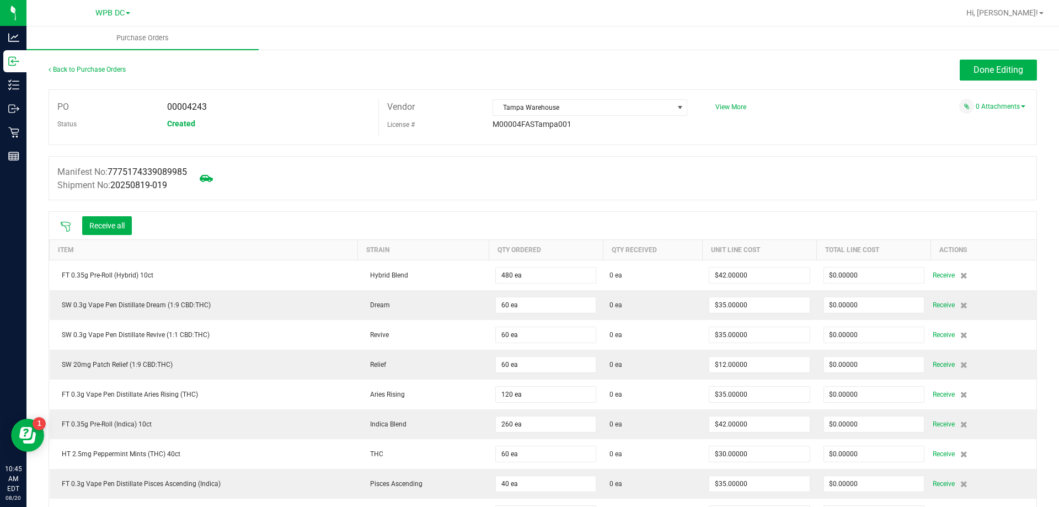
click at [63, 225] on icon at bounding box center [66, 227] width 10 height 10
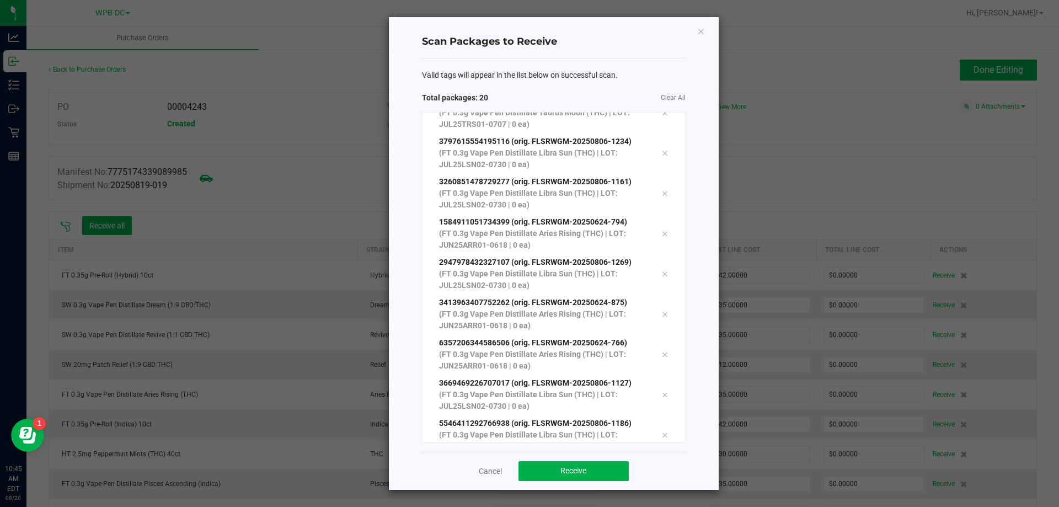
scroll to position [503, 0]
drag, startPoint x: 561, startPoint y: 467, endPoint x: 576, endPoint y: 467, distance: 14.9
click at [563, 467] on span "Receive" at bounding box center [573, 470] width 26 height 9
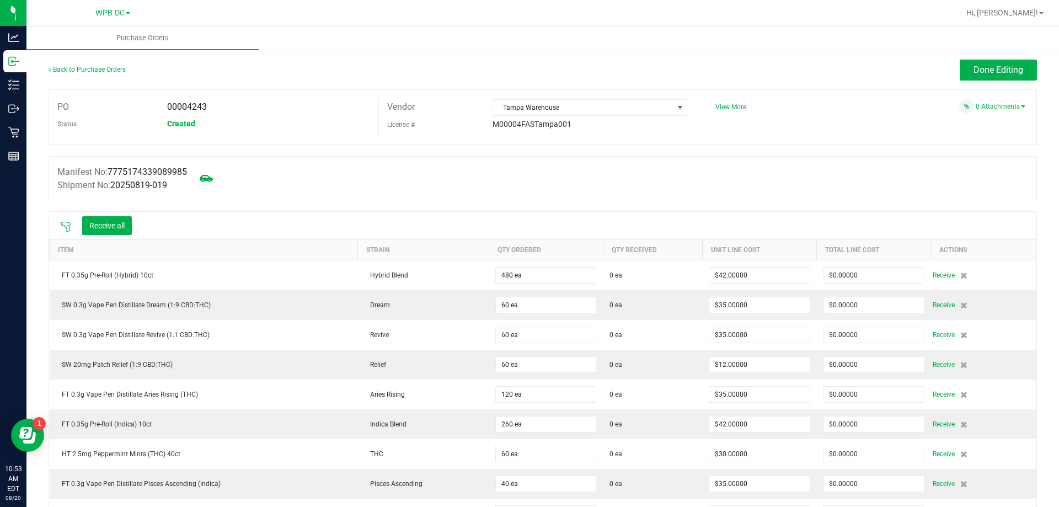
click at [62, 227] on icon at bounding box center [65, 226] width 11 height 11
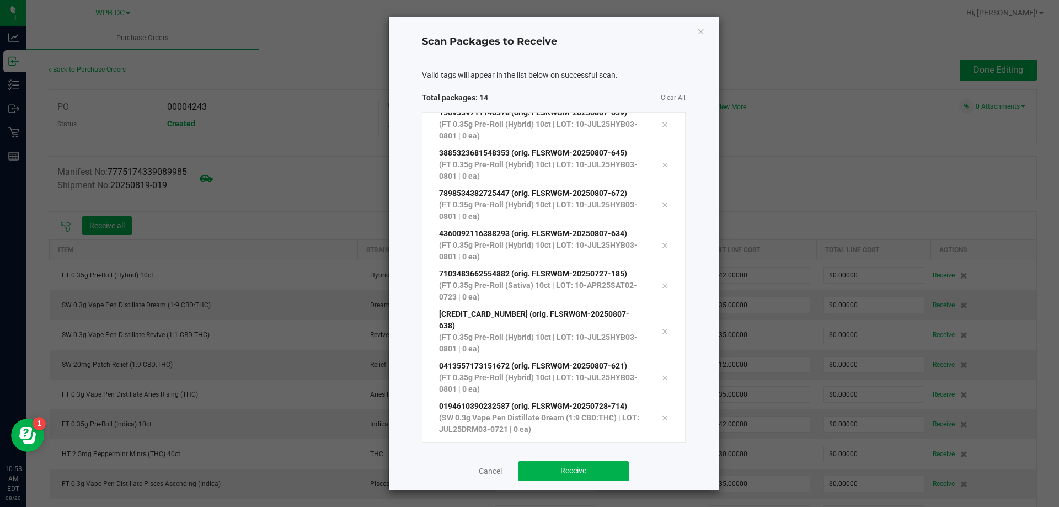
scroll to position [261, 0]
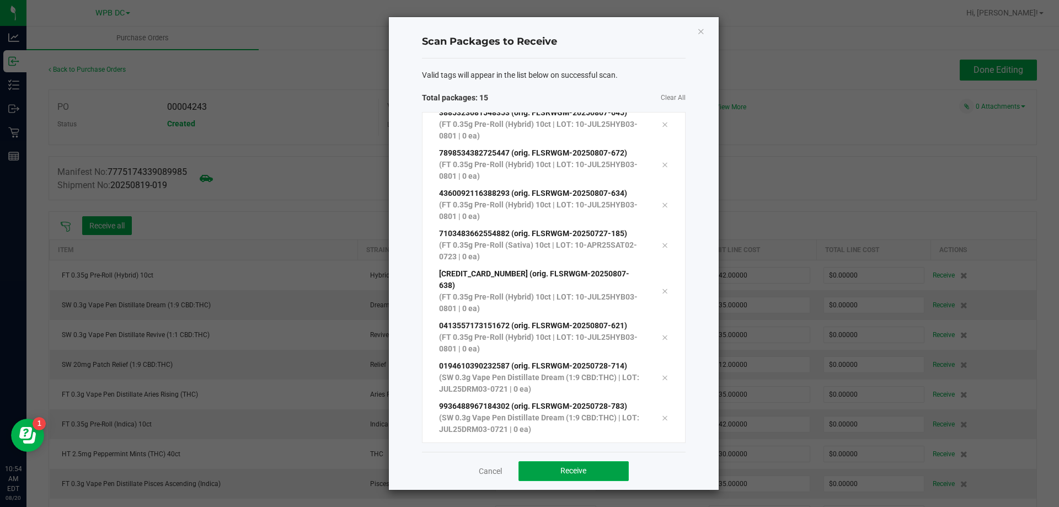
click at [549, 472] on button "Receive" at bounding box center [573, 471] width 110 height 20
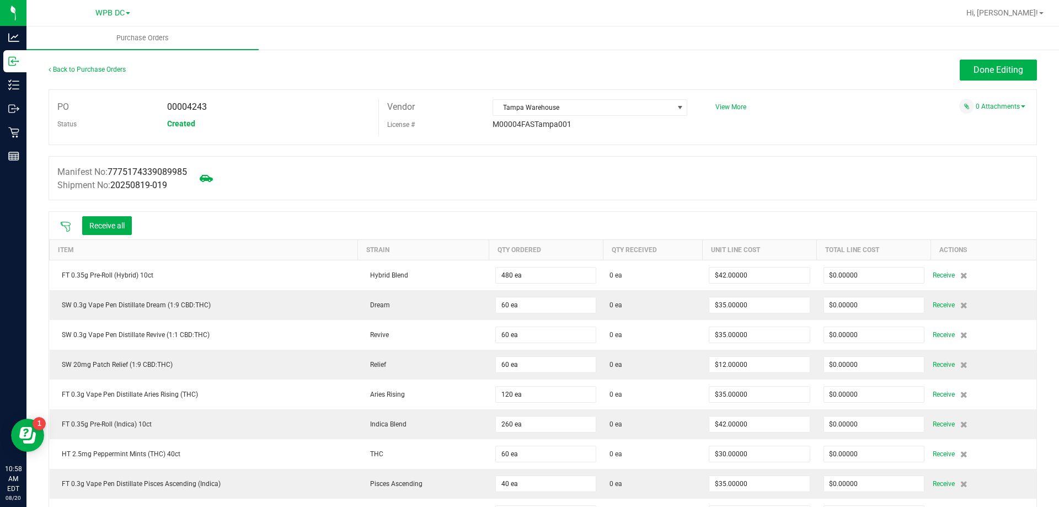
click at [69, 226] on icon at bounding box center [66, 227] width 10 height 10
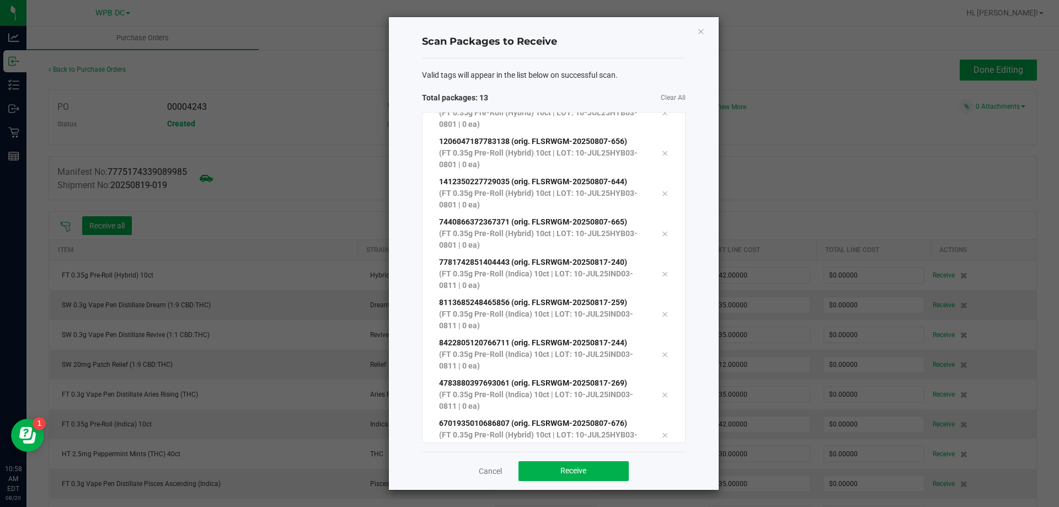
scroll to position [221, 0]
click at [581, 472] on span "Receive" at bounding box center [573, 470] width 26 height 9
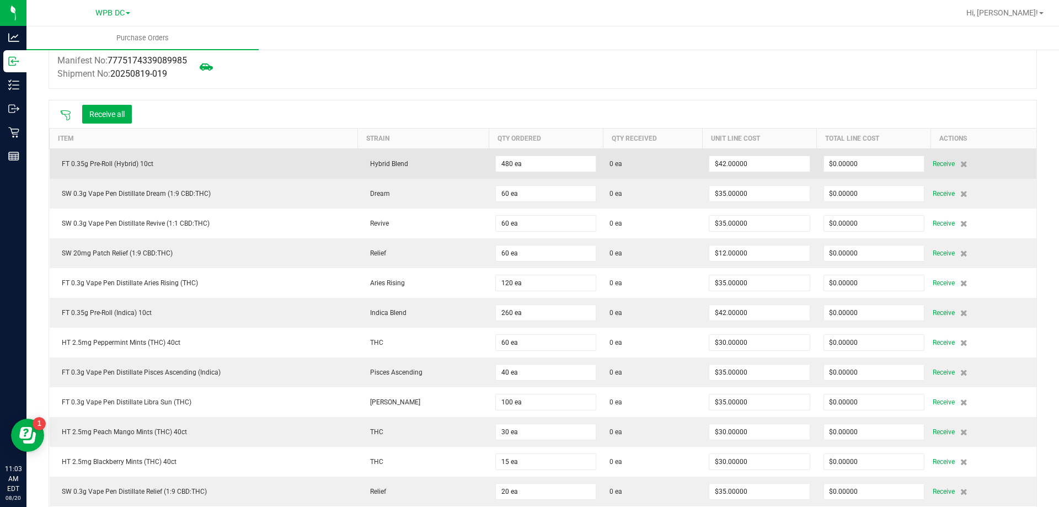
scroll to position [0, 0]
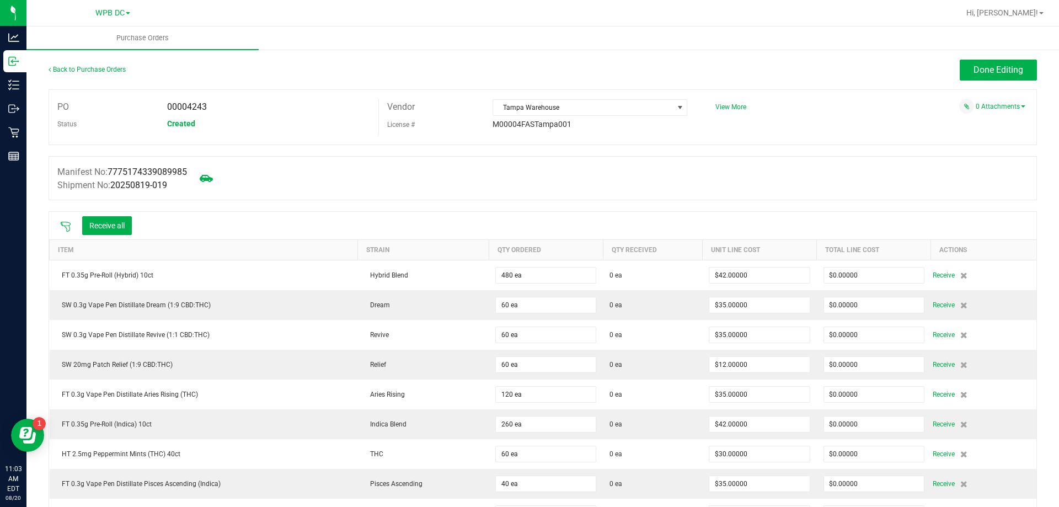
click at [65, 223] on icon at bounding box center [65, 226] width 11 height 11
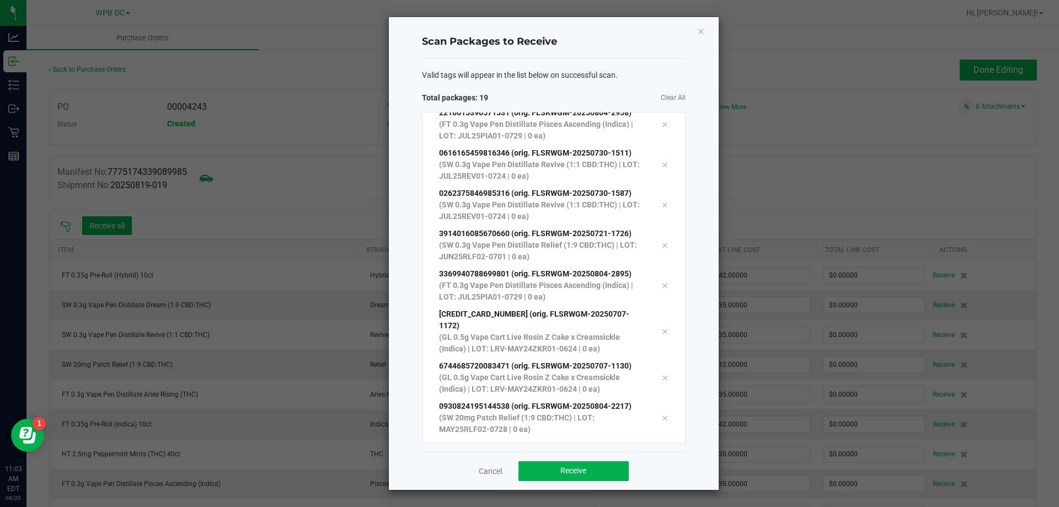
scroll to position [463, 0]
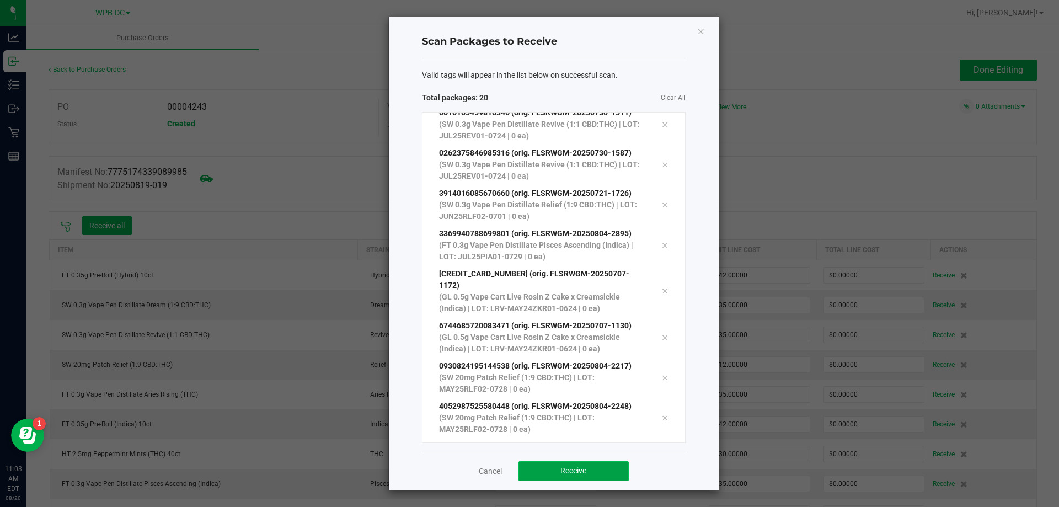
click at [569, 473] on span "Receive" at bounding box center [573, 470] width 26 height 9
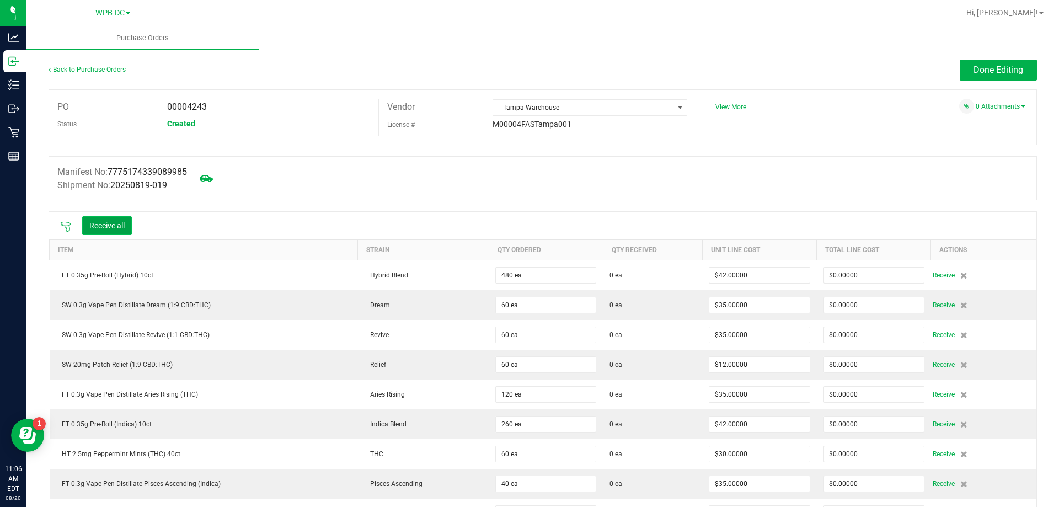
click at [117, 223] on button "Receive all" at bounding box center [107, 225] width 50 height 19
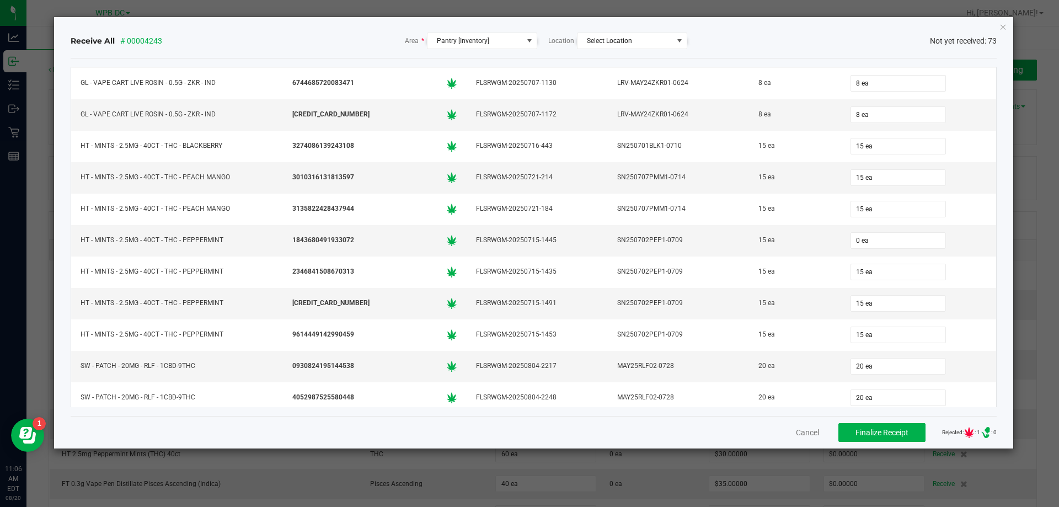
scroll to position [1704, 0]
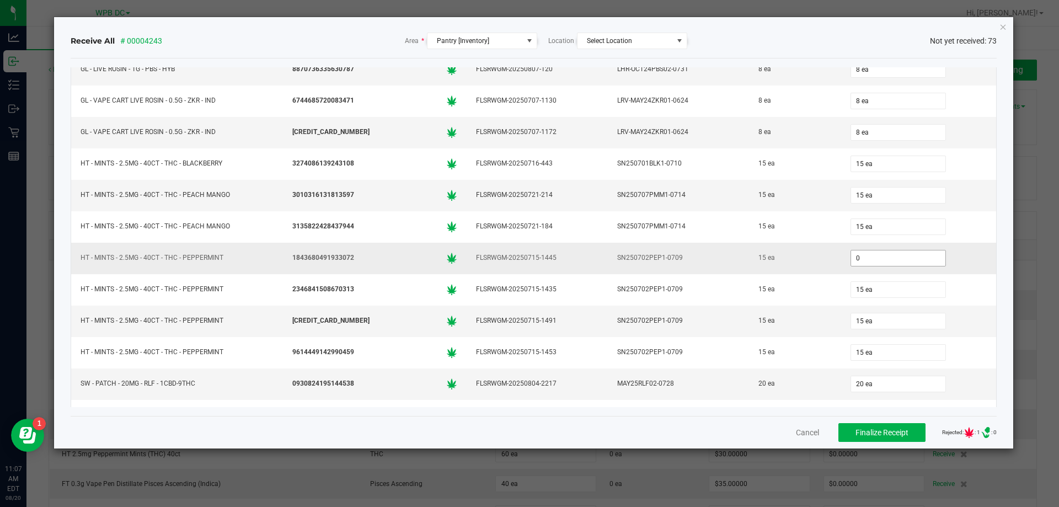
click at [862, 258] on input "0" at bounding box center [898, 257] width 94 height 15
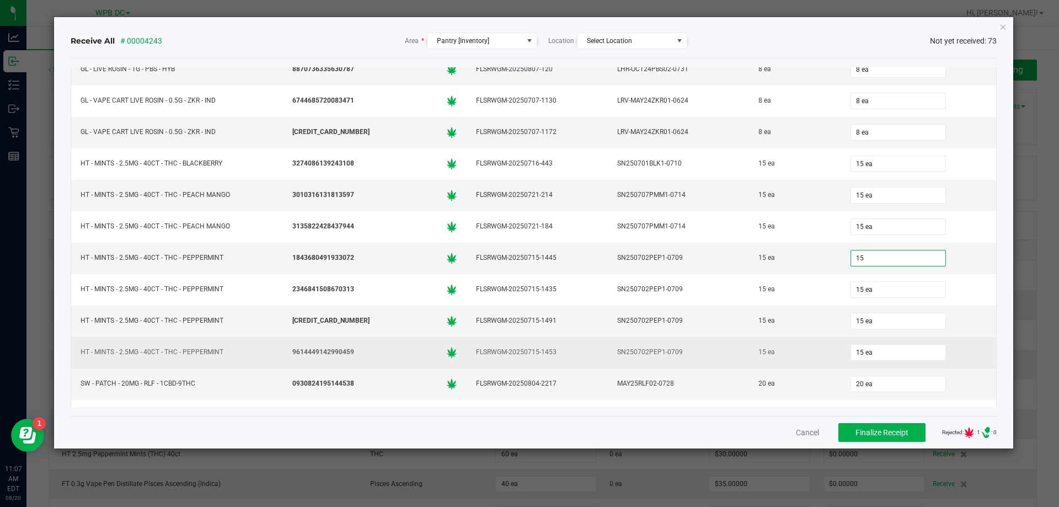
type input "15 ea"
click at [796, 362] on td "15 ea" at bounding box center [795, 352] width 92 height 31
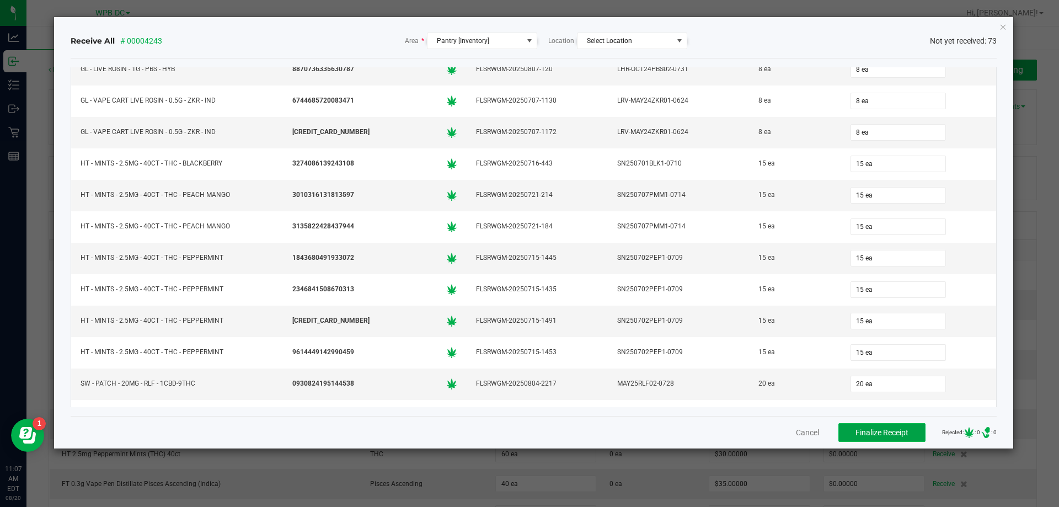
click at [869, 435] on span "Finalize Receipt" at bounding box center [881, 432] width 53 height 9
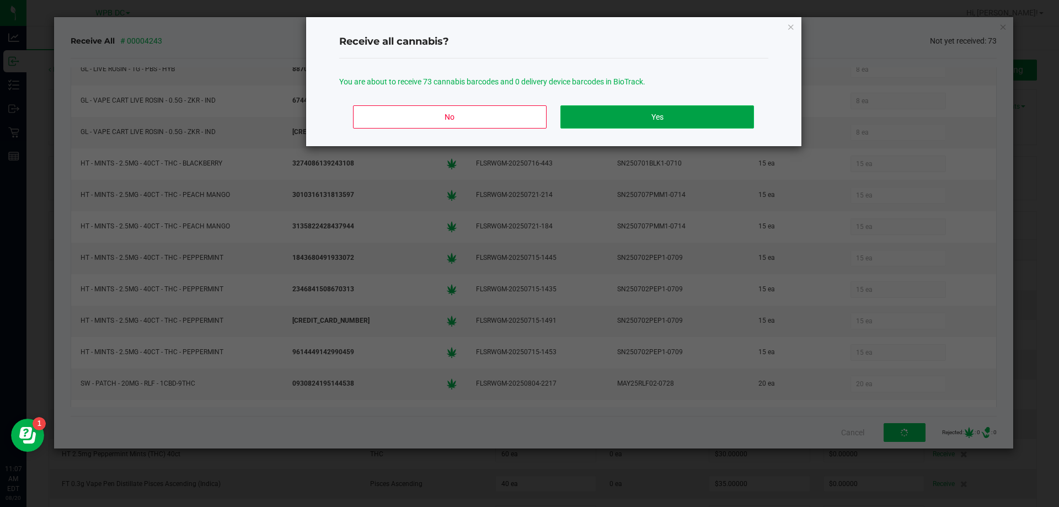
click at [674, 117] on button "Yes" at bounding box center [656, 116] width 193 height 23
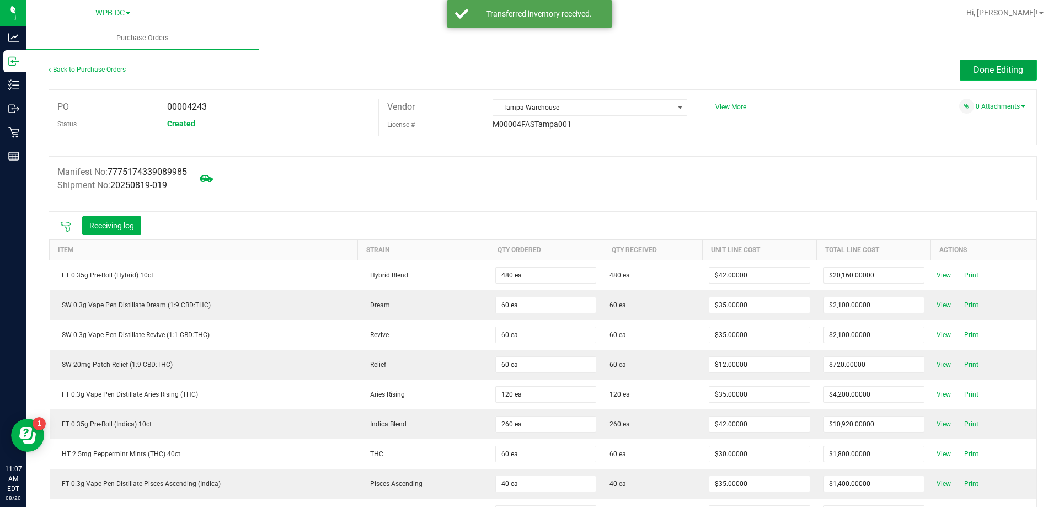
click at [980, 68] on span "Done Editing" at bounding box center [999, 70] width 50 height 10
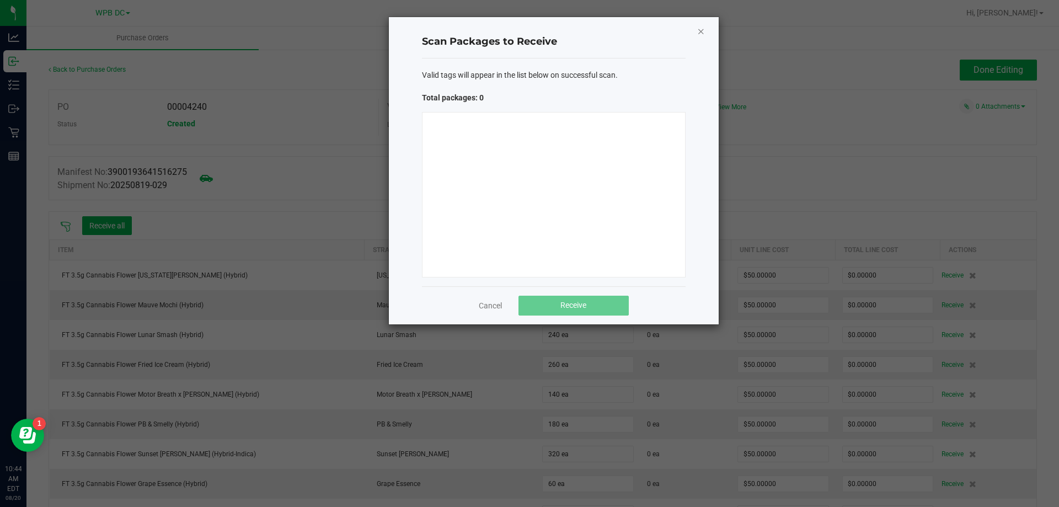
click at [704, 29] on icon "Close" at bounding box center [701, 30] width 8 height 13
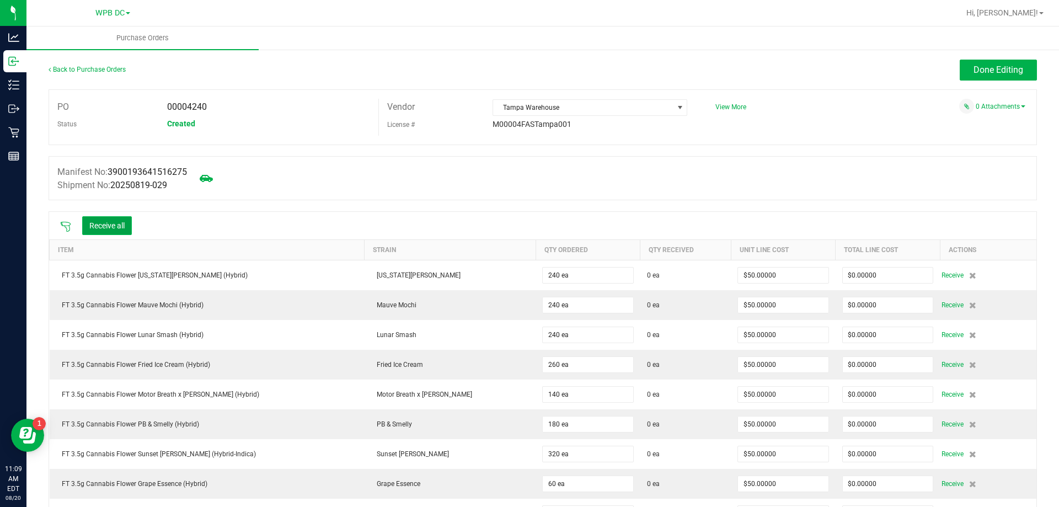
click at [115, 226] on button "Receive all" at bounding box center [107, 225] width 50 height 19
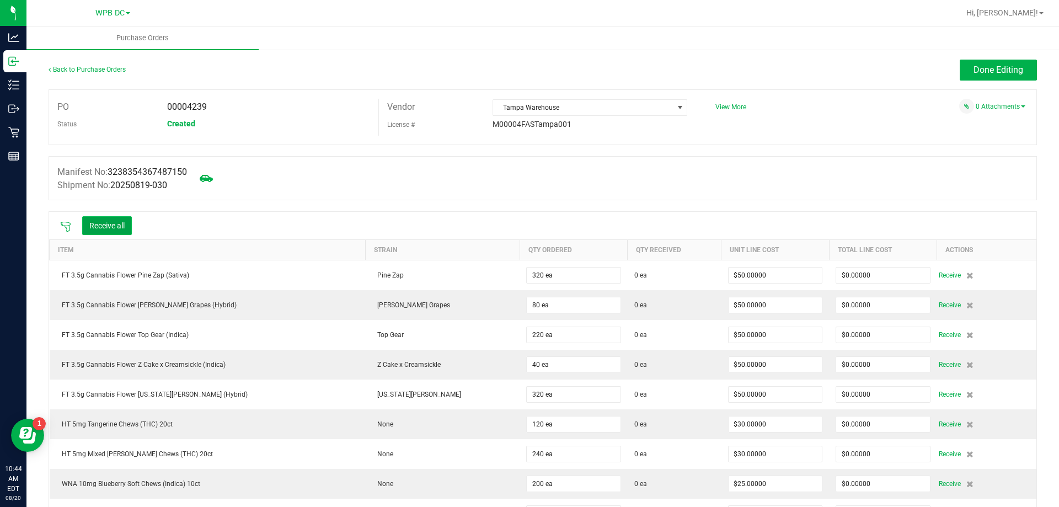
click at [105, 224] on button "Receive all" at bounding box center [107, 225] width 50 height 19
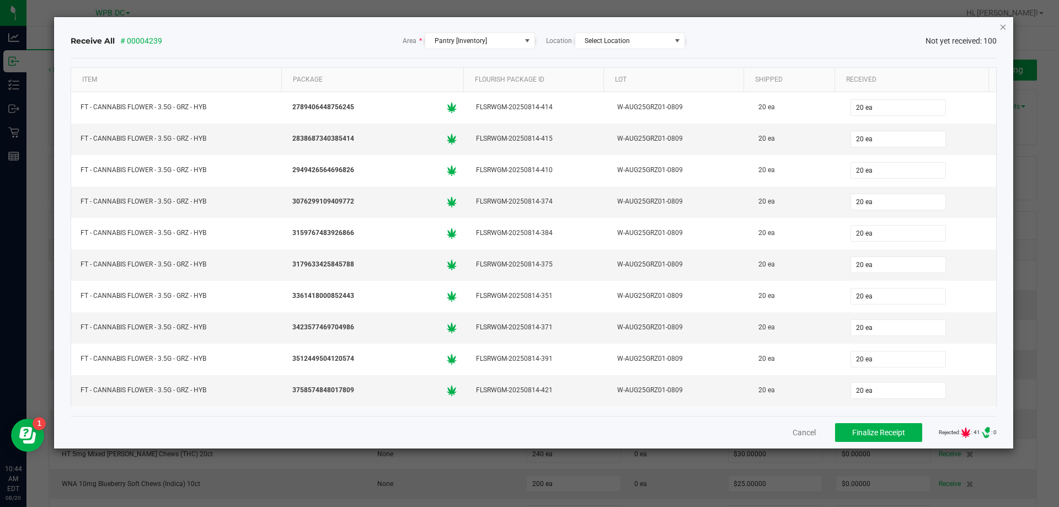
click at [999, 29] on icon "Close" at bounding box center [1003, 26] width 8 height 13
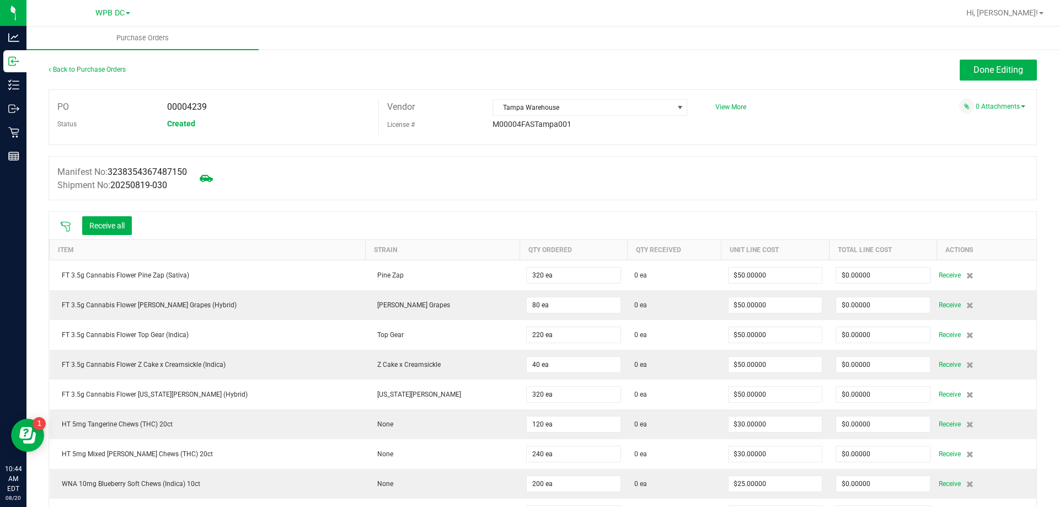
click at [68, 222] on icon at bounding box center [65, 226] width 11 height 11
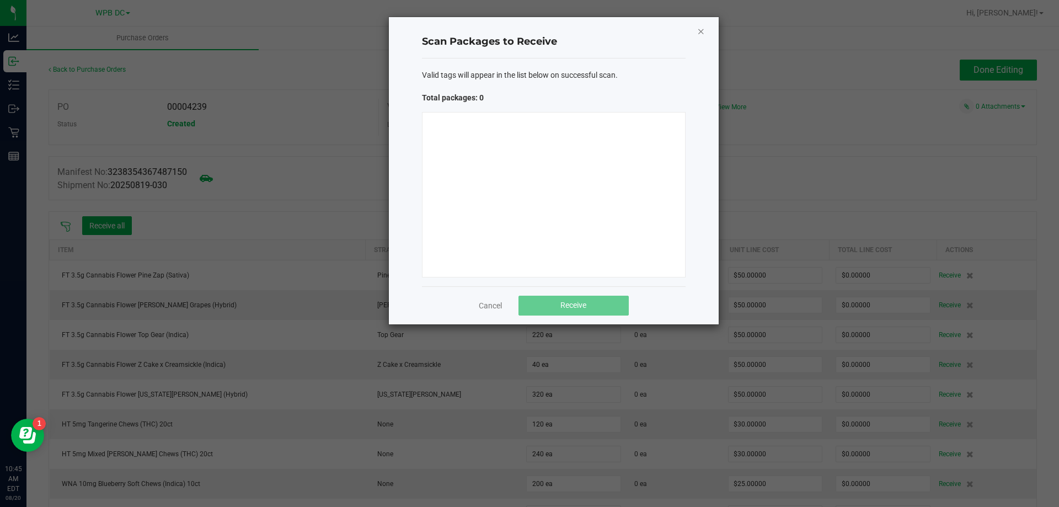
click at [699, 32] on icon "Close" at bounding box center [701, 30] width 8 height 13
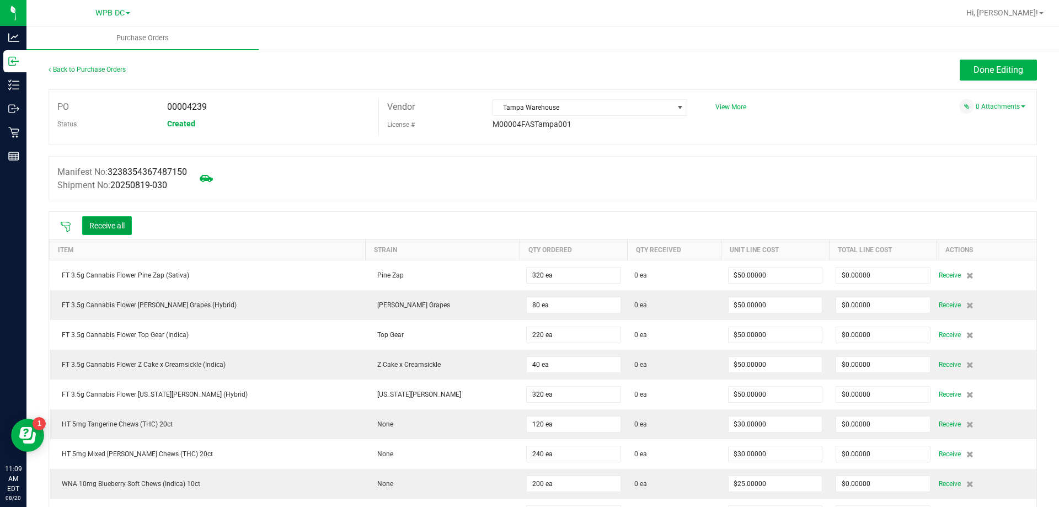
click at [124, 222] on button "Receive all" at bounding box center [107, 225] width 50 height 19
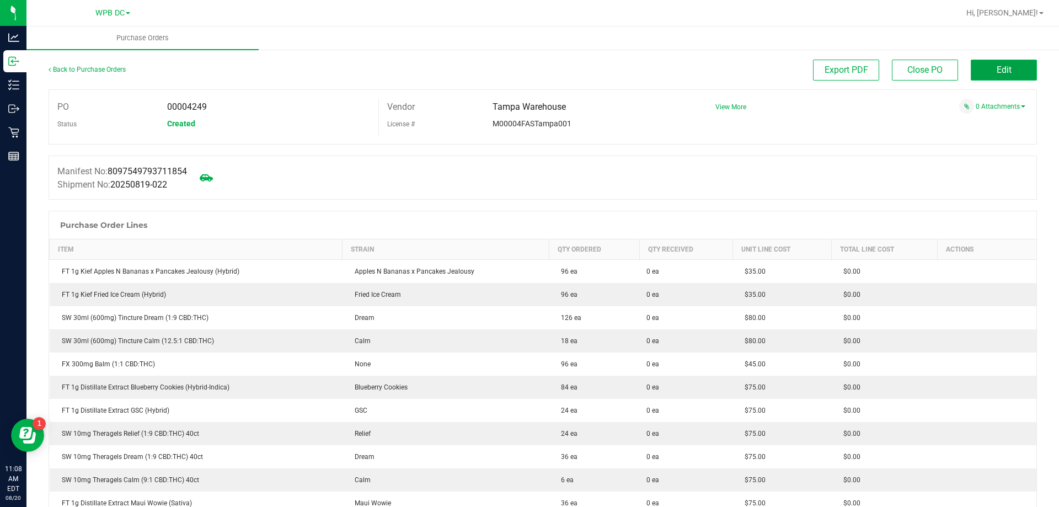
click at [997, 71] on span "Edit" at bounding box center [1004, 70] width 15 height 10
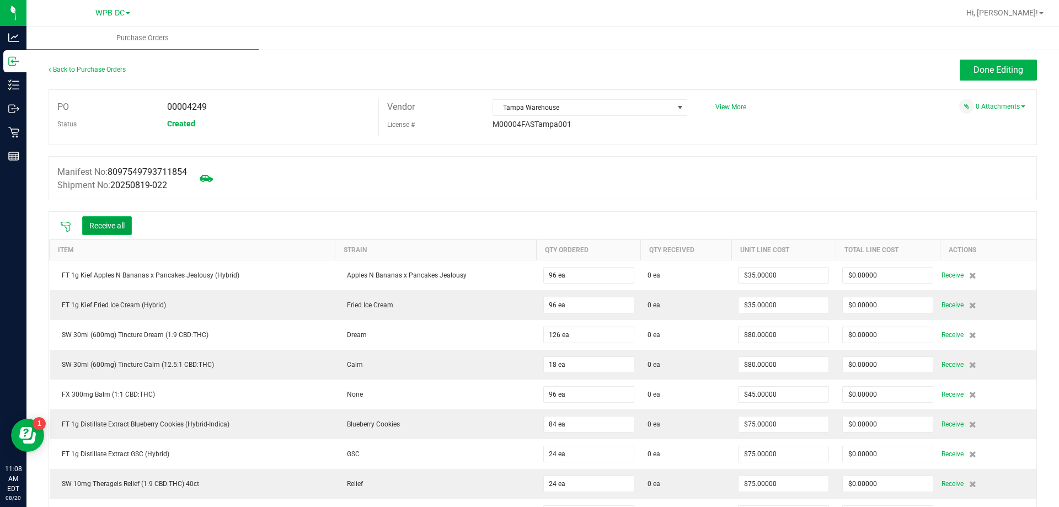
click at [108, 220] on button "Receive all" at bounding box center [107, 225] width 50 height 19
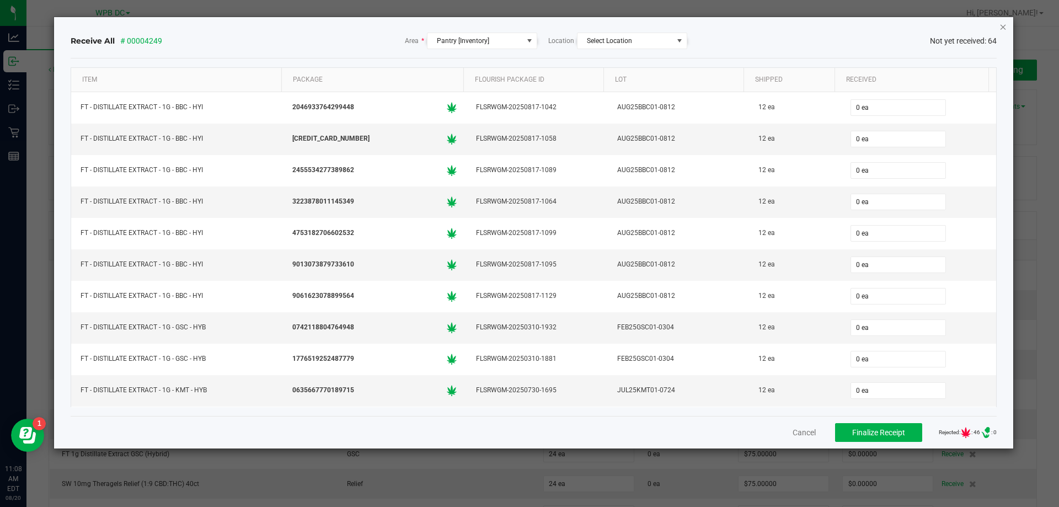
click at [1002, 24] on icon "Close" at bounding box center [1003, 26] width 8 height 13
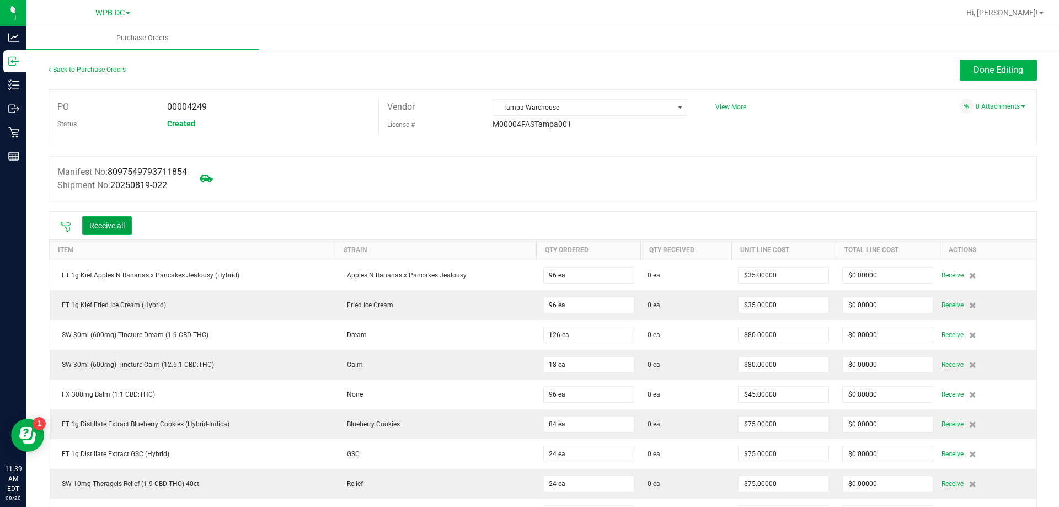
click at [110, 222] on button "Receive all" at bounding box center [107, 225] width 50 height 19
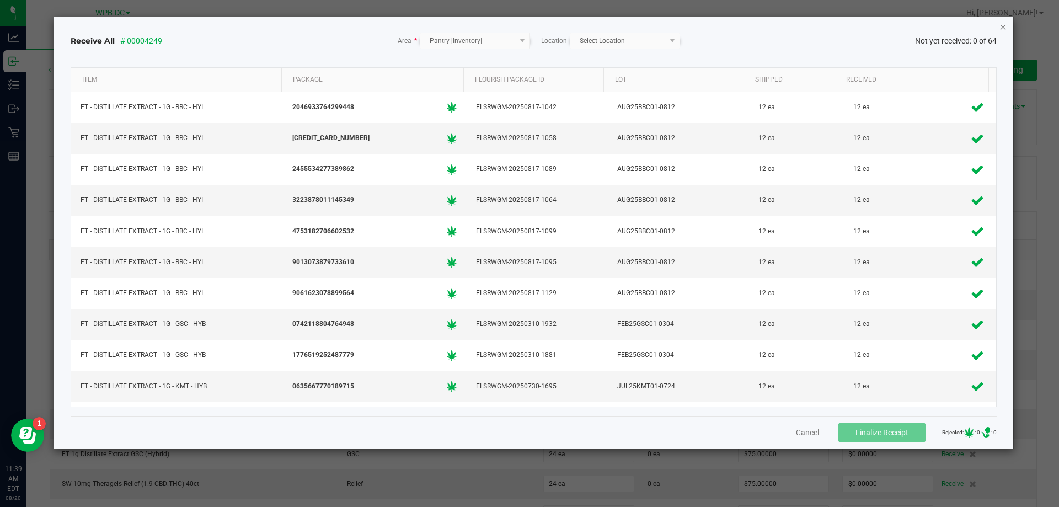
click at [1003, 26] on icon "Close" at bounding box center [1003, 26] width 8 height 13
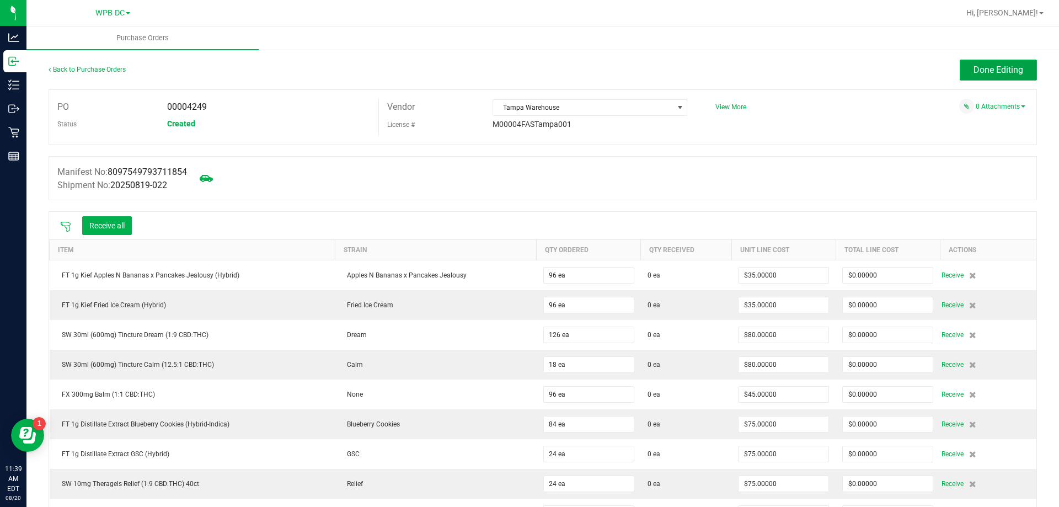
click at [990, 69] on span "Done Editing" at bounding box center [999, 70] width 50 height 10
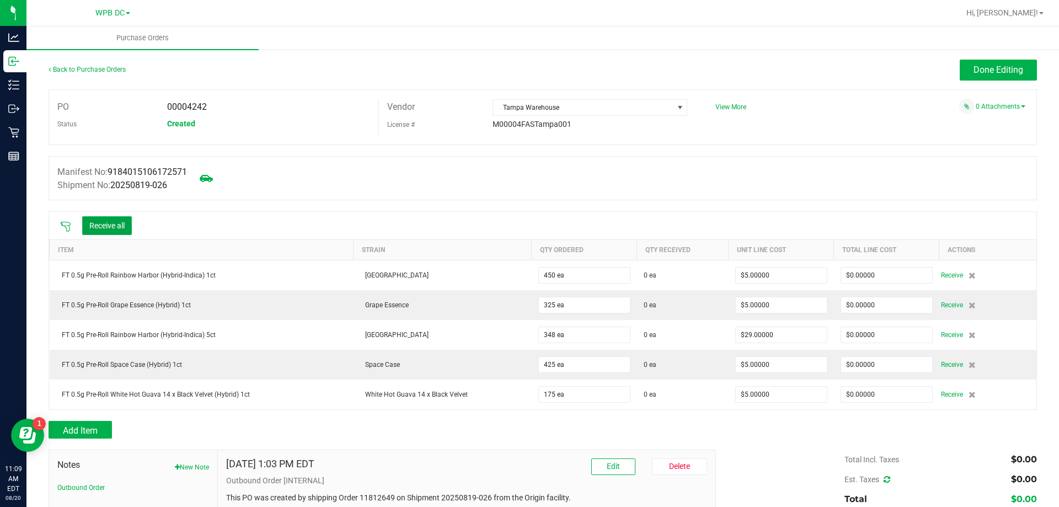
click at [121, 223] on button "Receive all" at bounding box center [107, 225] width 50 height 19
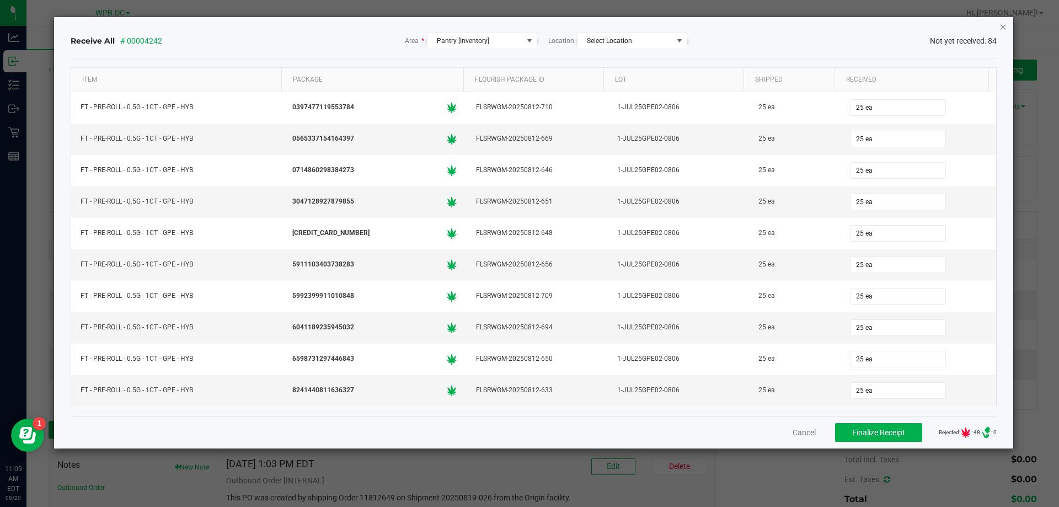
click at [1001, 24] on icon "Close" at bounding box center [1003, 26] width 8 height 13
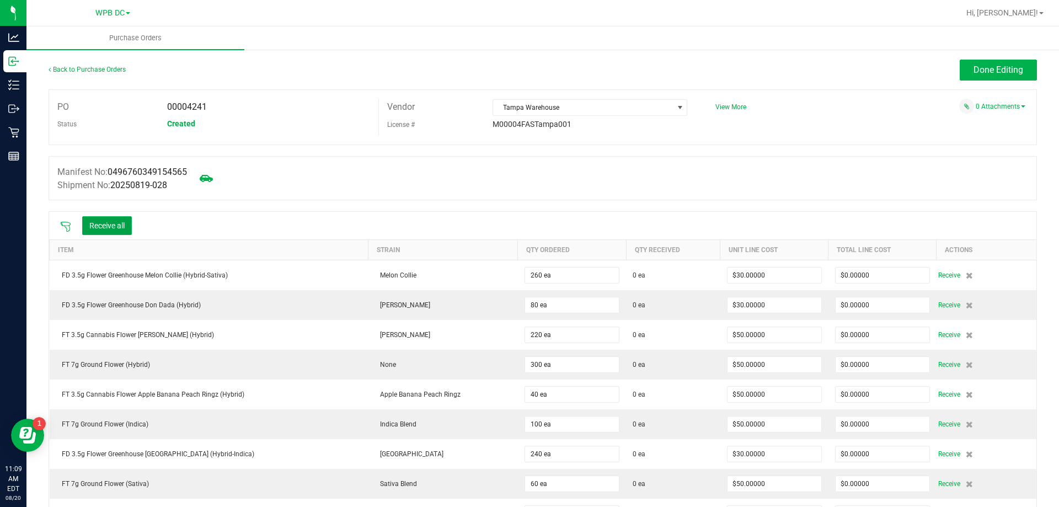
click at [113, 223] on button "Receive all" at bounding box center [107, 225] width 50 height 19
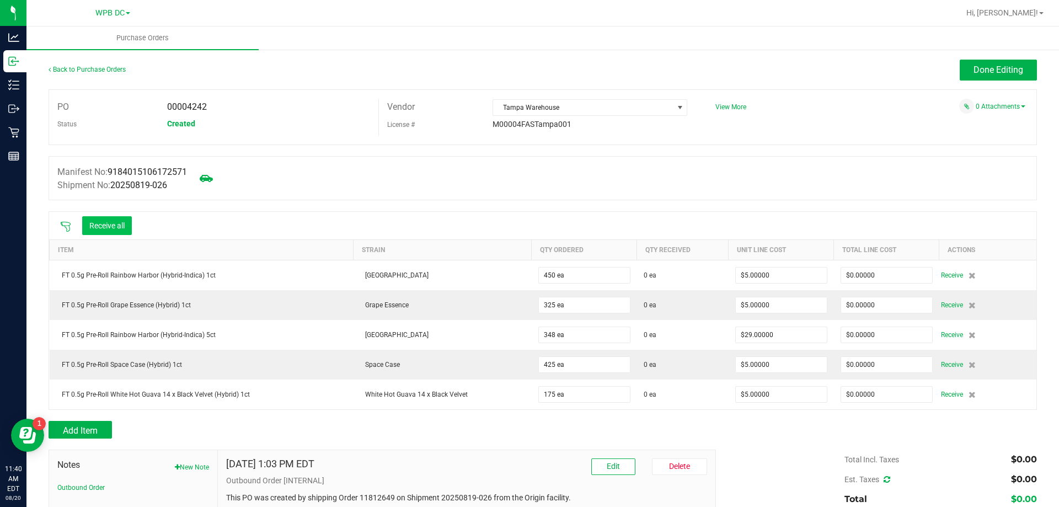
click at [113, 223] on button "Receive all" at bounding box center [107, 225] width 50 height 19
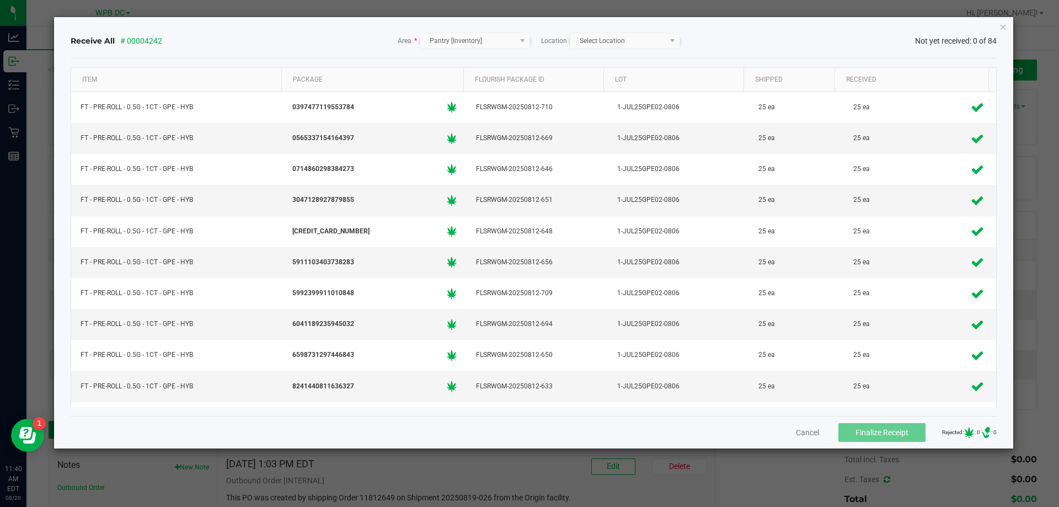
click at [999, 28] on icon "Close" at bounding box center [1003, 26] width 8 height 13
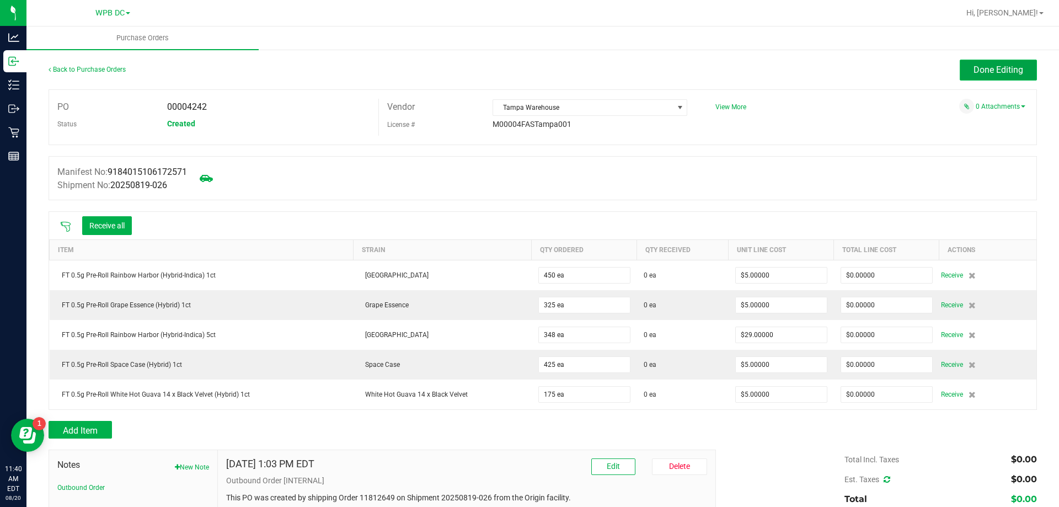
click at [990, 69] on span "Done Editing" at bounding box center [999, 70] width 50 height 10
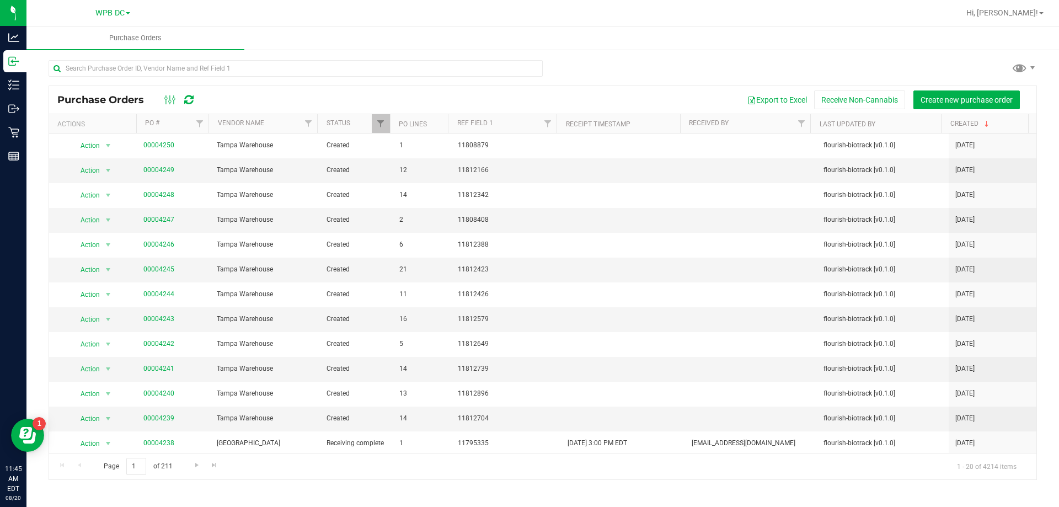
click at [186, 99] on icon at bounding box center [188, 99] width 9 height 11
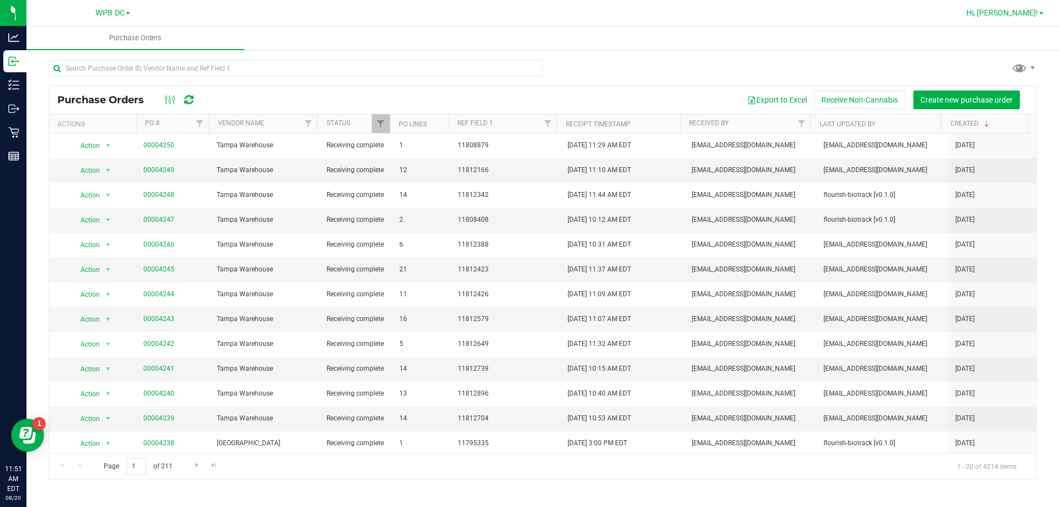
click at [1039, 14] on span at bounding box center [1041, 13] width 4 height 2
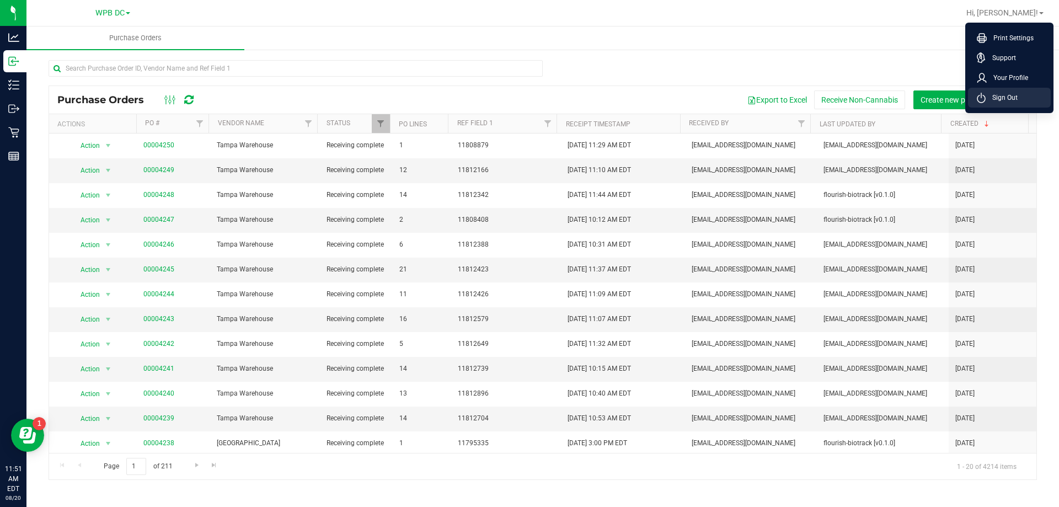
click at [1007, 96] on span "Sign Out" at bounding box center [1002, 97] width 32 height 11
